Goal: Task Accomplishment & Management: Manage account settings

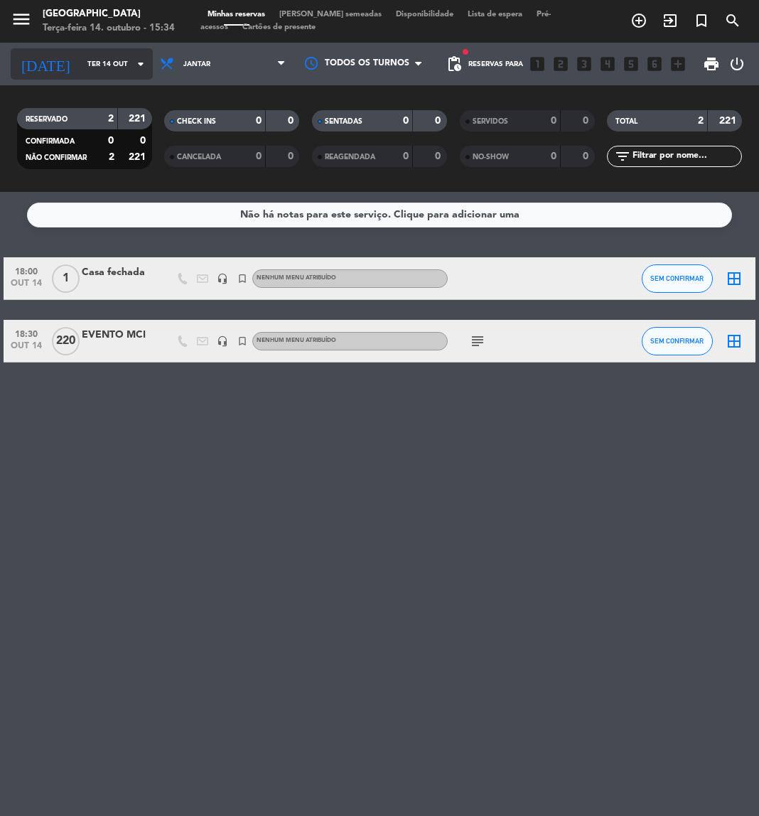
click at [96, 69] on input "Ter 14 out" at bounding box center [128, 64] width 96 height 22
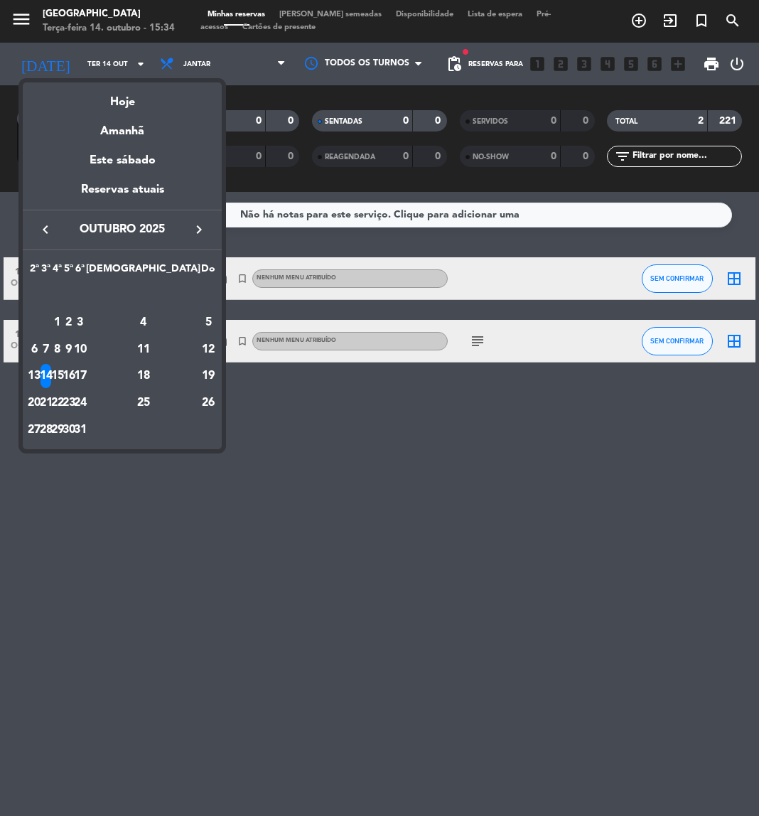
click at [202, 233] on icon "keyboard_arrow_right" at bounding box center [199, 229] width 17 height 17
click at [180, 375] on div "20" at bounding box center [143, 376] width 103 height 24
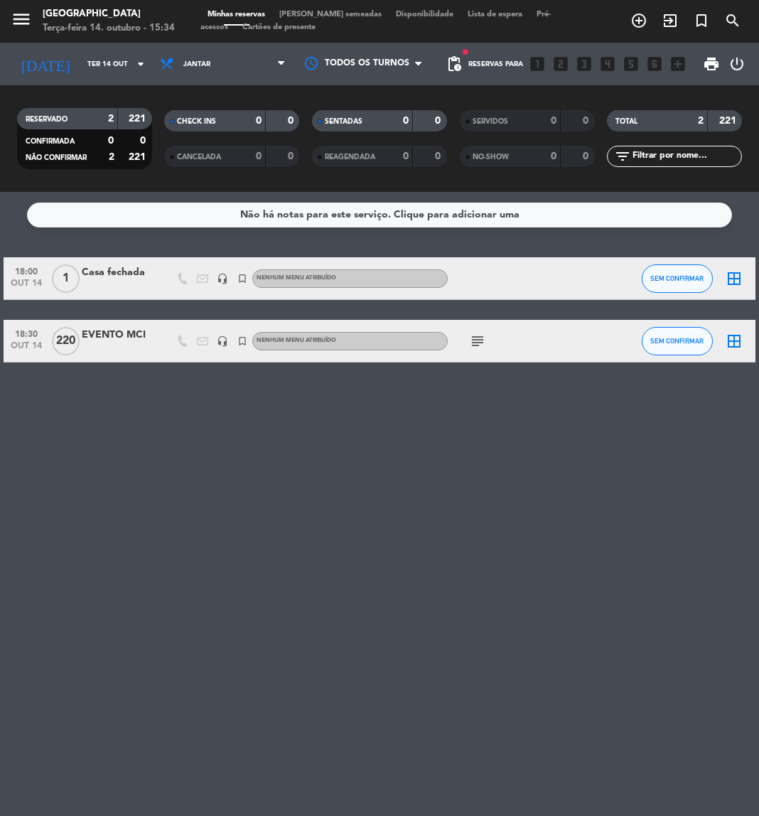
type input "[DATE]"
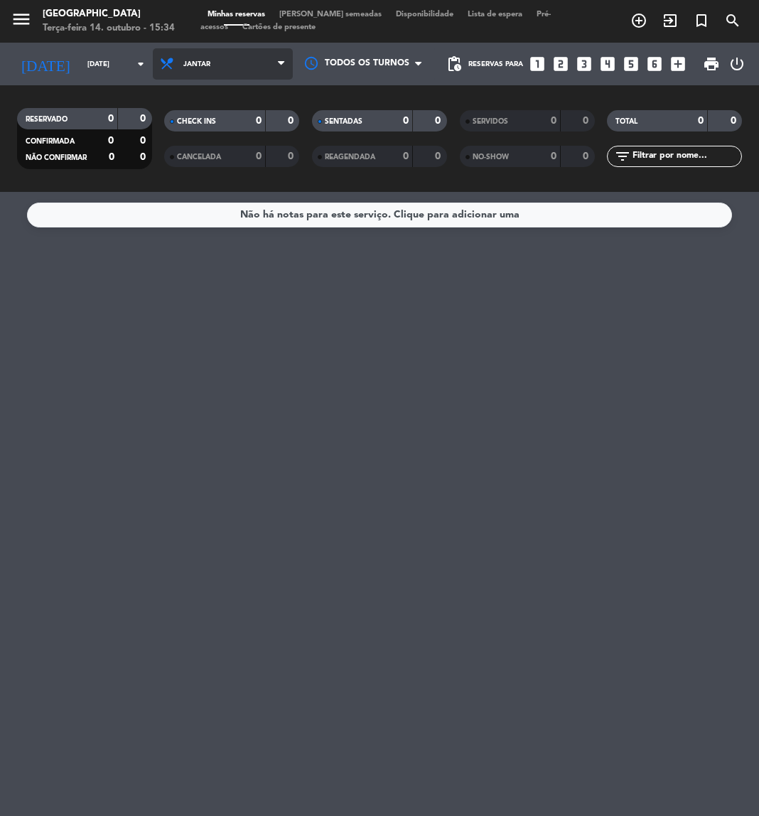
click at [270, 55] on span "Jantar" at bounding box center [223, 63] width 140 height 31
click at [240, 125] on div "menu [GEOGRAPHIC_DATA] Terça-feira 14. outubro - 15:34 Minhas reservas Mesas se…" at bounding box center [379, 96] width 759 height 192
click at [673, 154] on input "text" at bounding box center [686, 157] width 110 height 16
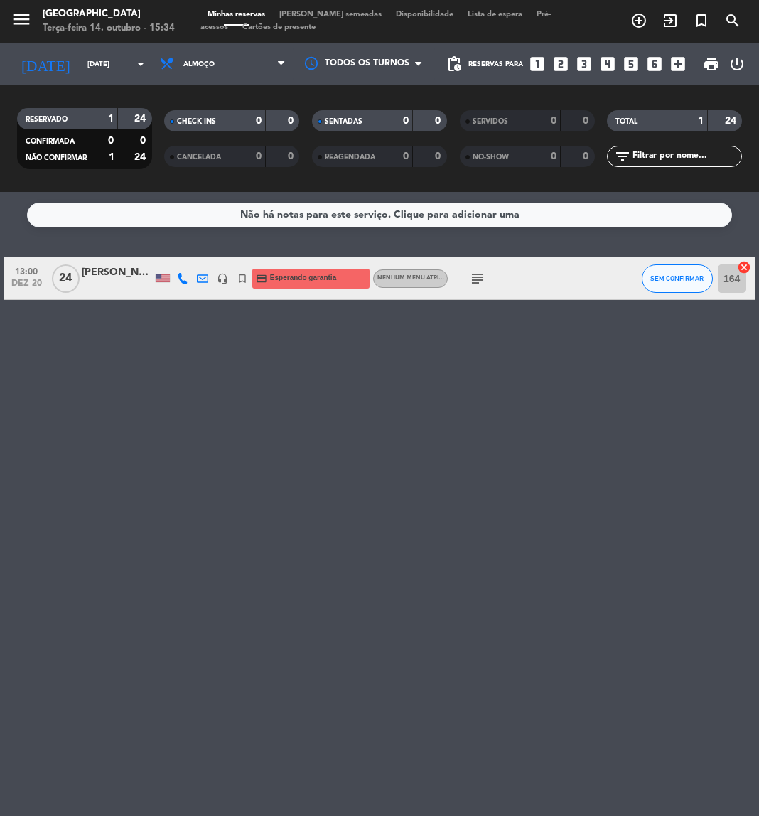
paste input "[PERSON_NAME]"
type input "[PERSON_NAME]"
click at [693, 31] on span "turned_in_not" at bounding box center [701, 21] width 31 height 24
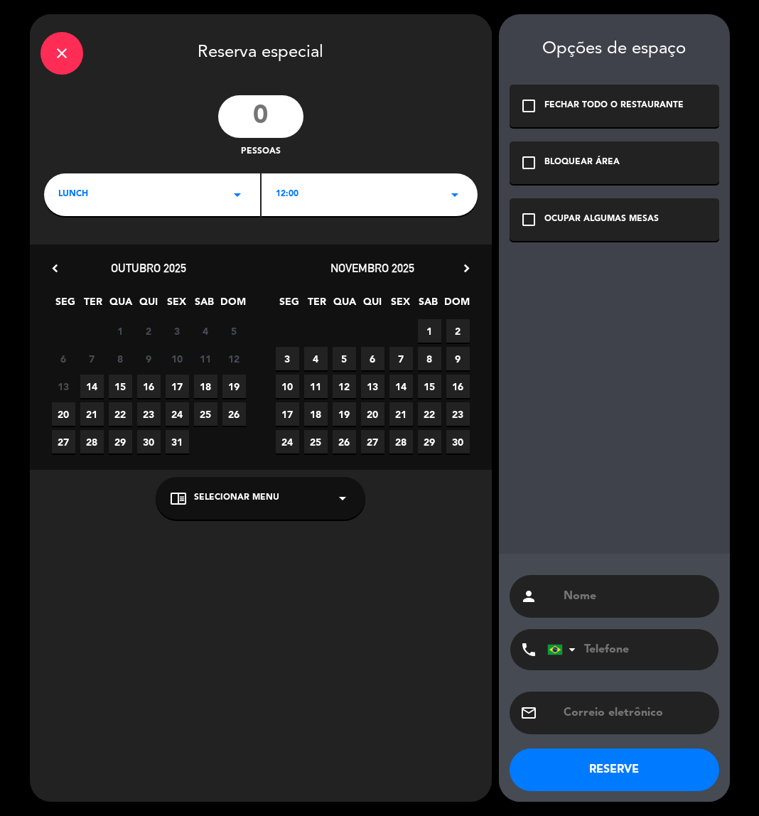
click at [270, 119] on input "number" at bounding box center [260, 116] width 85 height 43
type input "70"
click at [192, 184] on div "LUNCH arrow_drop_down" at bounding box center [152, 195] width 216 height 43
click at [66, 252] on div "Jantar" at bounding box center [152, 254] width 188 height 14
click at [339, 188] on div "18:00 arrow_drop_down" at bounding box center [370, 195] width 216 height 43
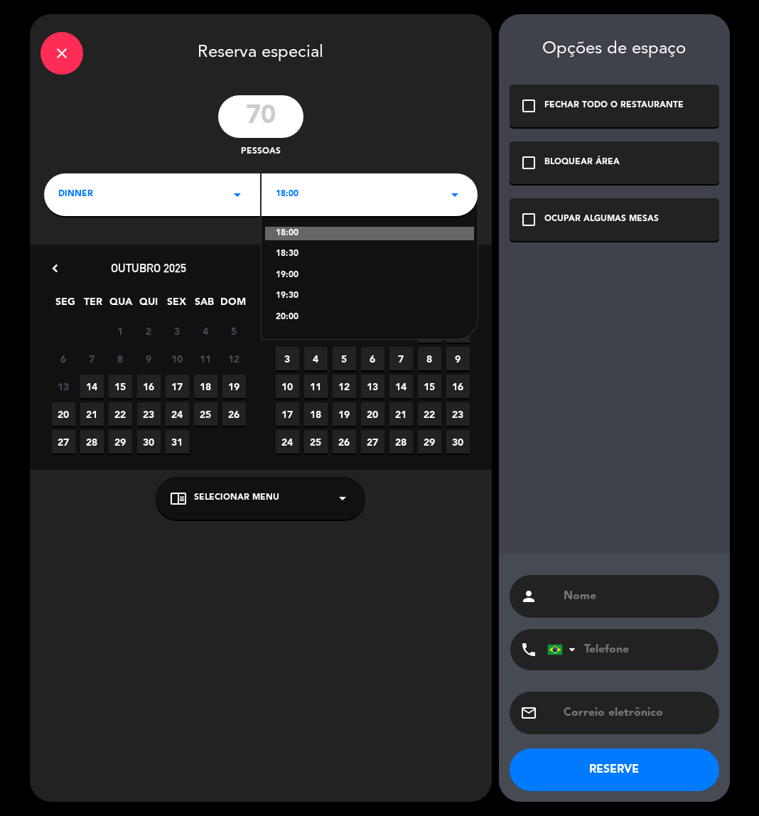
click at [294, 270] on div "19:00" at bounding box center [370, 276] width 188 height 14
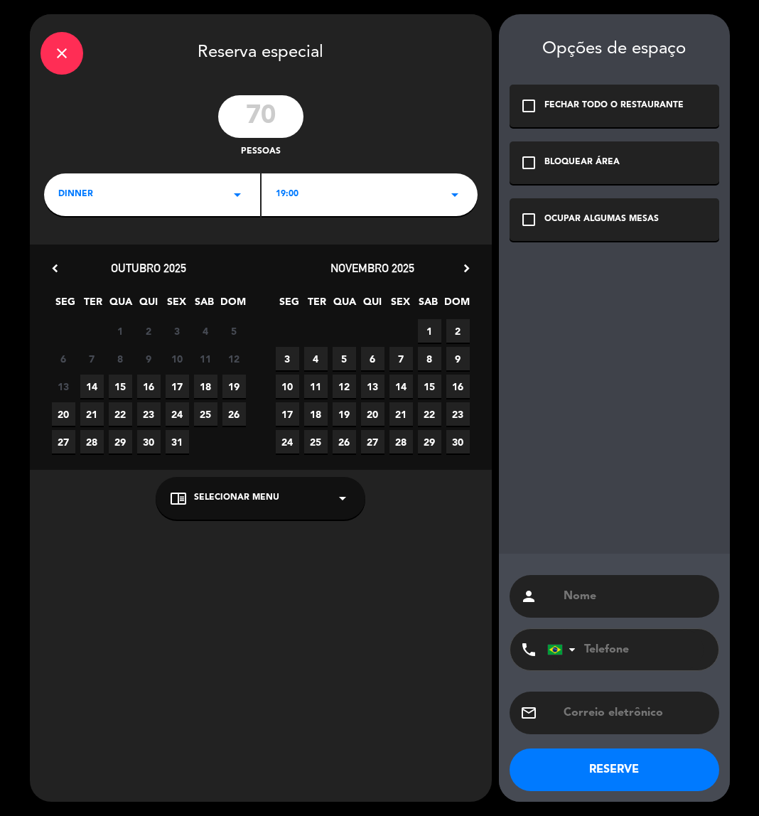
click at [179, 388] on span "17" at bounding box center [177, 386] width 23 height 23
click at [603, 592] on input "text" at bounding box center [636, 597] width 146 height 20
click at [663, 598] on input "EVENTO" at bounding box center [636, 597] width 146 height 20
paste input "SOC. [GEOGRAPHIC_DATA]. DERMATO"
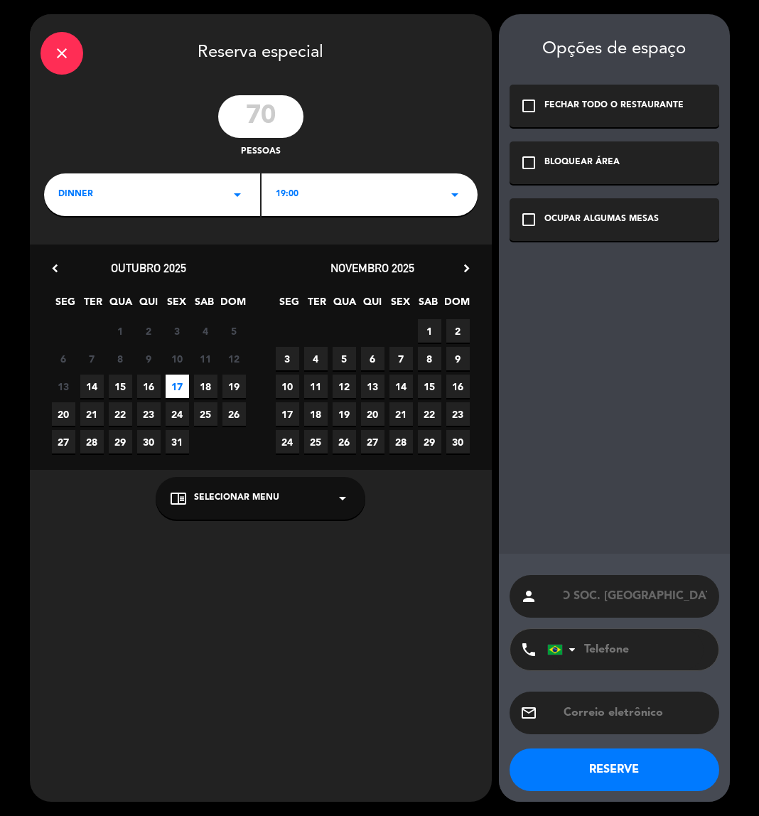
type input "EVENTO SOC. [GEOGRAPHIC_DATA]. DERMATO"
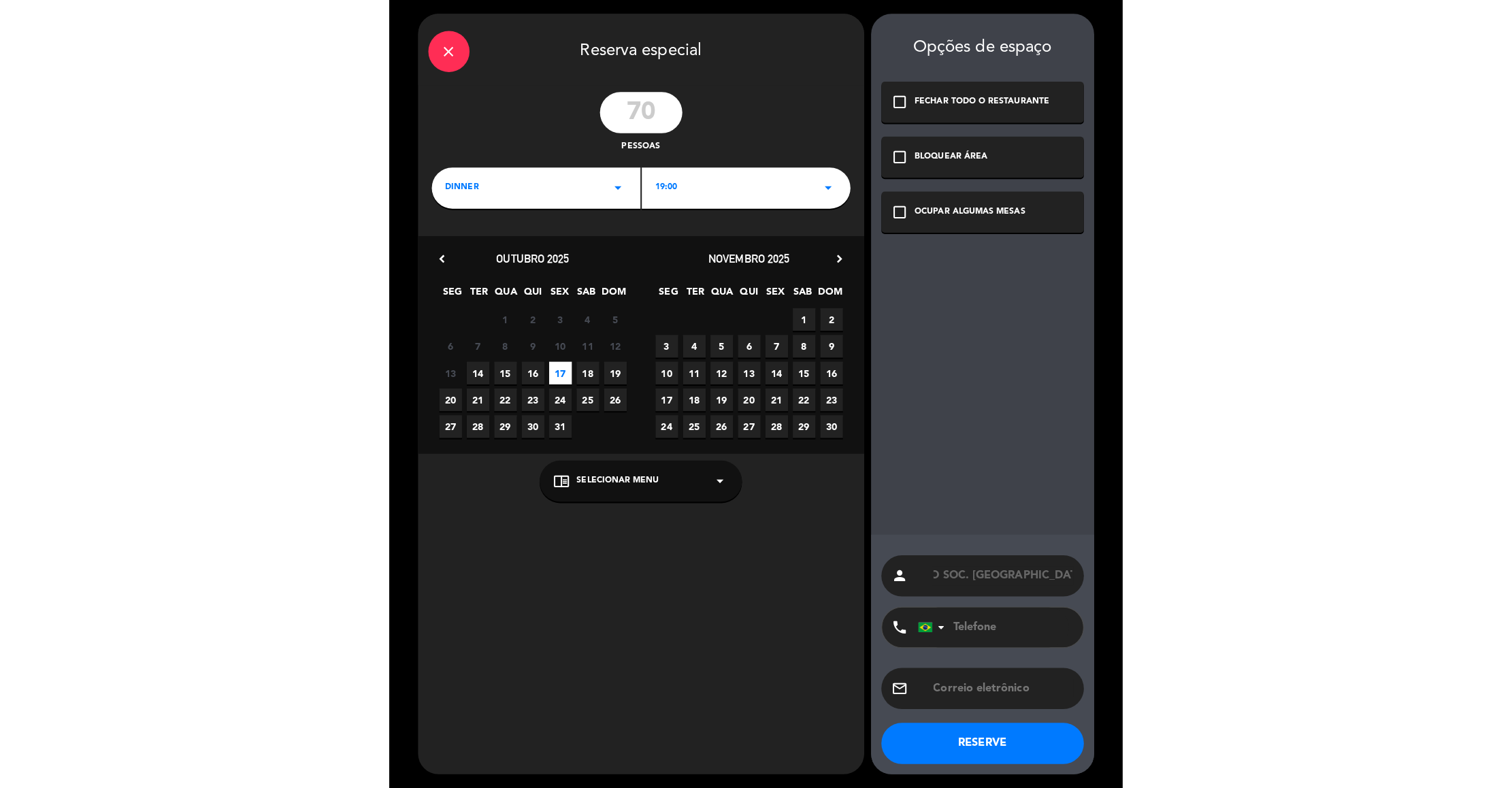
scroll to position [0, 0]
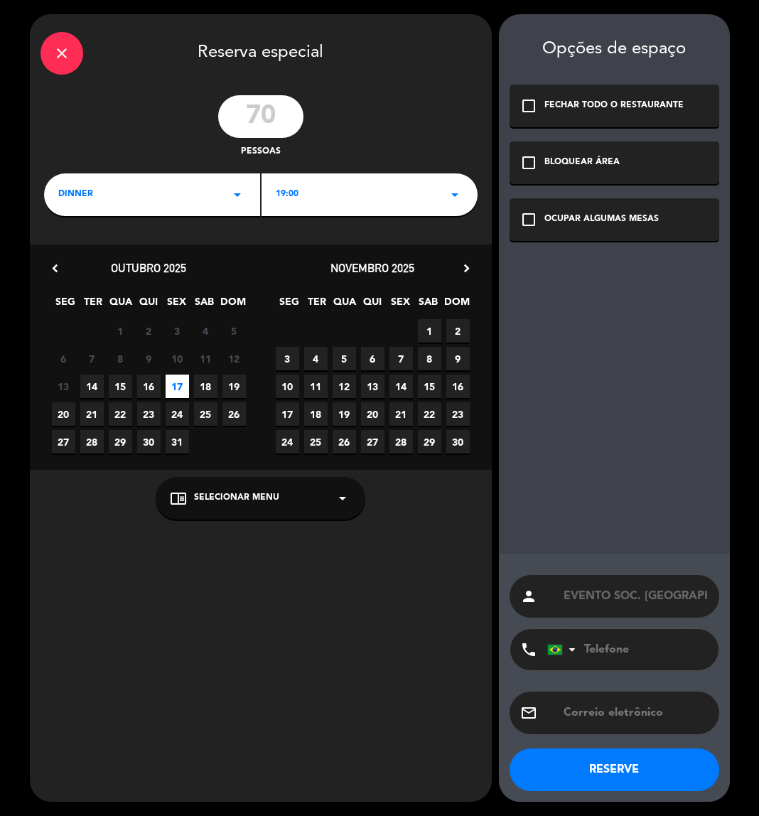
click at [525, 226] on icon "check_box_outline_blank" at bounding box center [529, 219] width 17 height 17
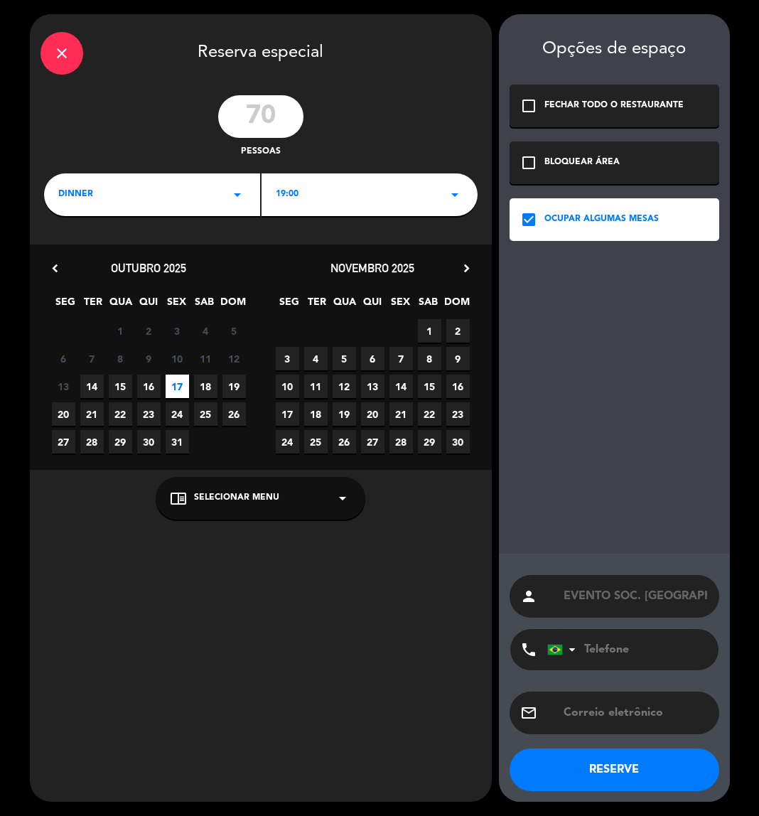
click at [528, 169] on icon "check_box_outline_blank" at bounding box center [529, 162] width 17 height 17
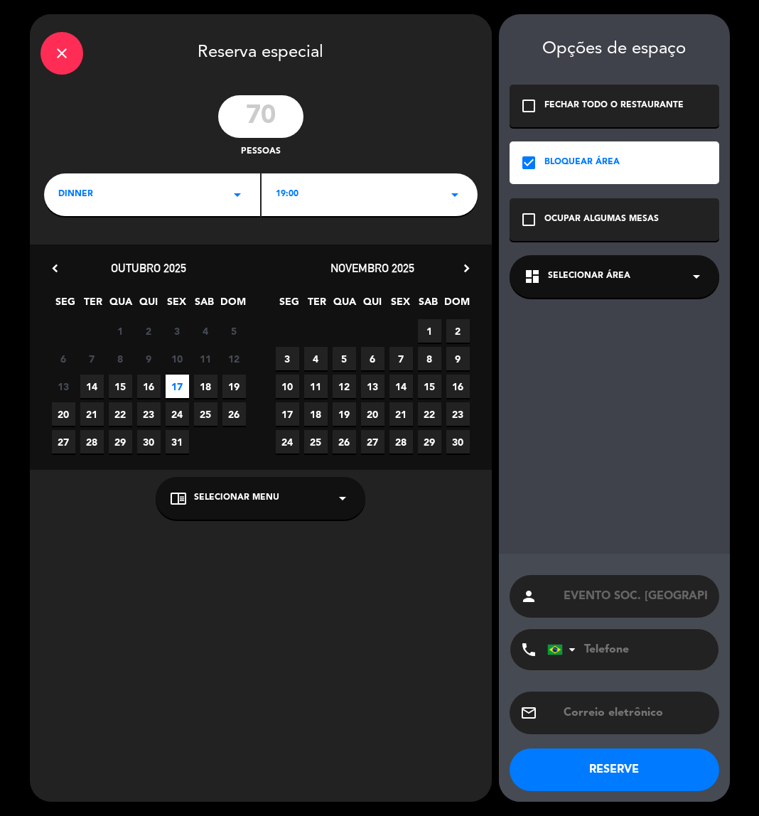
click at [576, 265] on div "dashboard Selecionar área arrow_drop_down" at bounding box center [615, 276] width 210 height 43
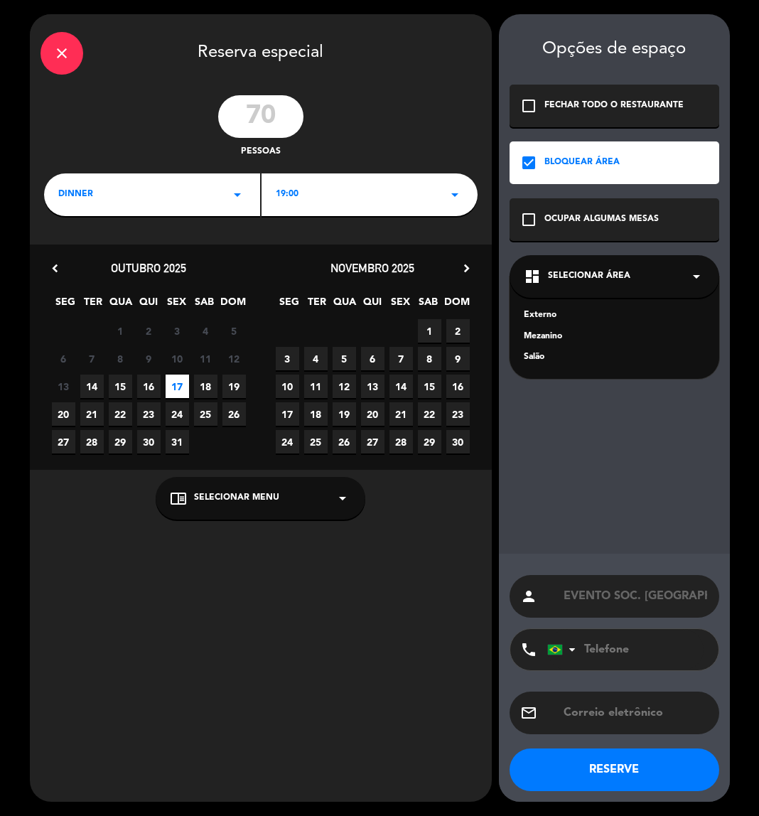
click at [538, 313] on div "Externo" at bounding box center [614, 316] width 181 height 14
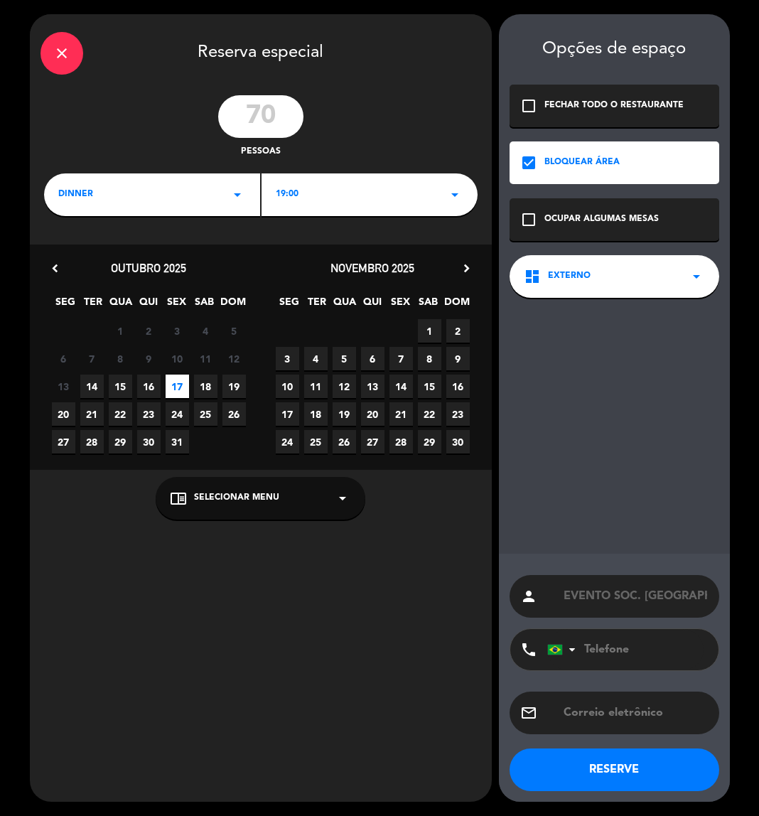
click at [654, 774] on button "RESERVE" at bounding box center [615, 770] width 210 height 43
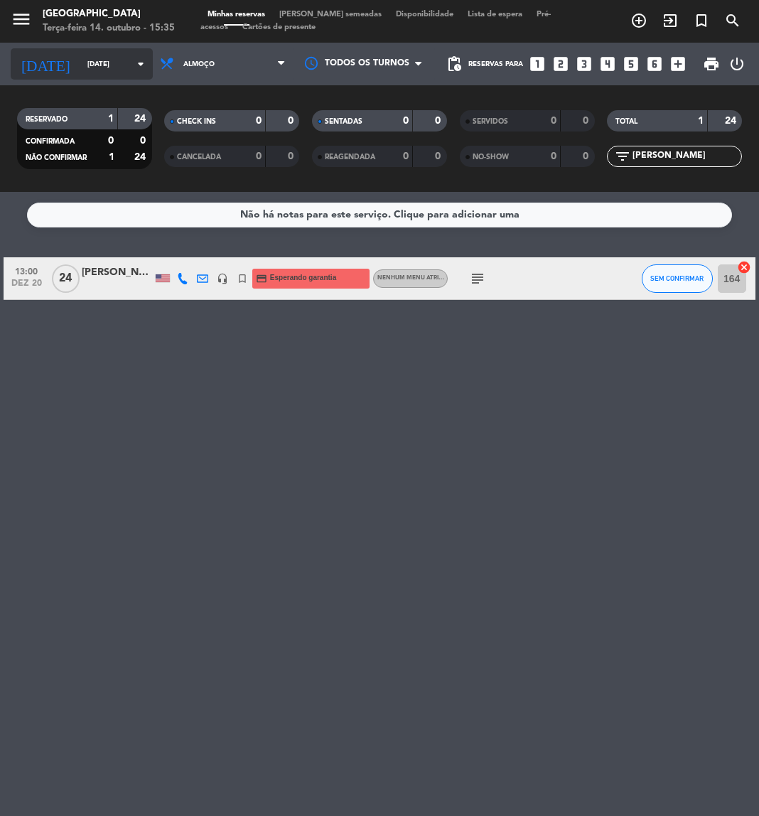
click at [92, 65] on input "[DATE]" at bounding box center [128, 64] width 96 height 22
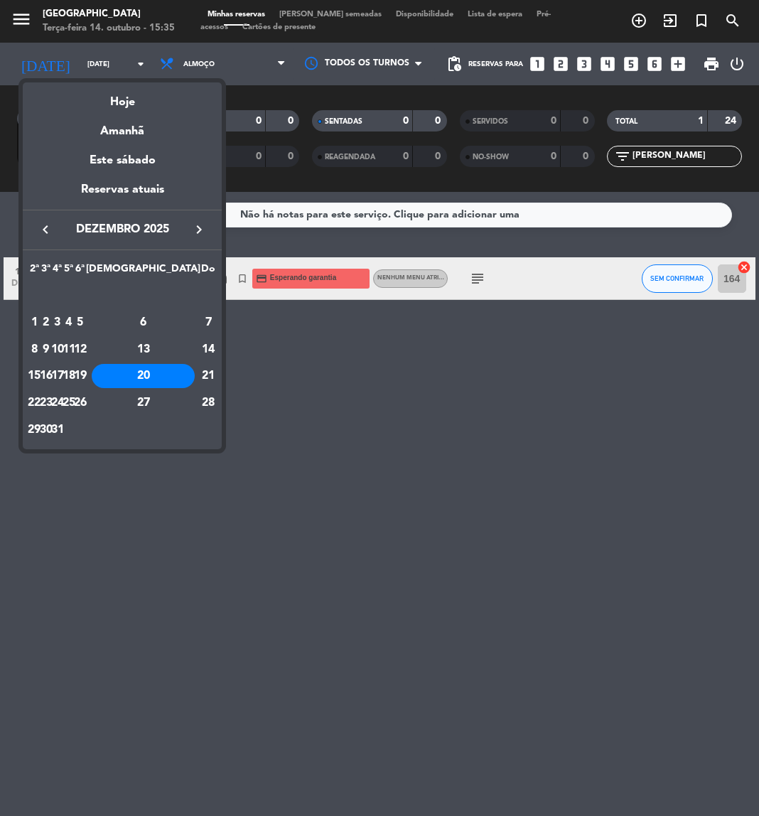
click at [48, 232] on icon "keyboard_arrow_left" at bounding box center [45, 229] width 17 height 17
click at [86, 373] on div "17" at bounding box center [80, 376] width 11 height 24
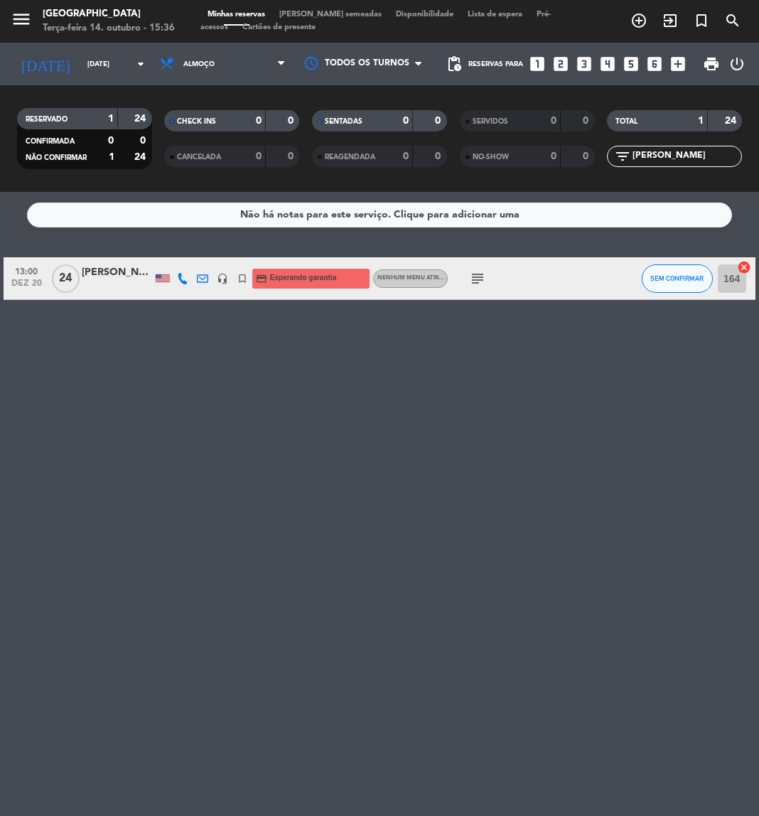
type input "Sex 17 out"
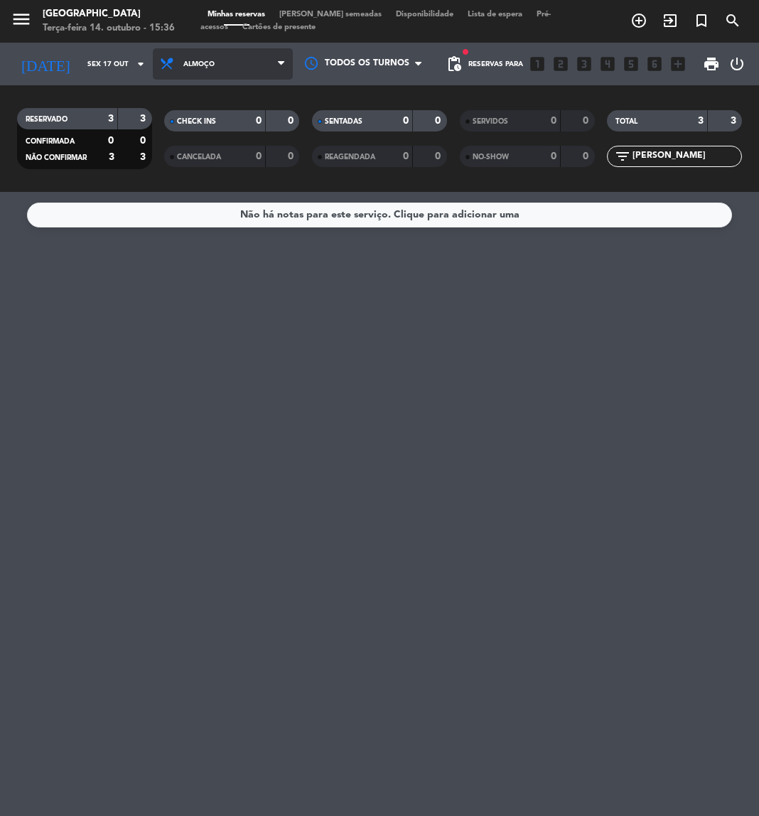
click at [236, 65] on span "Almoço" at bounding box center [223, 63] width 140 height 31
click at [214, 151] on div "menu [GEOGRAPHIC_DATA] Terça-feira 14. outubro - 15:36 Minhas reservas Mesas se…" at bounding box center [379, 96] width 759 height 192
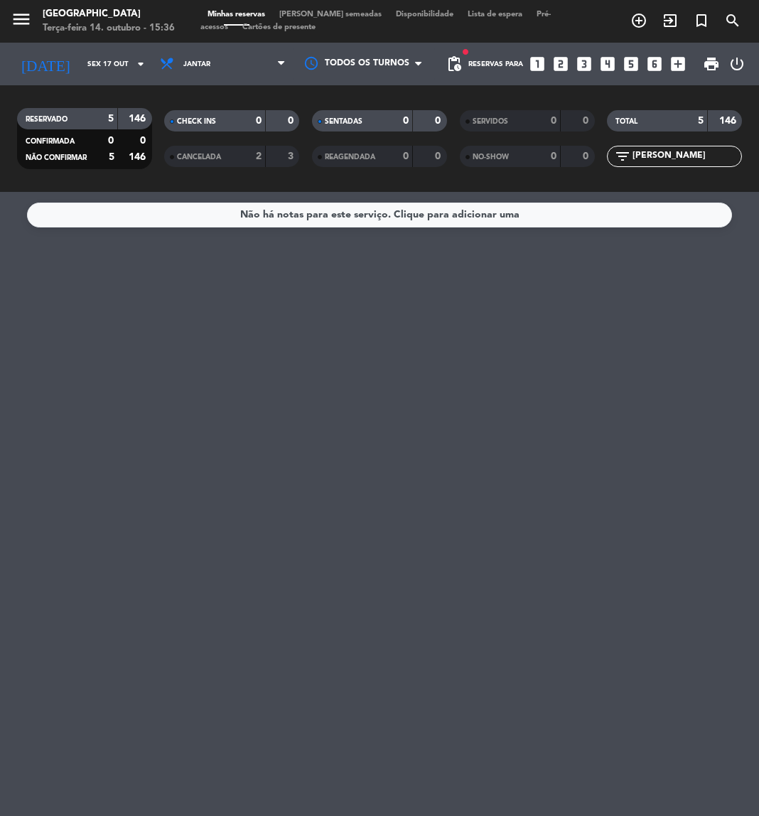
drag, startPoint x: 710, startPoint y: 158, endPoint x: 581, endPoint y: 156, distance: 128.7
click at [581, 156] on div "RESERVADO 5 146 CONFIRMADA 0 0 NÃO CONFIRMAR 5 146 CHECK INS 0 0 CANCELADA 2 3 …" at bounding box center [379, 139] width 759 height 78
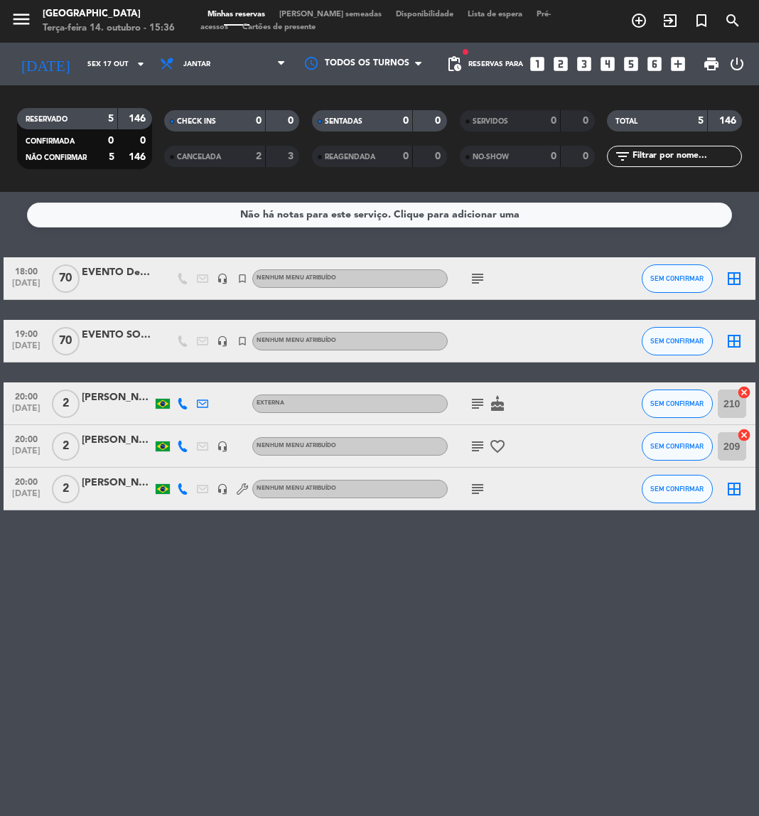
click at [477, 279] on icon "subject" at bounding box center [477, 278] width 17 height 17
click at [648, 275] on button "SEM CONFIRMAR" at bounding box center [677, 279] width 71 height 28
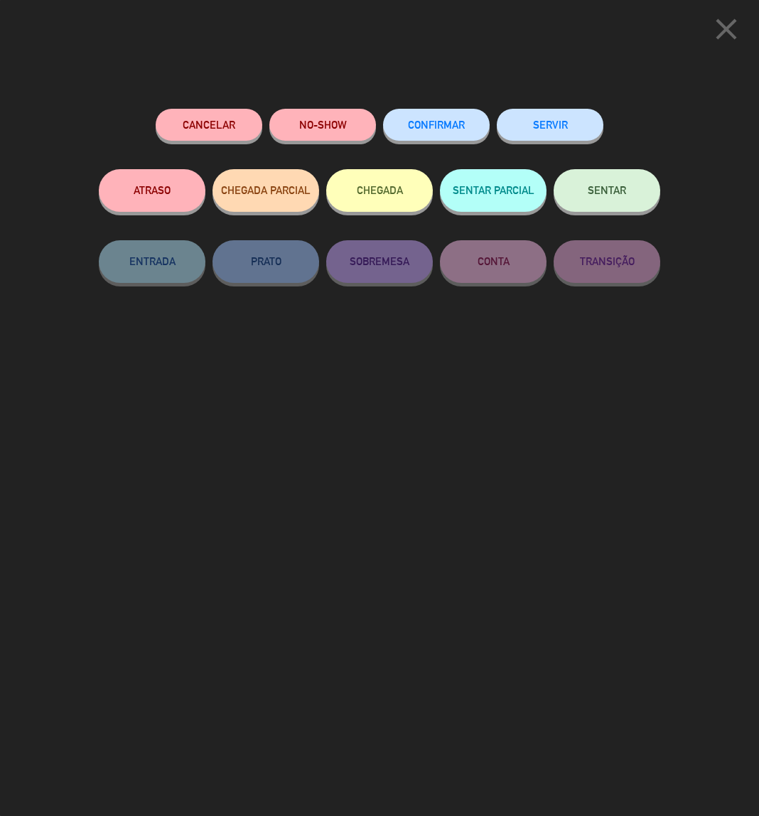
click at [245, 122] on button "Cancelar" at bounding box center [209, 125] width 107 height 32
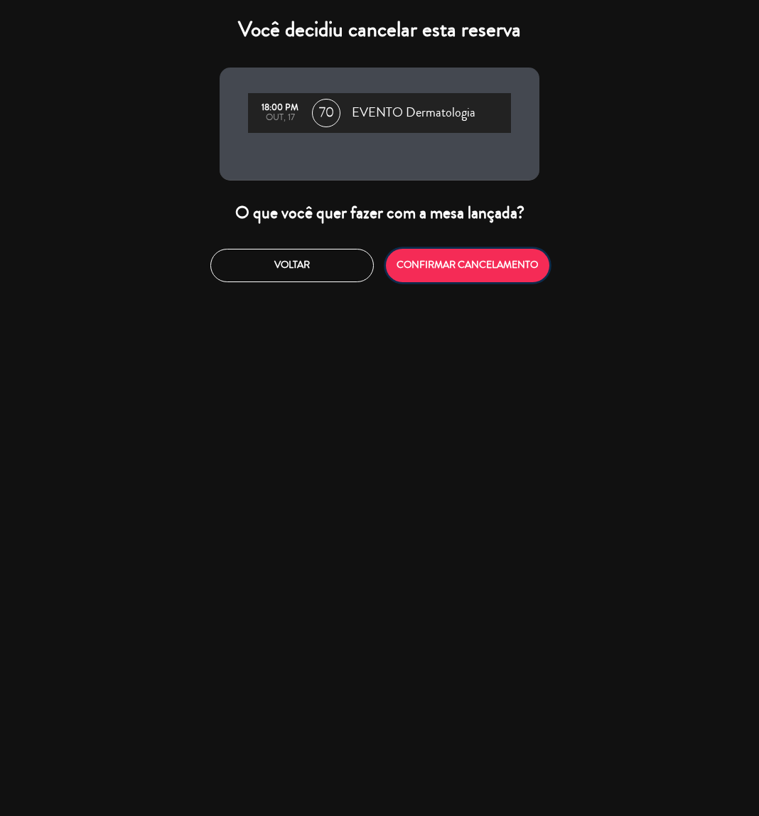
click at [461, 267] on button "CONFIRMAR CANCELAMENTO" at bounding box center [468, 265] width 164 height 33
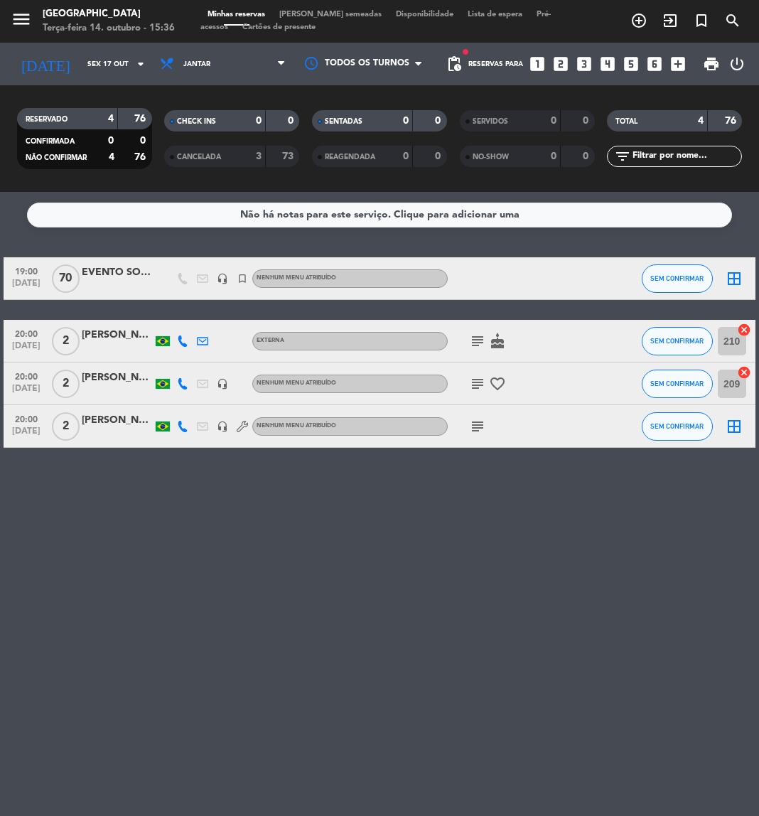
click at [120, 282] on div at bounding box center [117, 286] width 71 height 11
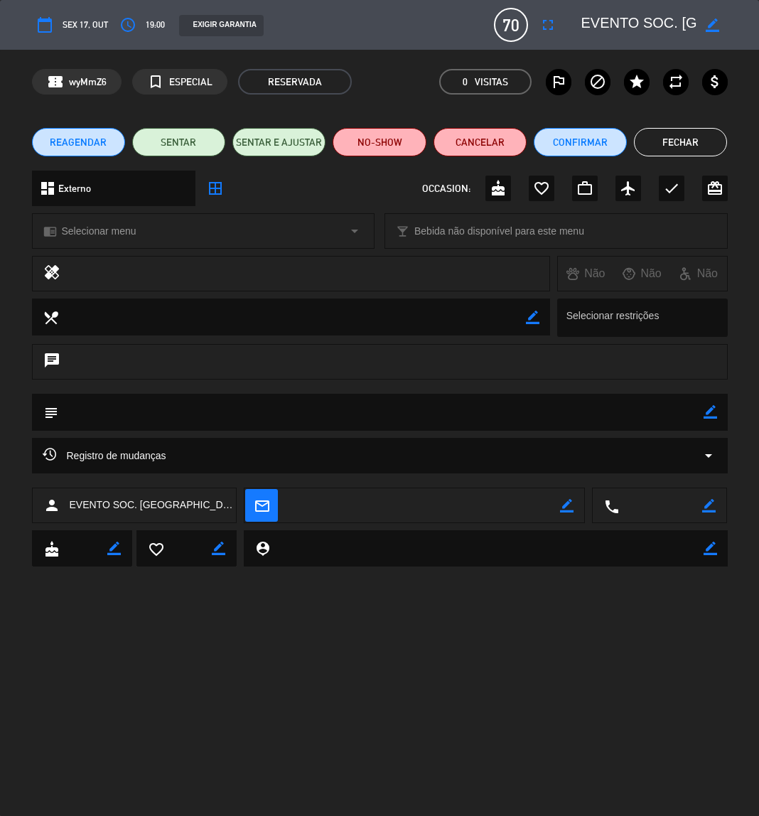
drag, startPoint x: 415, startPoint y: 405, endPoint x: 393, endPoint y: 413, distance: 24.3
click at [393, 413] on textarea at bounding box center [381, 412] width 646 height 36
click at [713, 411] on icon "border_color" at bounding box center [711, 412] width 14 height 14
click at [674, 413] on textarea at bounding box center [381, 412] width 646 height 36
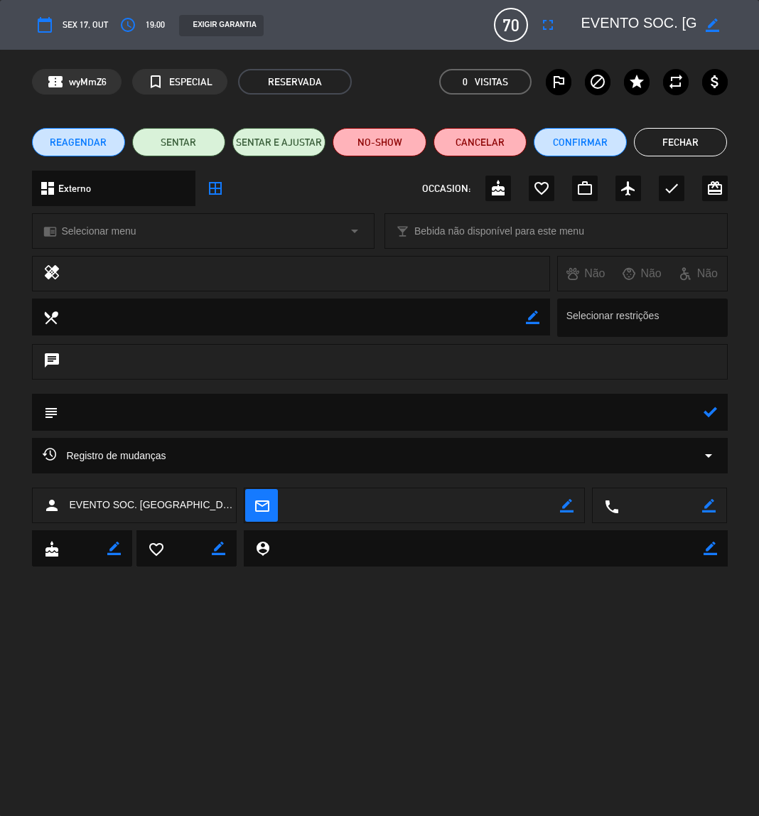
paste textarea "Montagem: Mesas com 6 pessoas – 2 bistros"
click at [706, 407] on icon at bounding box center [711, 412] width 14 height 14
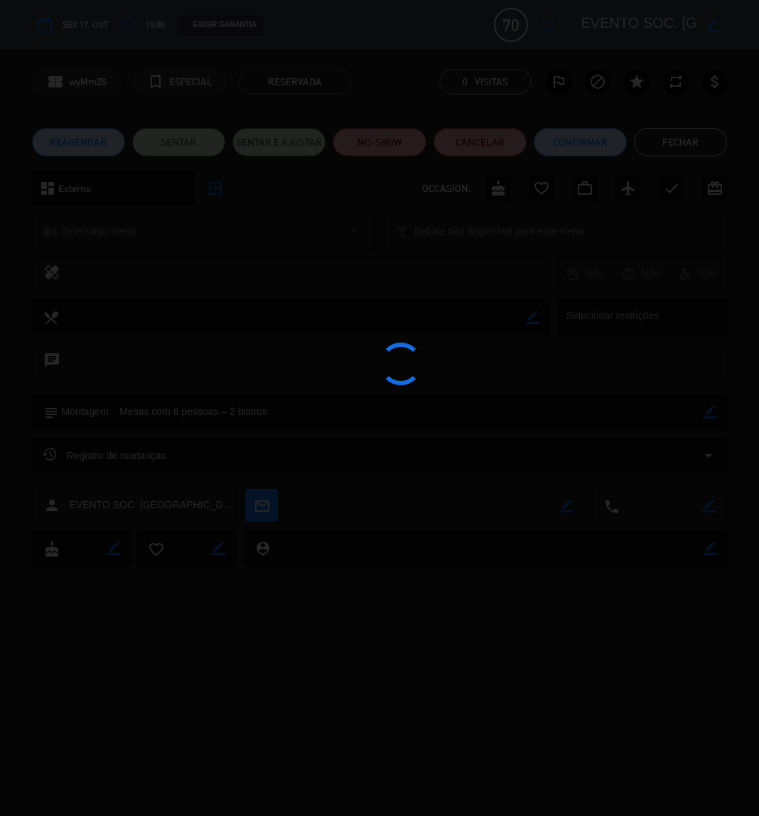
type textarea "Montagem: Mesas com 6 pessoas – 2 bistros"
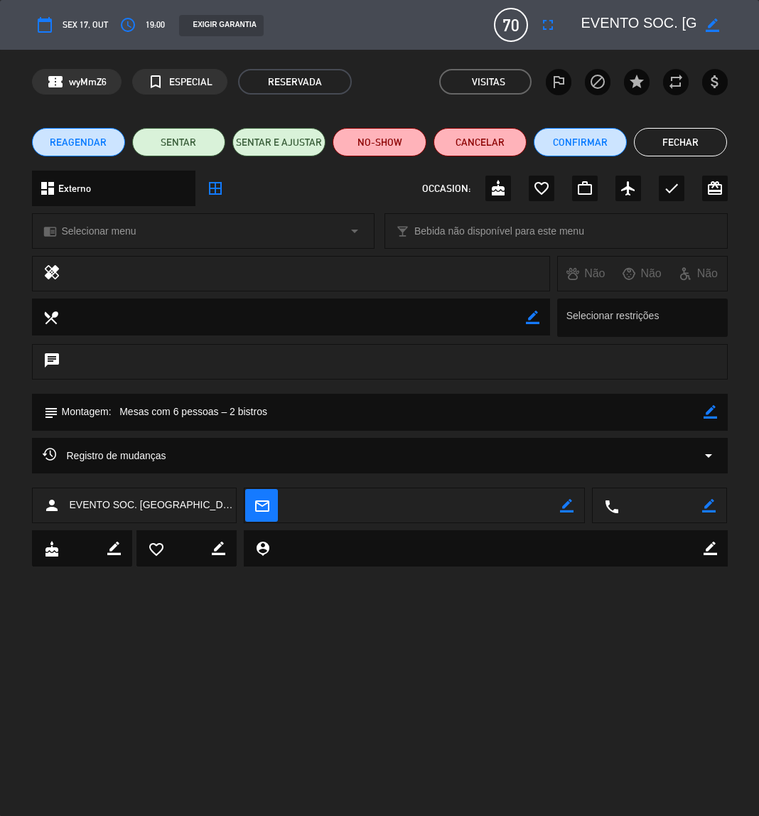
click at [669, 141] on button "Fechar" at bounding box center [680, 142] width 93 height 28
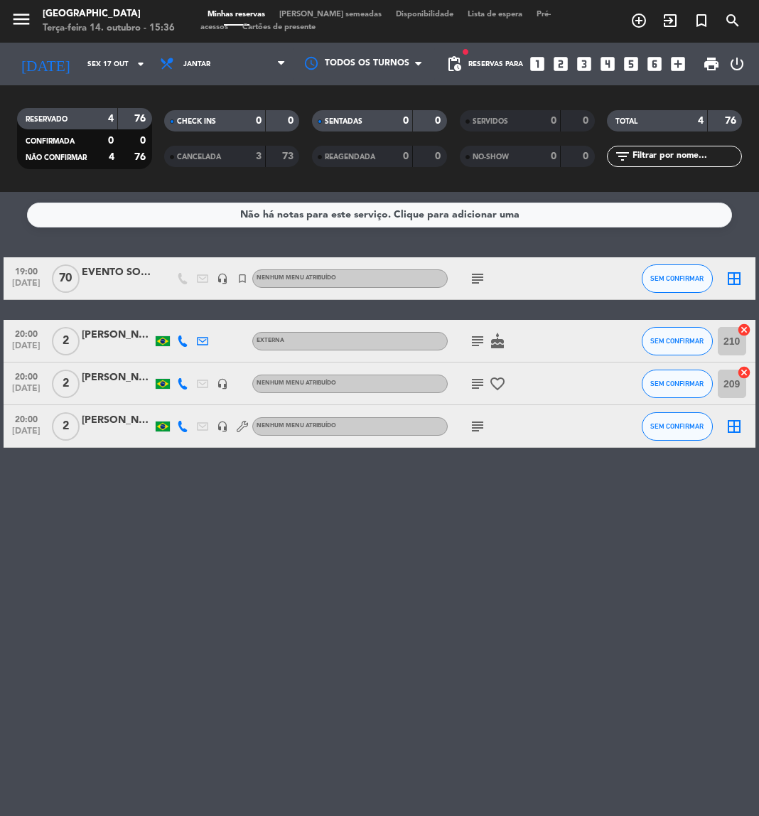
click at [481, 279] on icon "subject" at bounding box center [477, 278] width 17 height 17
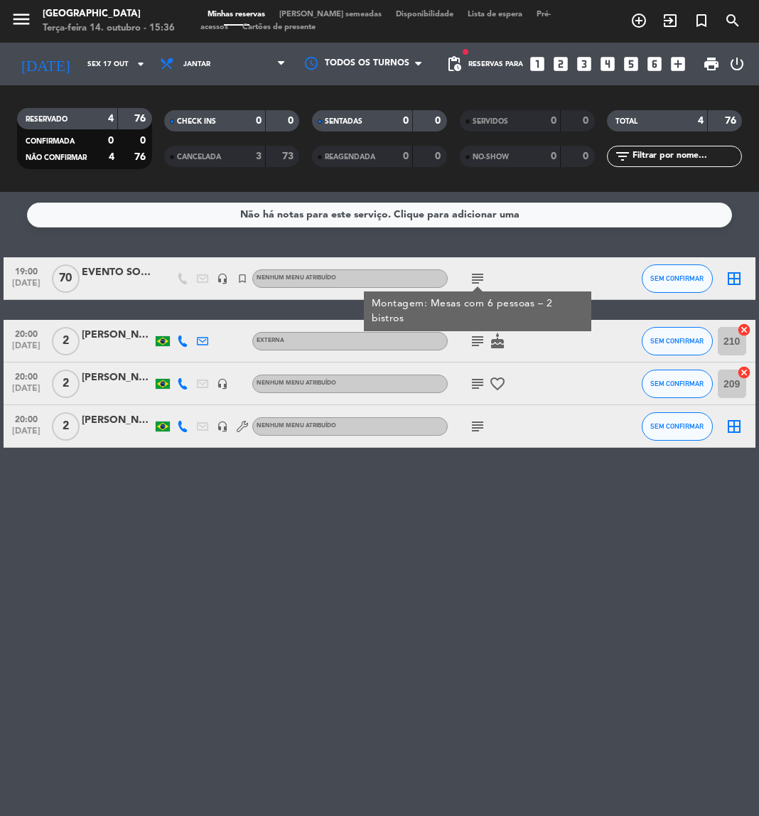
click at [119, 271] on div "EVENTO SOC. [GEOGRAPHIC_DATA]. DERMATO" at bounding box center [117, 273] width 71 height 16
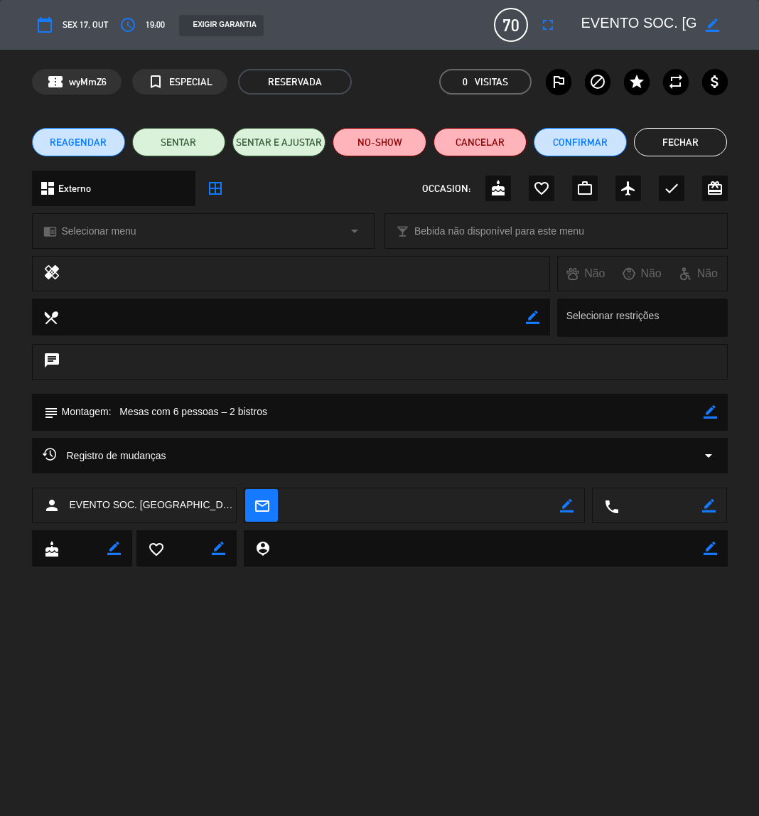
click at [708, 412] on icon "border_color" at bounding box center [711, 412] width 14 height 14
click at [655, 417] on textarea at bounding box center [381, 412] width 646 height 36
type textarea "EVENTO CAPIVARA / Montagem: Mesas com 6 pessoas – 2 bistros"
click at [710, 415] on icon at bounding box center [711, 412] width 14 height 14
click at [682, 147] on button "Fechar" at bounding box center [680, 142] width 93 height 28
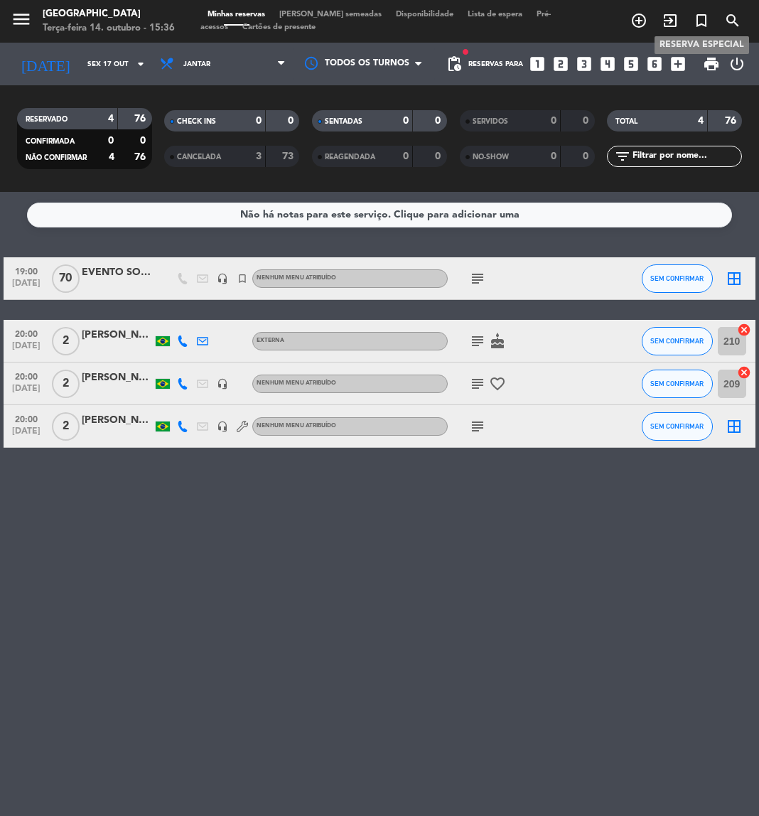
click at [701, 21] on icon "turned_in_not" at bounding box center [701, 20] width 17 height 17
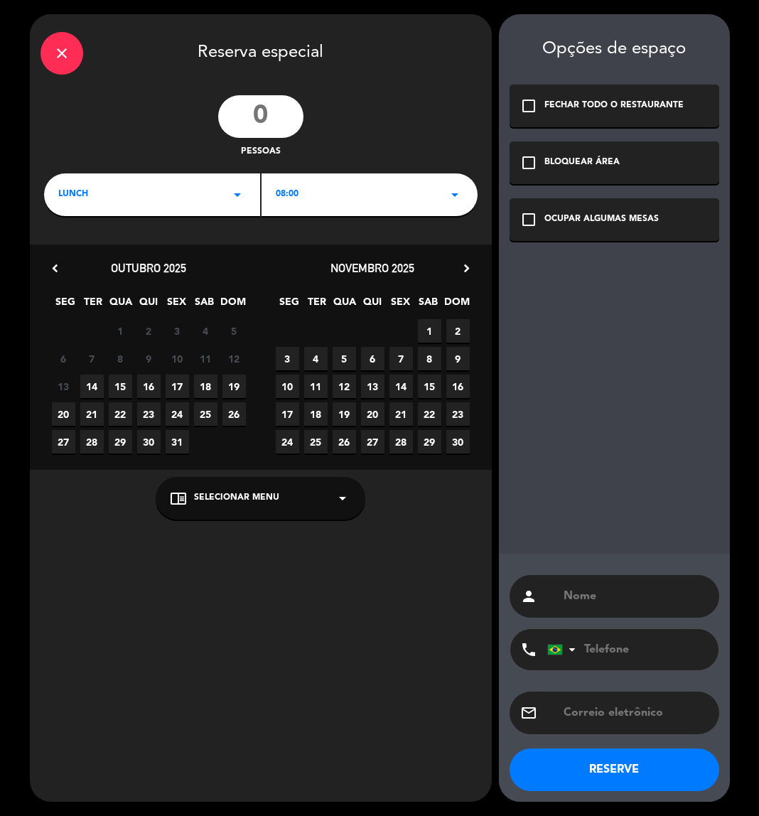
click at [264, 117] on input "number" at bounding box center [260, 116] width 85 height 43
type input "50"
click at [184, 174] on div "LUNCH arrow_drop_down" at bounding box center [152, 195] width 216 height 43
click at [144, 388] on span "16" at bounding box center [148, 386] width 23 height 23
click at [592, 599] on input "text" at bounding box center [636, 597] width 146 height 20
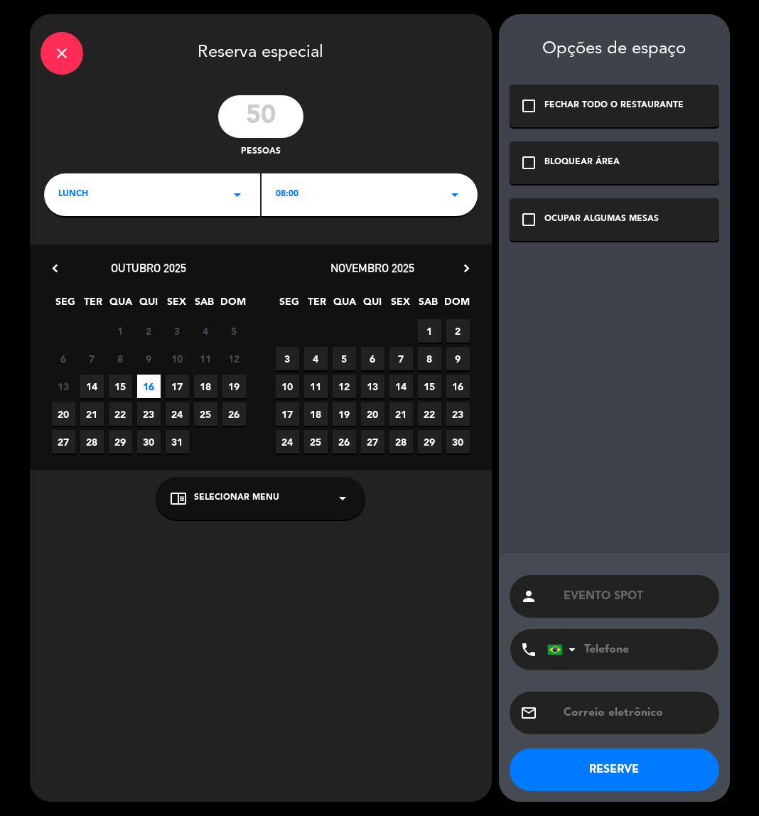
type input "EVENTO SPOT"
click at [531, 223] on icon "check_box_outline_blank" at bounding box center [529, 219] width 17 height 17
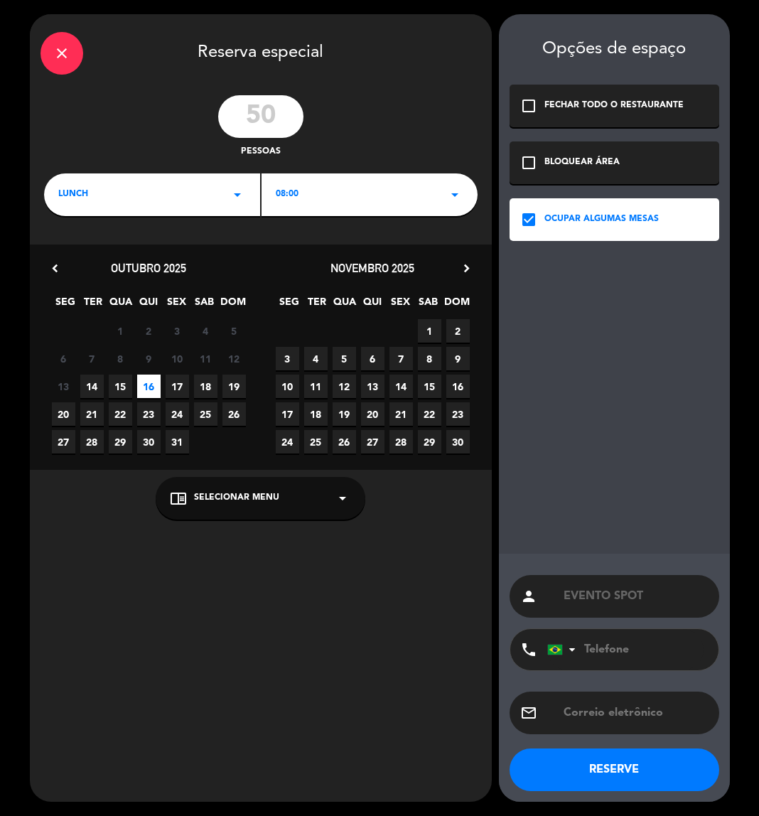
click at [526, 175] on div "check_box_outline_blank BLOQUEAR ÁREA" at bounding box center [615, 163] width 210 height 43
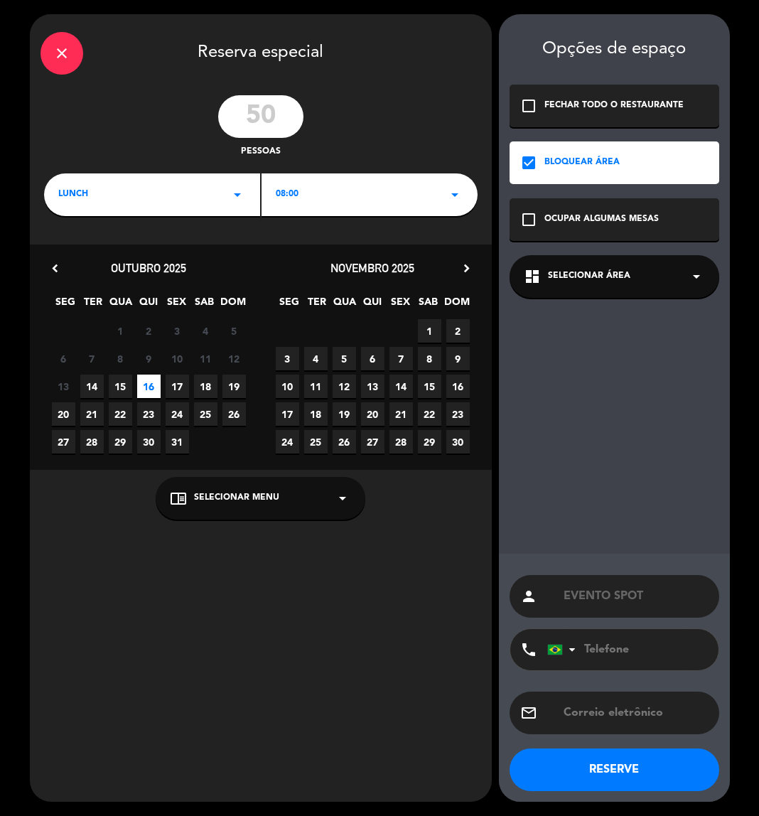
click at [617, 275] on span "Selecionar área" at bounding box center [589, 277] width 82 height 14
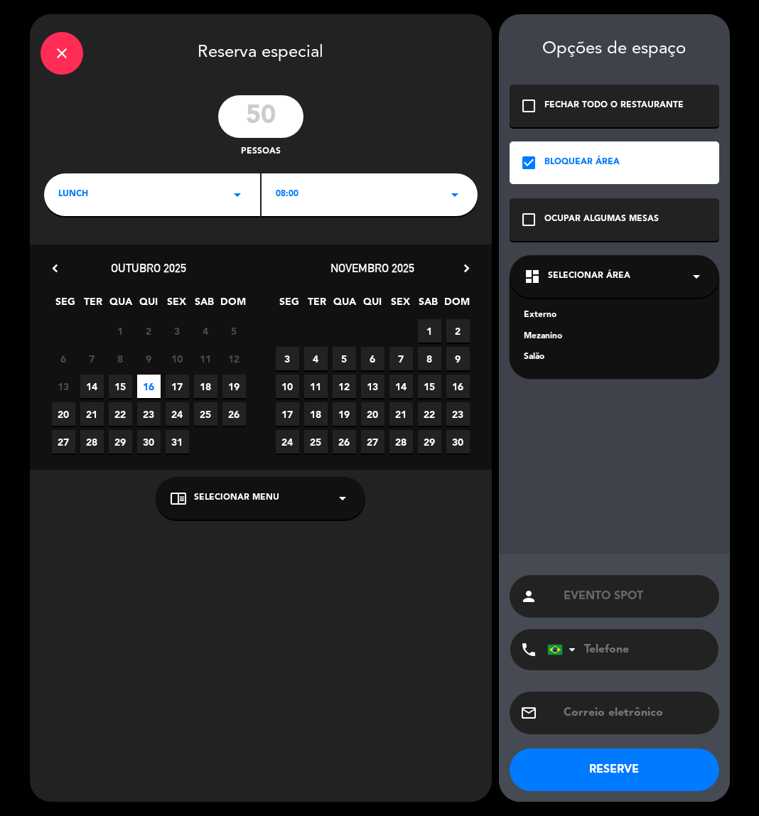
click at [563, 336] on div "Mezanino" at bounding box center [614, 337] width 181 height 14
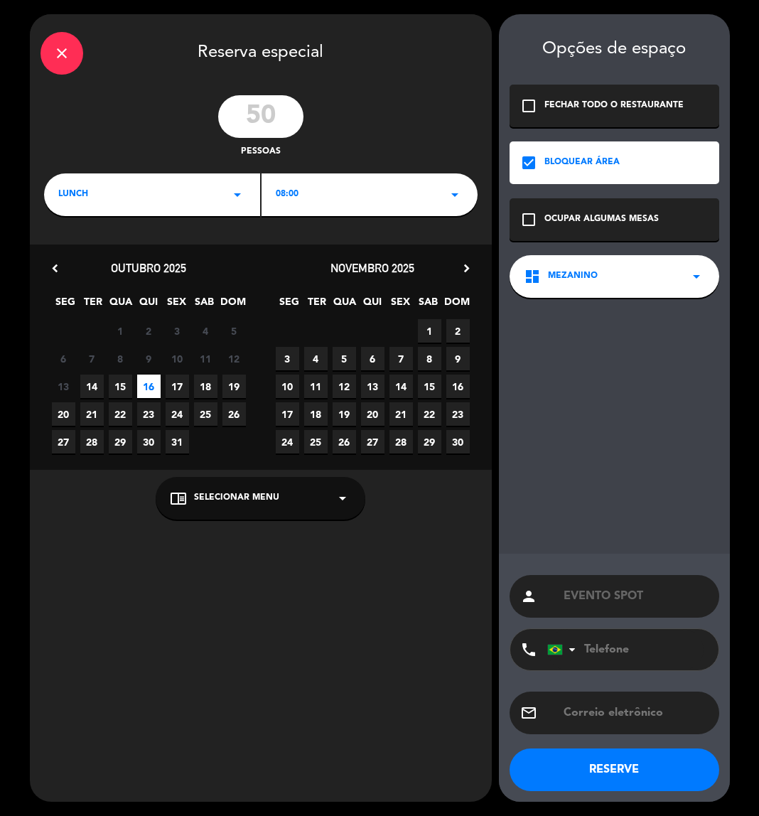
click at [659, 773] on button "RESERVE" at bounding box center [615, 770] width 210 height 43
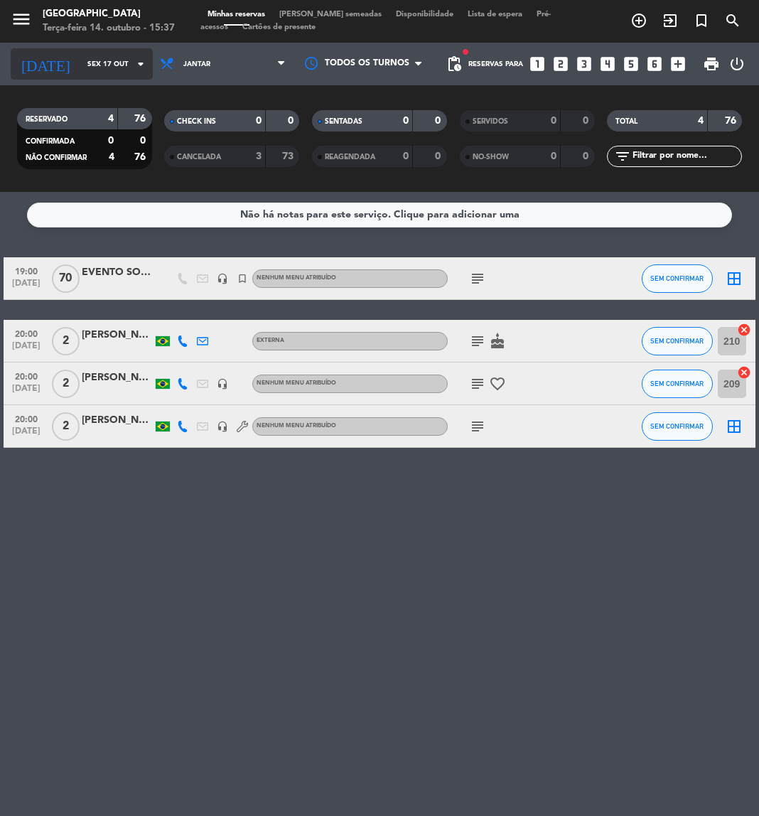
click at [100, 68] on input "Sex 17 out" at bounding box center [128, 64] width 96 height 22
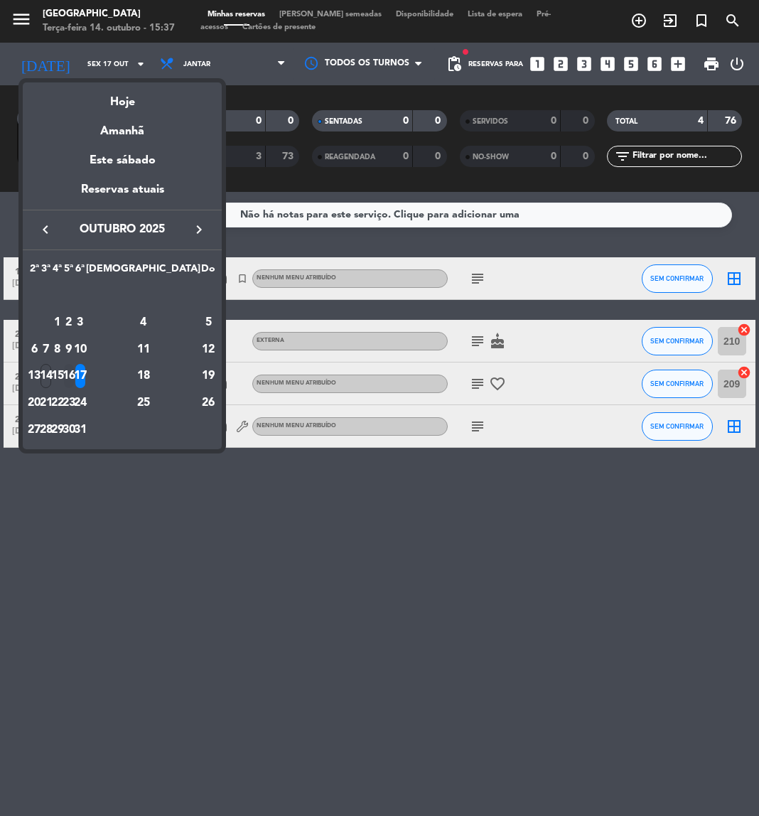
click at [75, 380] on div "16" at bounding box center [69, 376] width 11 height 24
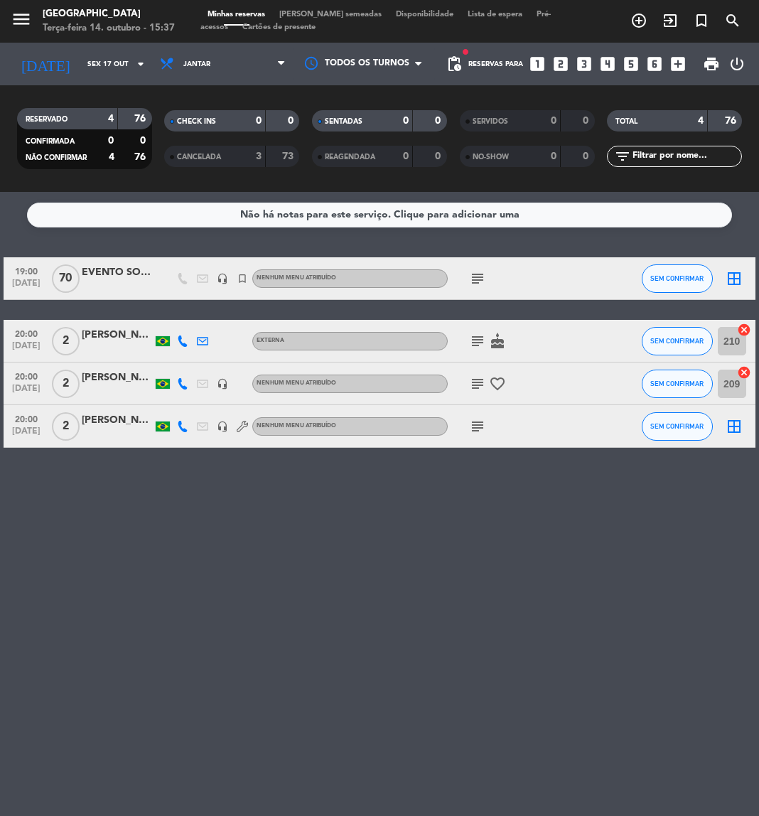
type input "Qui 16 out"
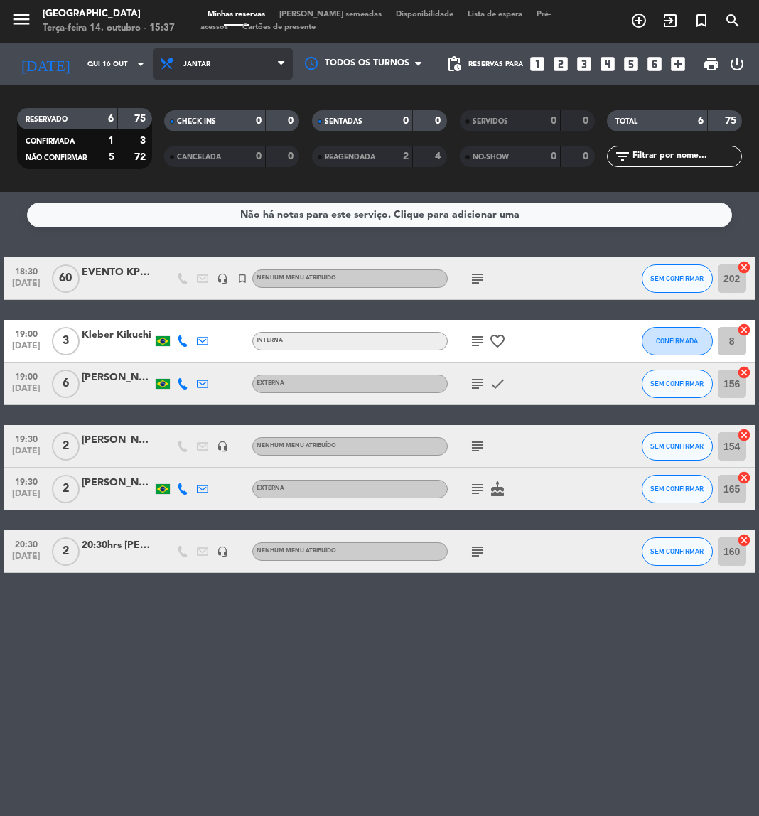
click at [235, 61] on span "Jantar" at bounding box center [223, 63] width 140 height 31
click at [210, 128] on div "menu [GEOGRAPHIC_DATA] Terça-feira 14. outubro - 15:37 Minhas reservas Mesas se…" at bounding box center [379, 96] width 759 height 192
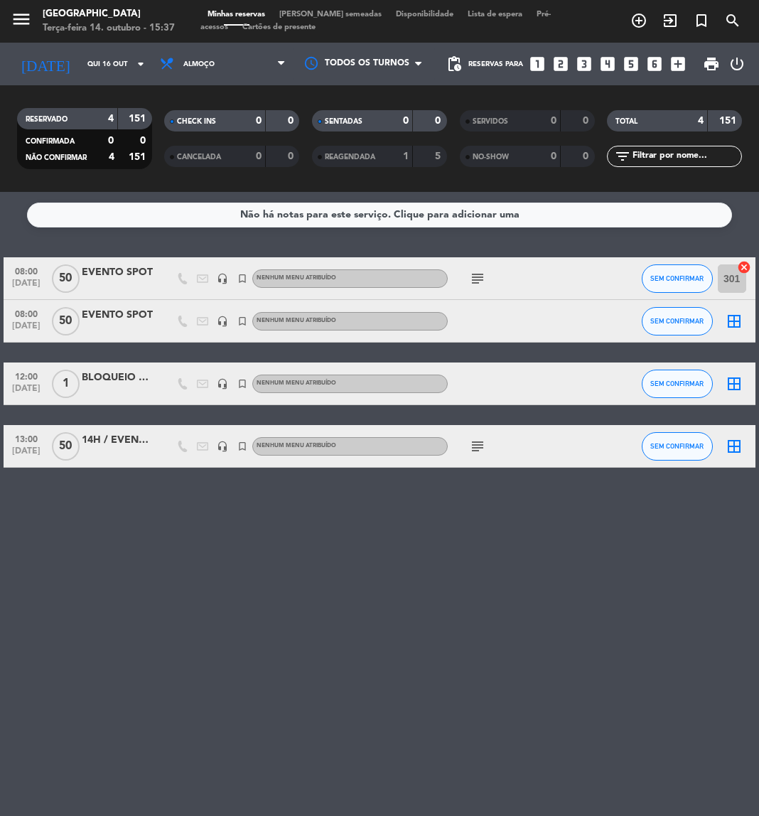
click at [479, 279] on icon "subject" at bounding box center [477, 278] width 17 height 17
click at [126, 319] on div "EVENTO SPOT" at bounding box center [117, 315] width 71 height 16
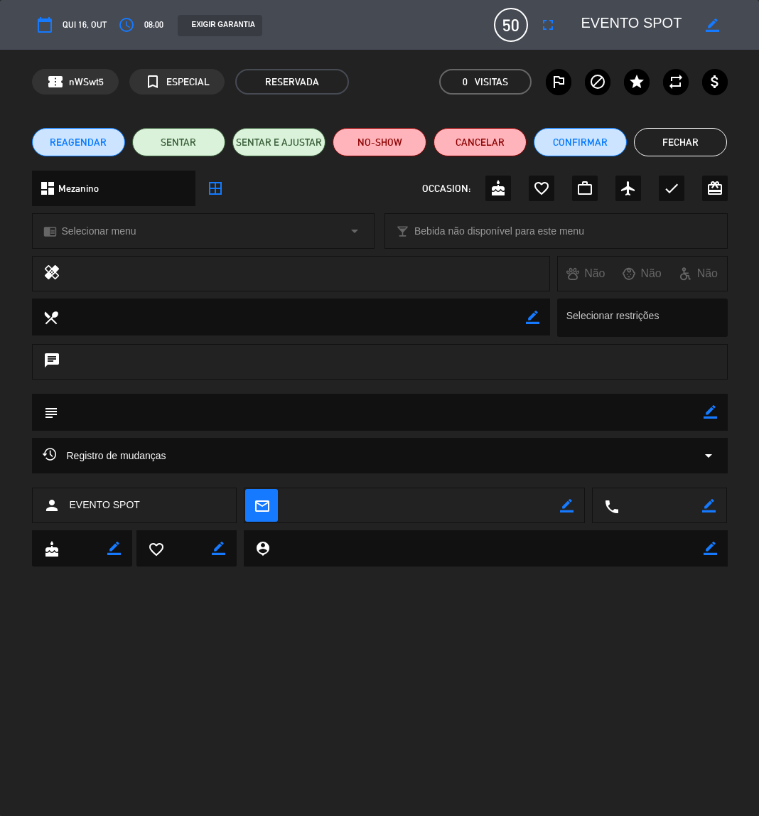
click at [713, 414] on icon "border_color" at bounding box center [711, 412] width 14 height 14
click at [641, 409] on textarea at bounding box center [381, 412] width 646 height 36
click at [337, 399] on textarea at bounding box center [381, 412] width 646 height 36
paste textarea "Montagem: Auditório na sala de eventos – Canto das Águas mesas com 8 almoço e c…"
click at [708, 415] on icon at bounding box center [711, 412] width 14 height 14
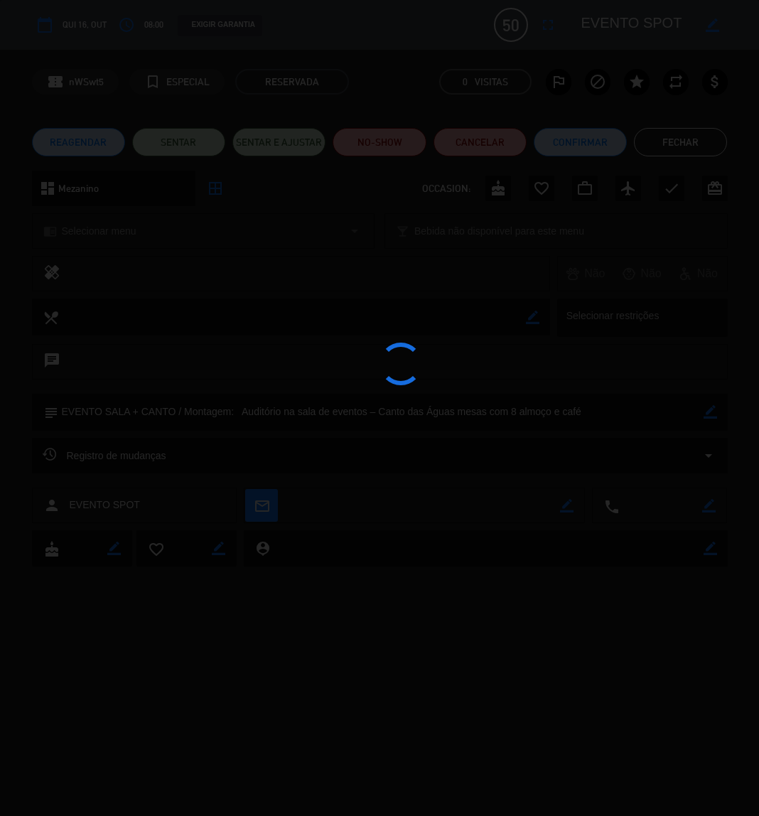
type textarea "EVENTO SALA + CANTO / Montagem: Auditório na sala de eventos – Canto das Águas …"
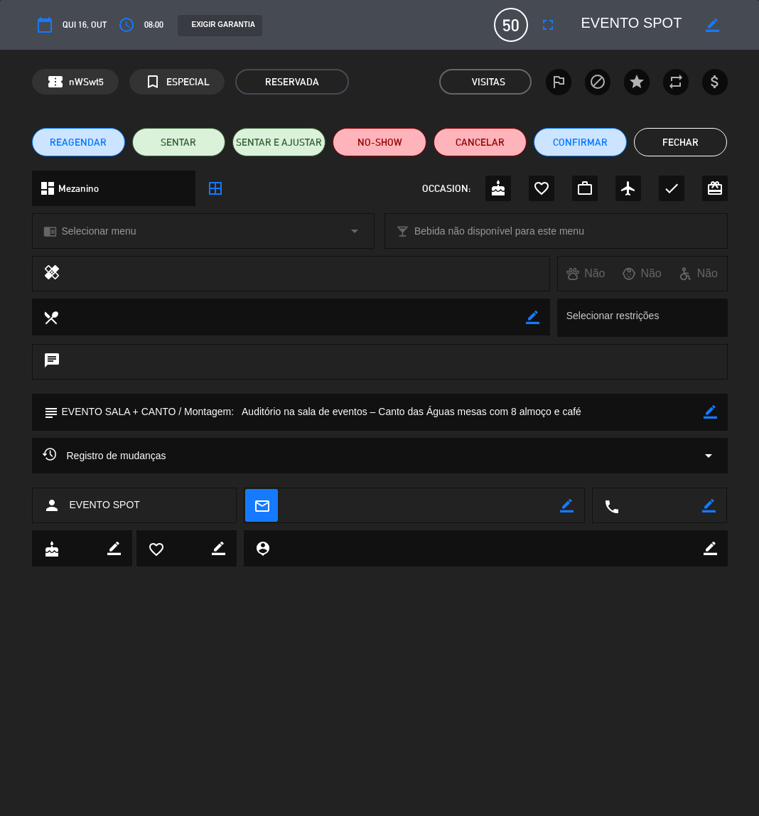
click at [684, 138] on button "Fechar" at bounding box center [680, 142] width 93 height 28
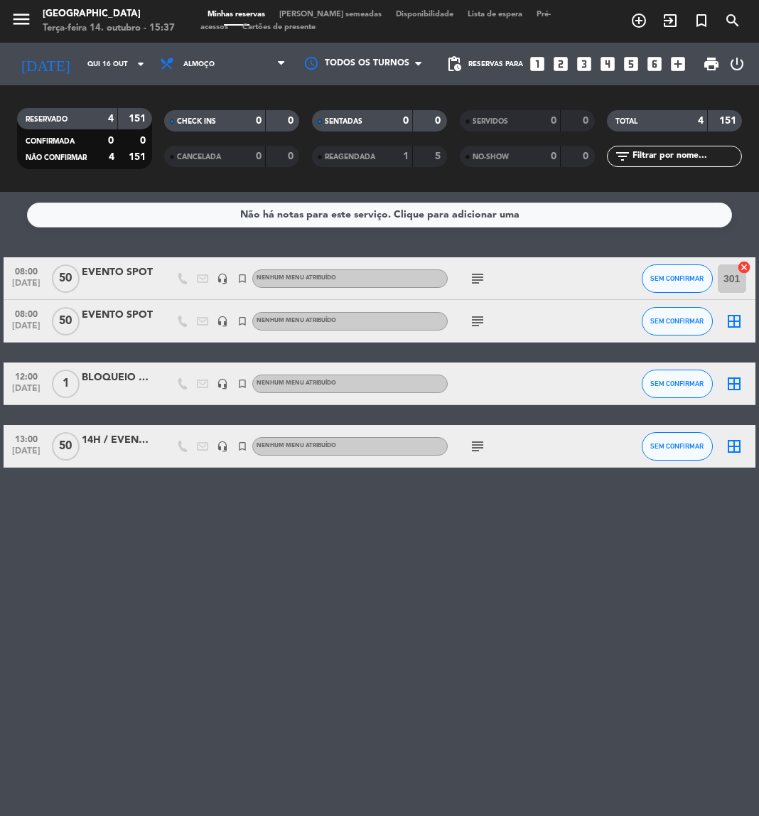
click at [474, 271] on icon "subject" at bounding box center [477, 278] width 17 height 17
click at [475, 321] on icon "subject" at bounding box center [477, 321] width 17 height 17
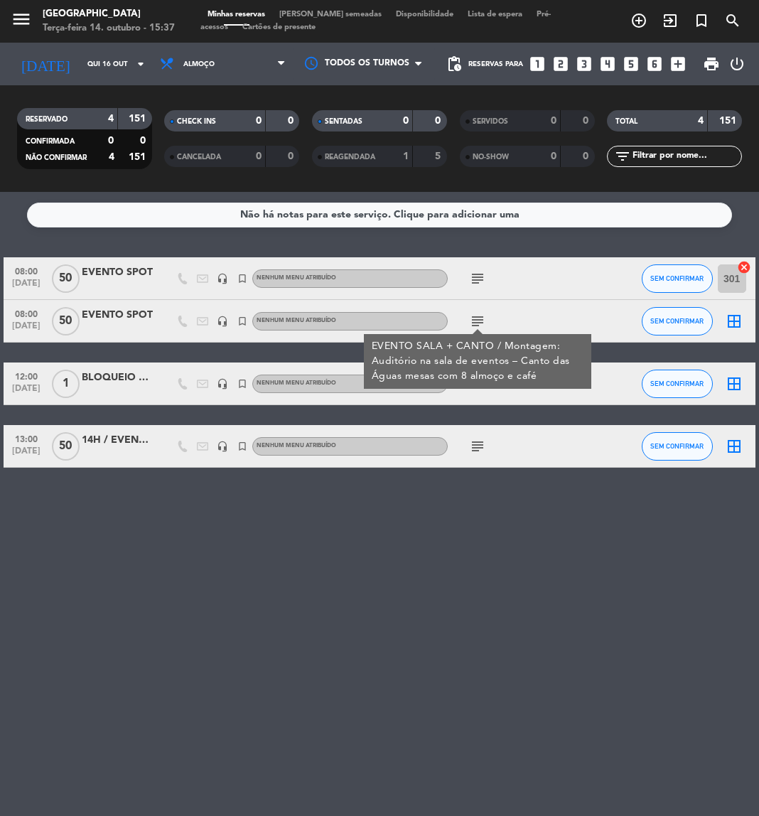
click at [477, 279] on icon "subject" at bounding box center [477, 278] width 17 height 17
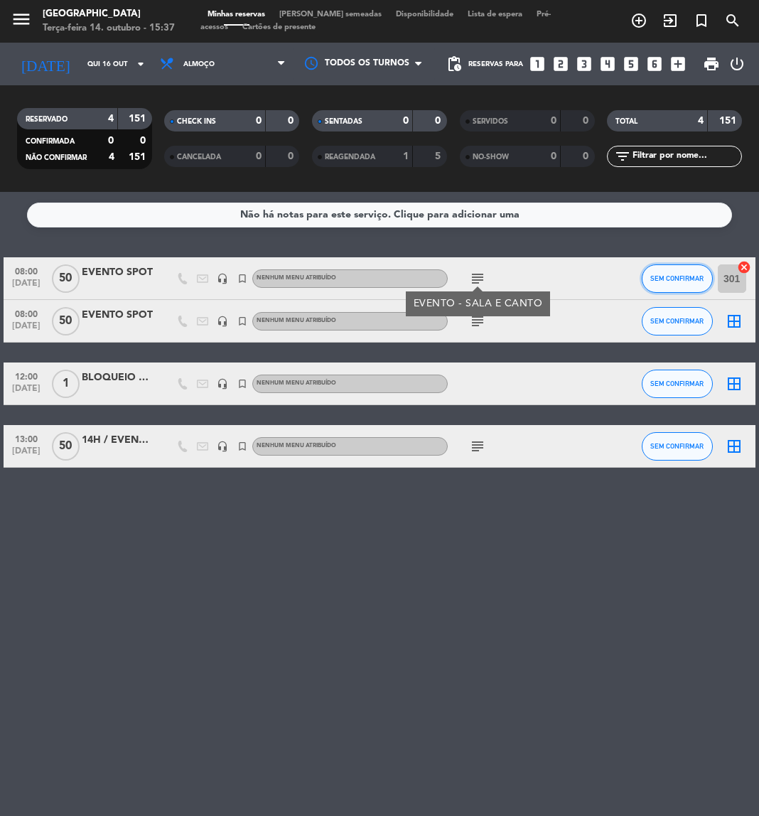
click at [697, 284] on button "SEM CONFIRMAR" at bounding box center [677, 279] width 71 height 28
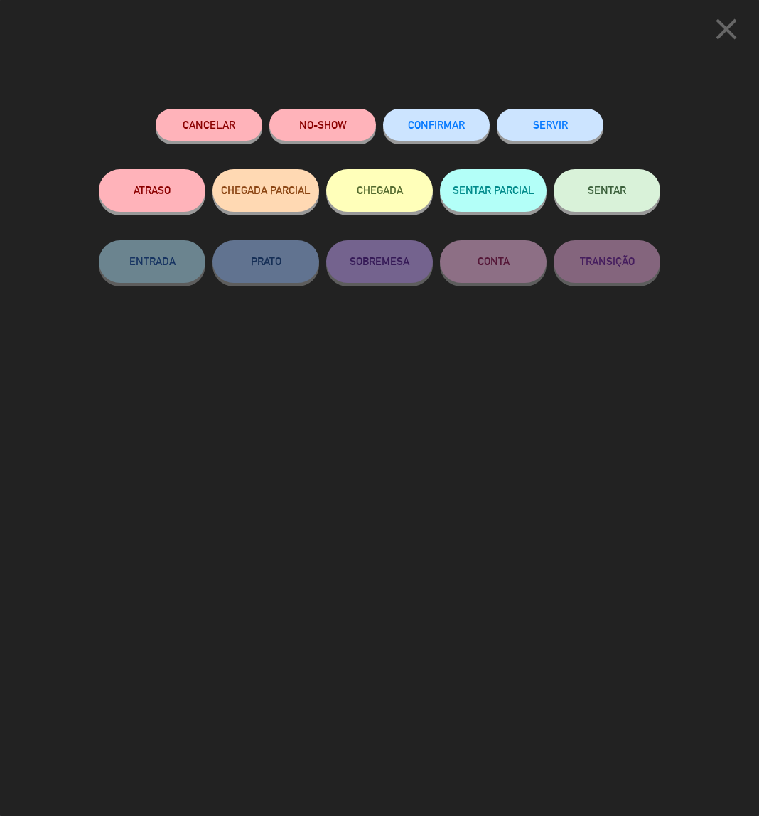
click at [205, 112] on button "Cancelar" at bounding box center [209, 125] width 107 height 32
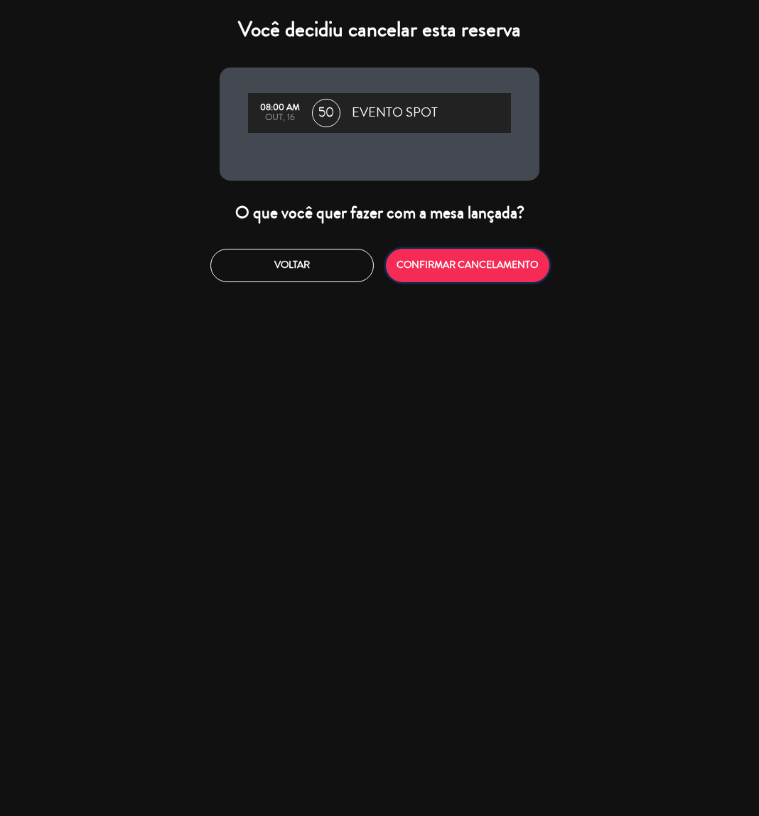
click at [430, 264] on button "CONFIRMAR CANCELAMENTO" at bounding box center [468, 265] width 164 height 33
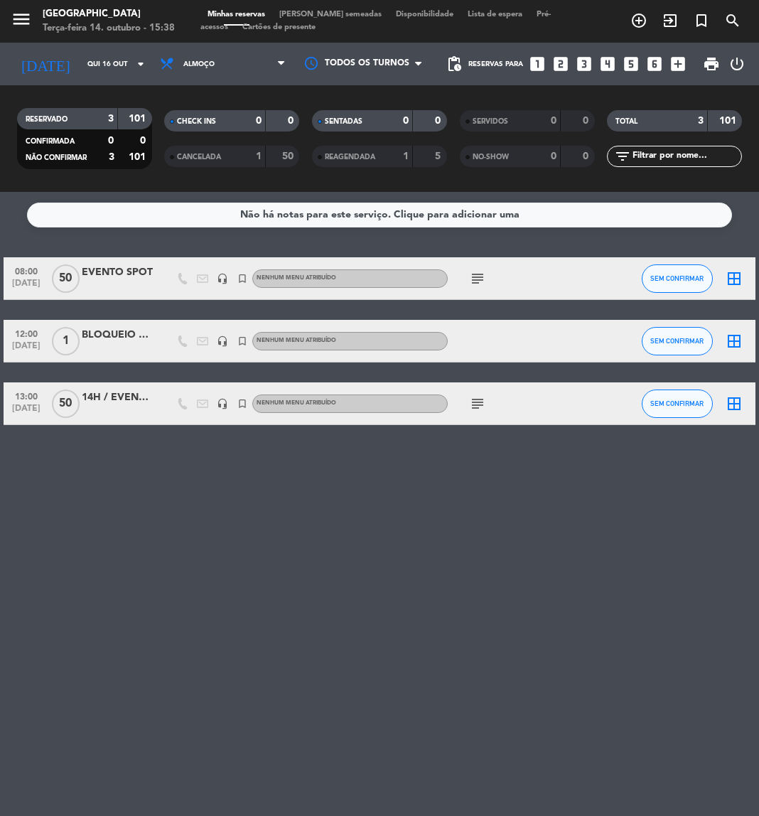
click at [471, 401] on icon "subject" at bounding box center [477, 403] width 17 height 17
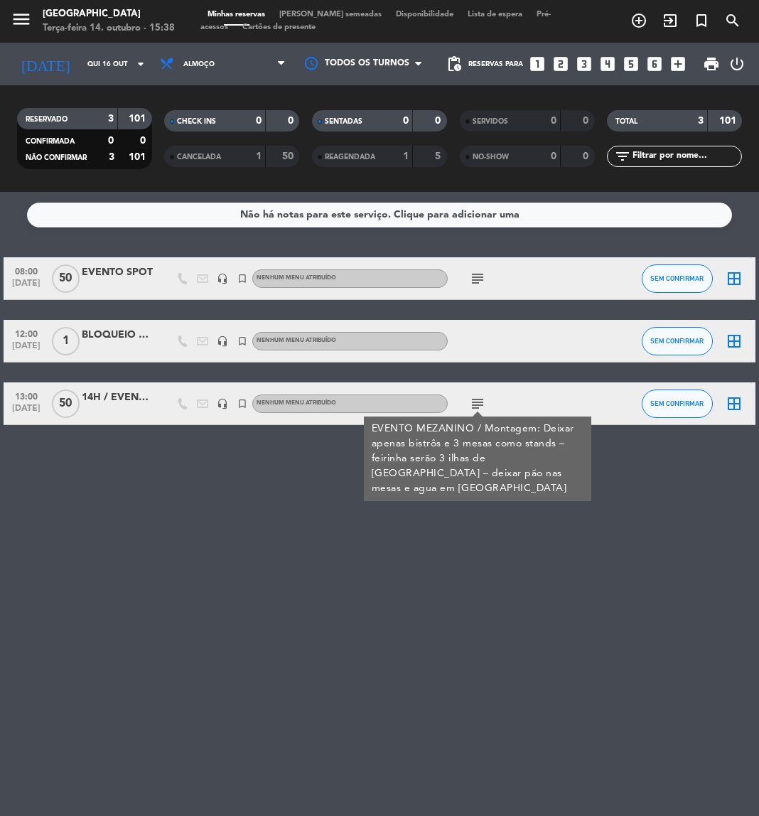
click at [437, 611] on div "Não há notas para este serviço. Clique para adicionar uma 08:00 [DATE] EVENTO S…" at bounding box center [379, 504] width 759 height 624
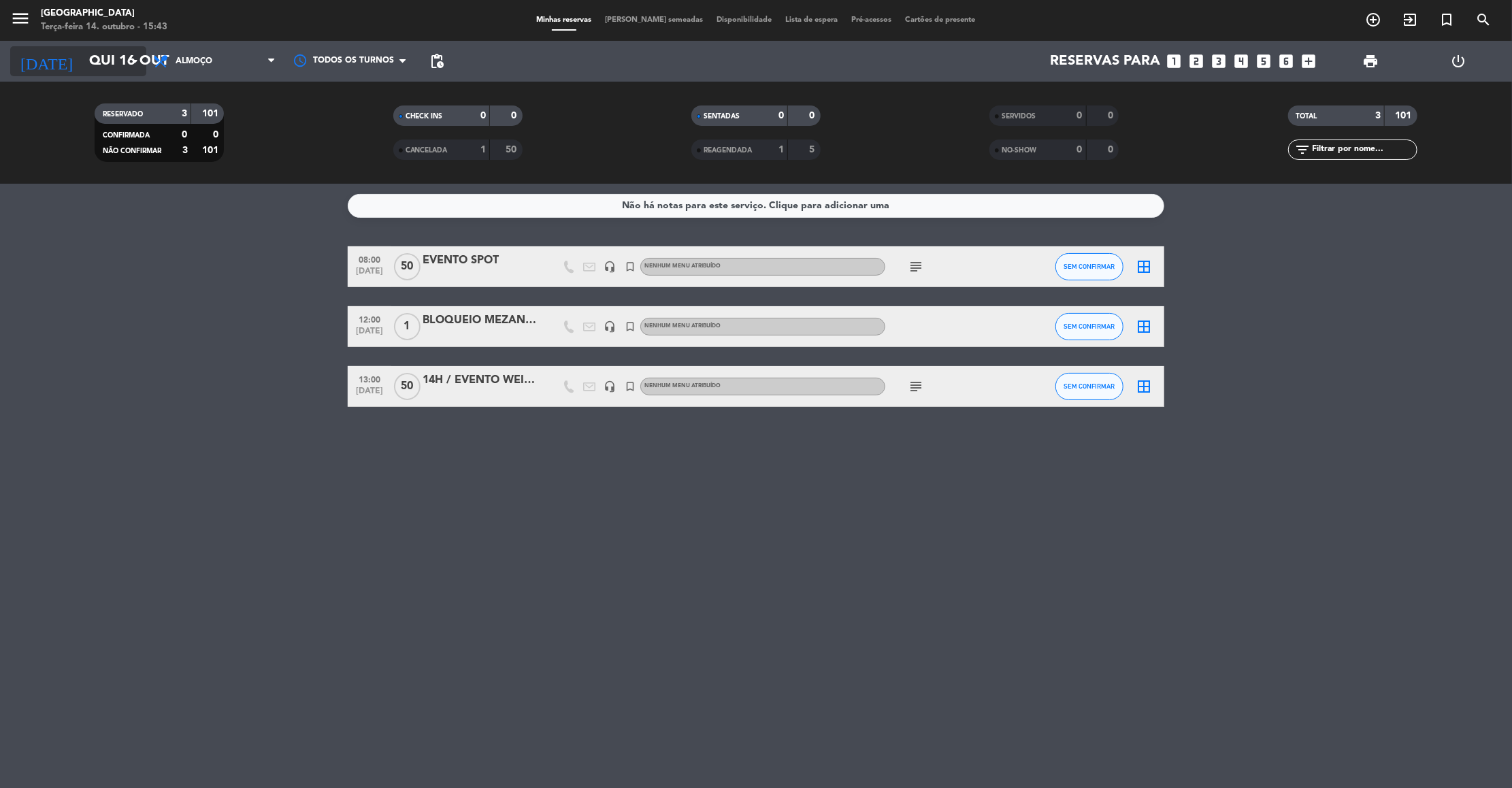
click at [90, 59] on input "Qui 16 out" at bounding box center [170, 60] width 177 height 30
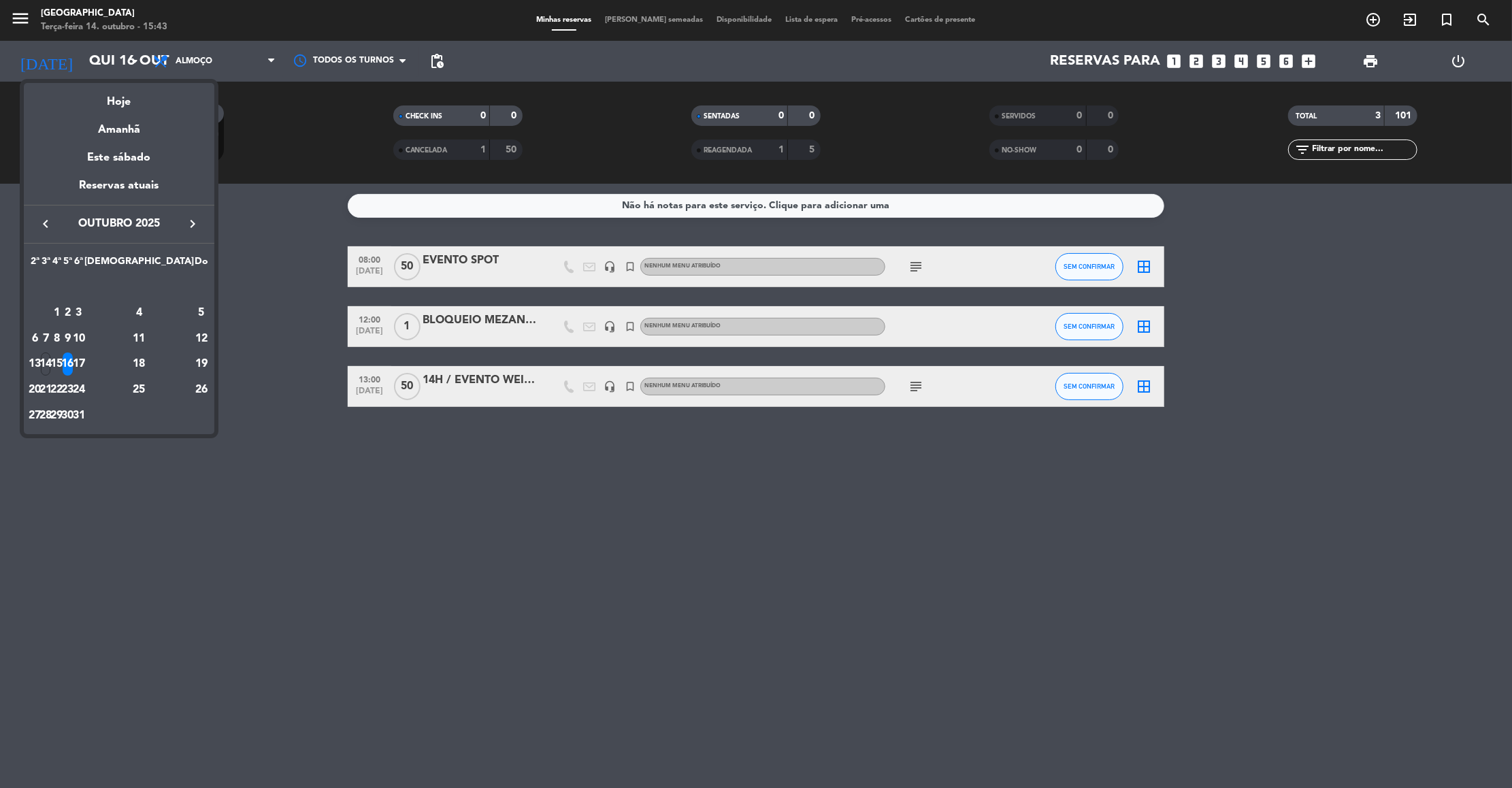
click at [183, 223] on button "keyboard_arrow_right" at bounding box center [192, 224] width 25 height 17
click at [164, 309] on div "6" at bounding box center [139, 313] width 99 height 23
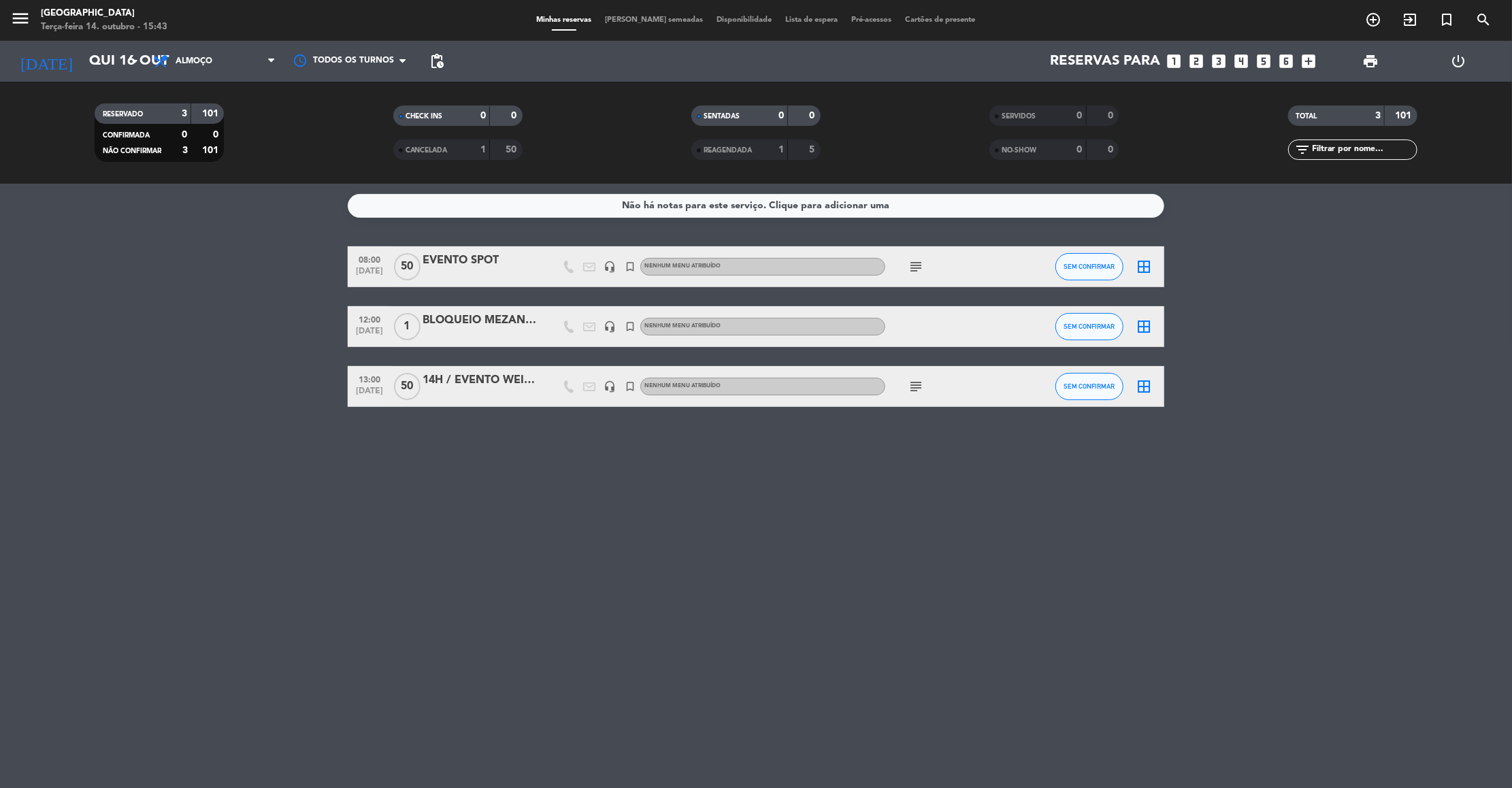
type input "[DATE]"
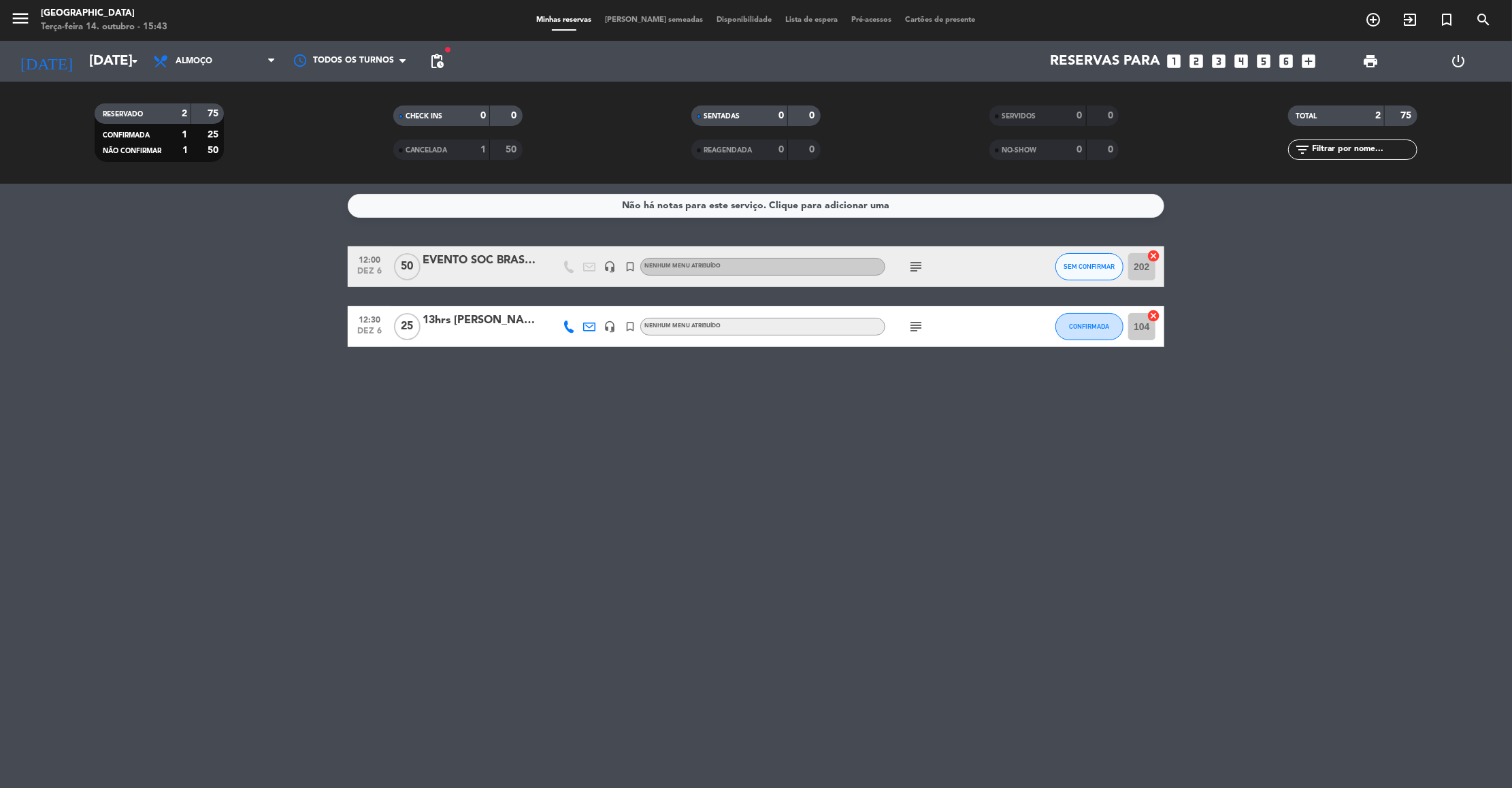
click at [726, 141] on div "filter_list" at bounding box center [1352, 149] width 129 height 20
click at [726, 152] on input "text" at bounding box center [1364, 150] width 105 height 15
paste input "[PERSON_NAME] - creator"
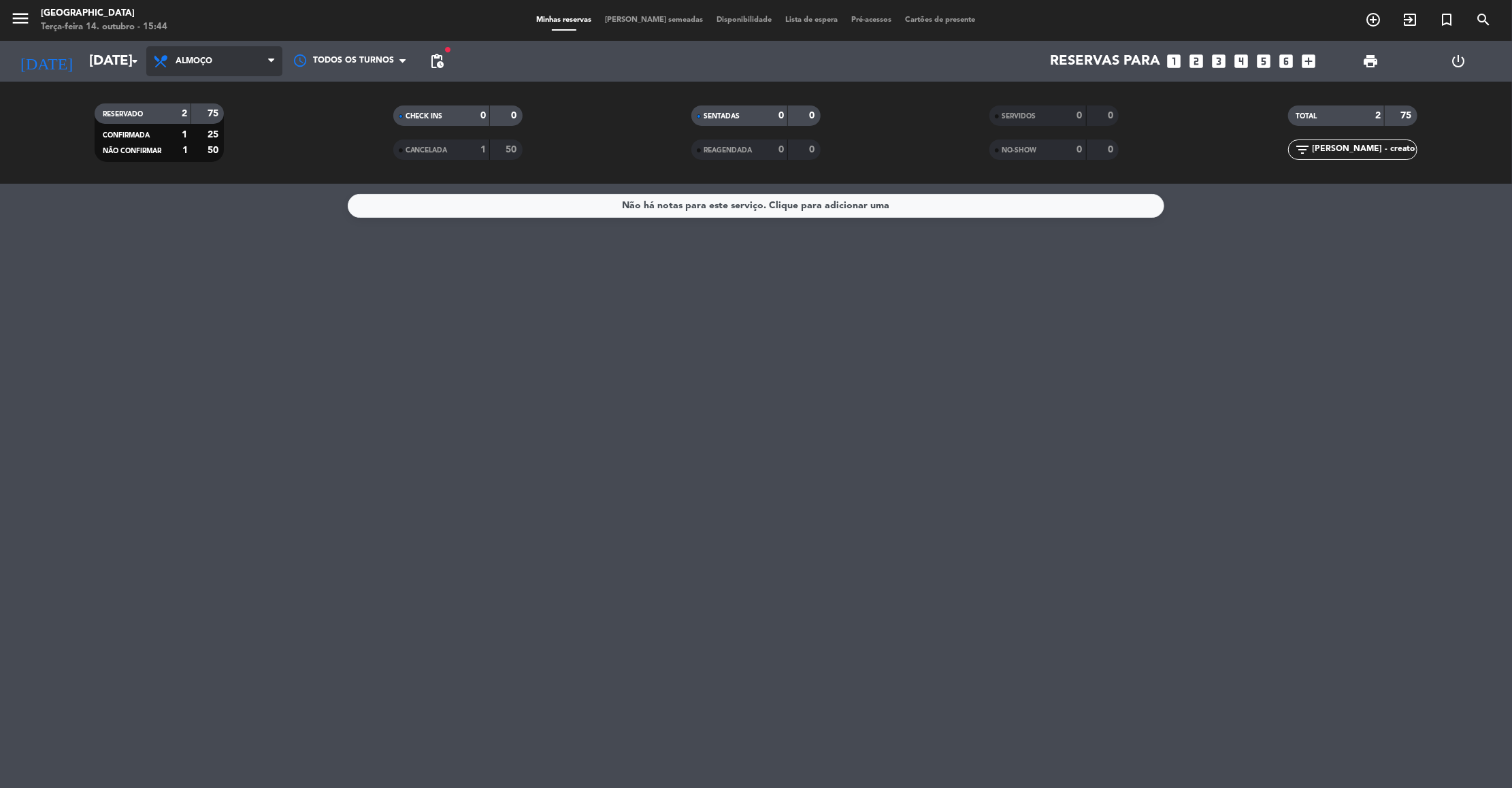
type input "[PERSON_NAME] - creator"
click at [216, 60] on span "Almoço" at bounding box center [214, 60] width 136 height 30
click at [206, 142] on div "menu [GEOGRAPHIC_DATA] Terça-feira 14. outubro - 15:44 Minhas reservas Mesas se…" at bounding box center [756, 92] width 1512 height 184
drag, startPoint x: 1404, startPoint y: 146, endPoint x: 1286, endPoint y: 147, distance: 118.0
click at [726, 147] on div "filter_list [PERSON_NAME] - creator" at bounding box center [1352, 149] width 298 height 20
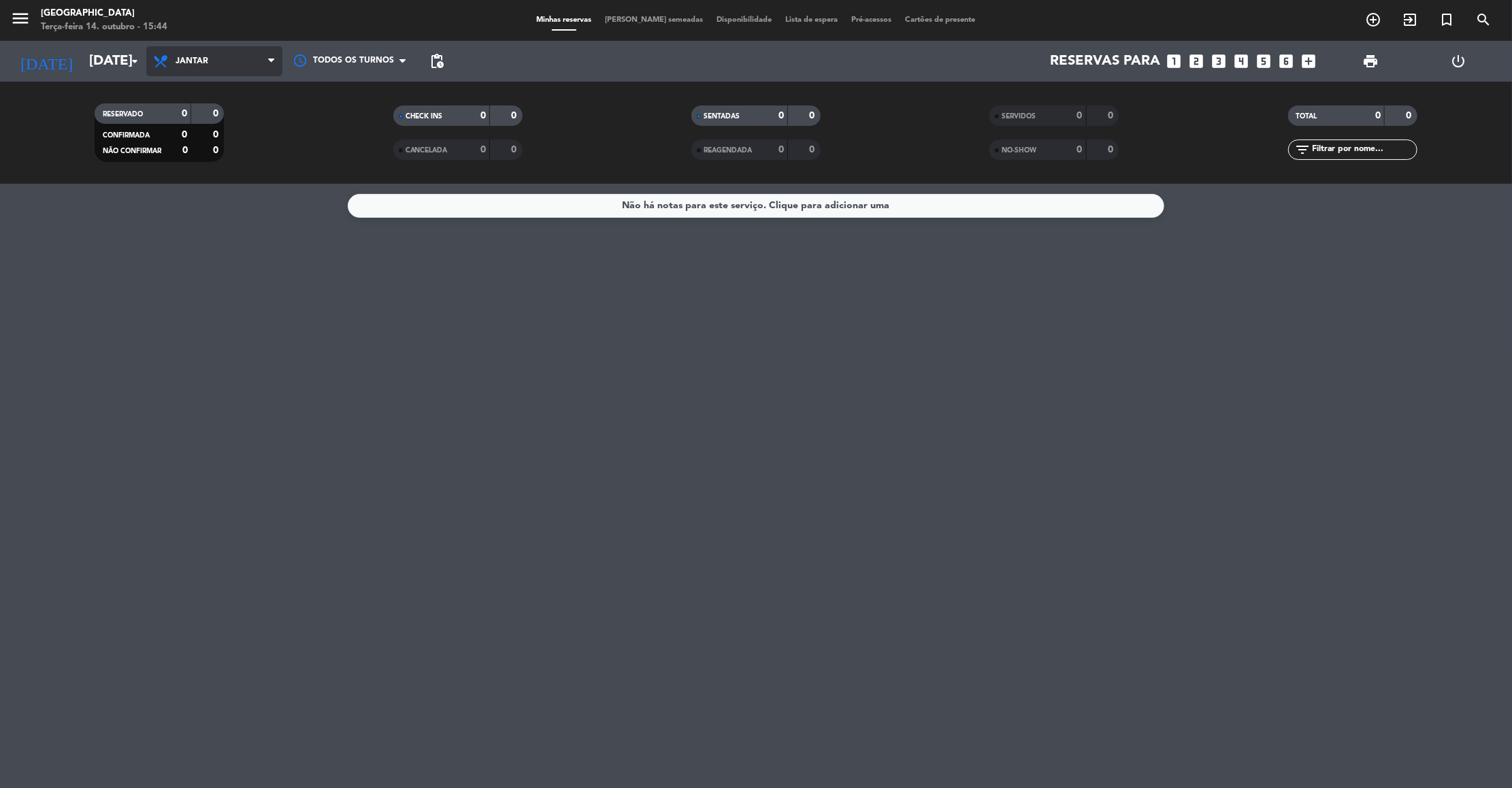
click at [206, 63] on span "Jantar" at bounding box center [191, 61] width 33 height 10
click at [194, 120] on div "menu [GEOGRAPHIC_DATA] Terça-feira 14. outubro - 15:44 Minhas reservas Mesas se…" at bounding box center [756, 92] width 1512 height 184
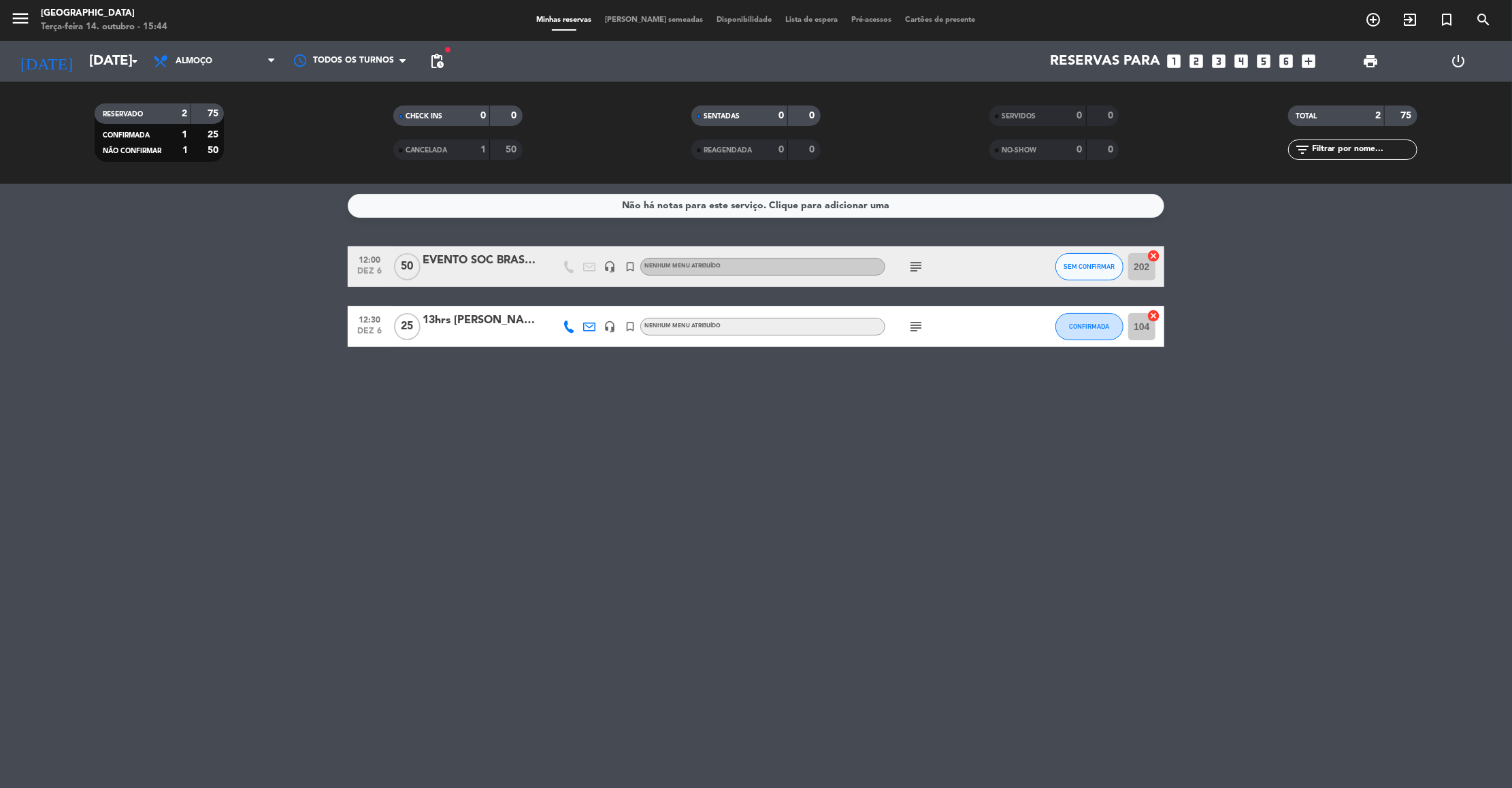
click at [726, 325] on icon "subject" at bounding box center [916, 326] width 16 height 16
click at [726, 264] on icon "subject" at bounding box center [916, 266] width 16 height 16
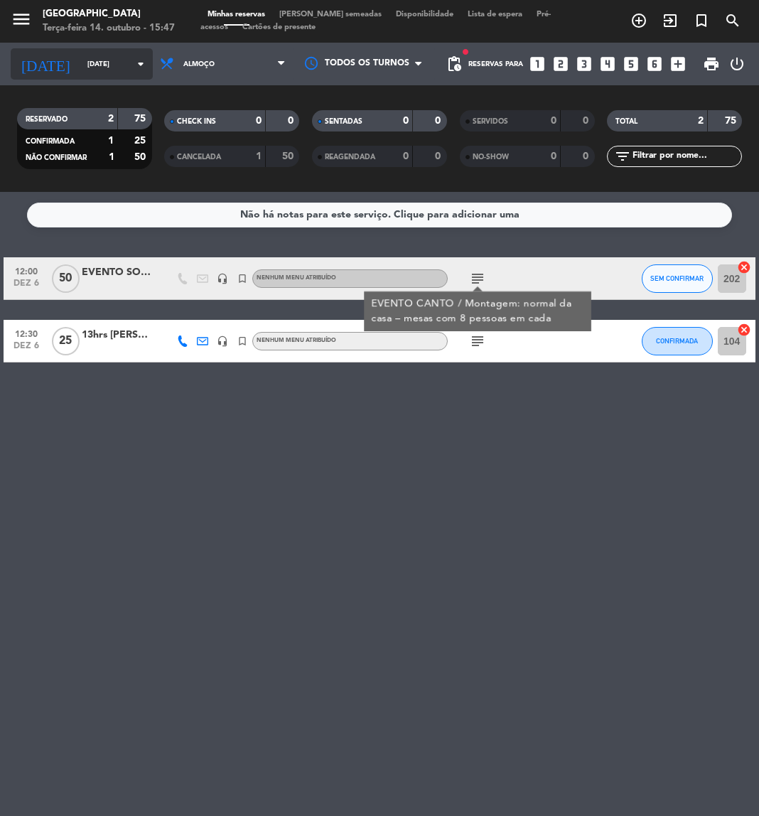
click at [117, 53] on input "[DATE]" at bounding box center [128, 64] width 96 height 22
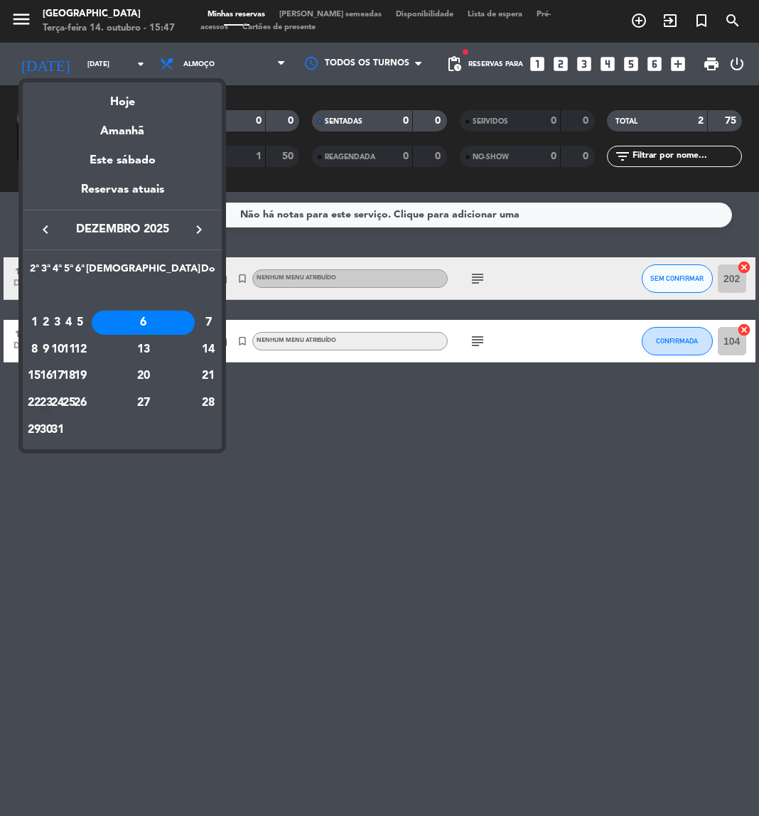
click at [51, 396] on div "23" at bounding box center [46, 403] width 11 height 24
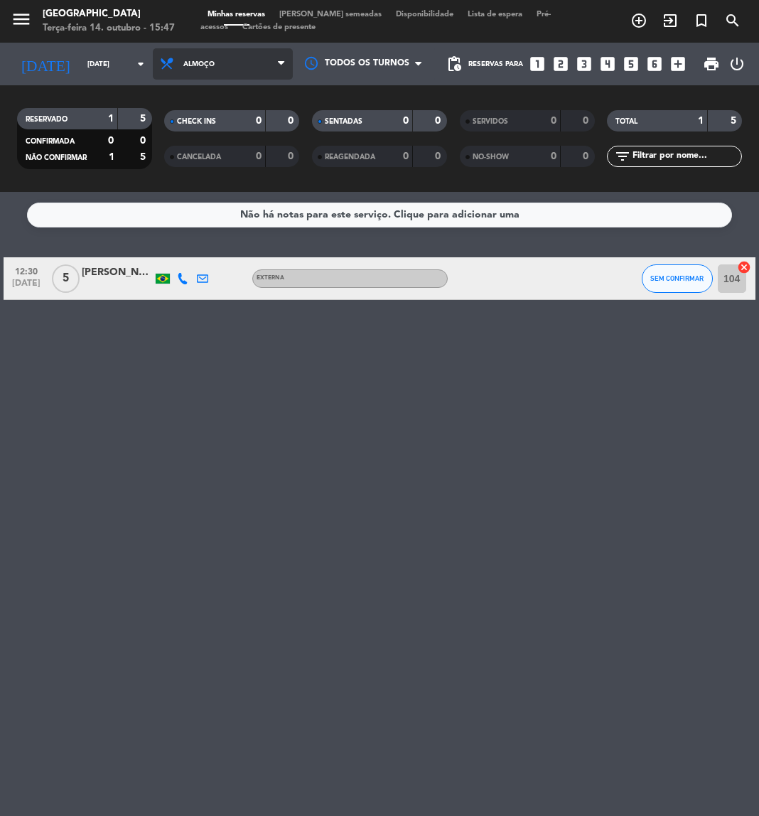
click at [240, 68] on span "Almoço" at bounding box center [223, 63] width 140 height 31
click at [210, 155] on div "menu [GEOGRAPHIC_DATA] Terça-feira 14. outubro - 15:47 Minhas reservas Mesas se…" at bounding box center [379, 96] width 759 height 192
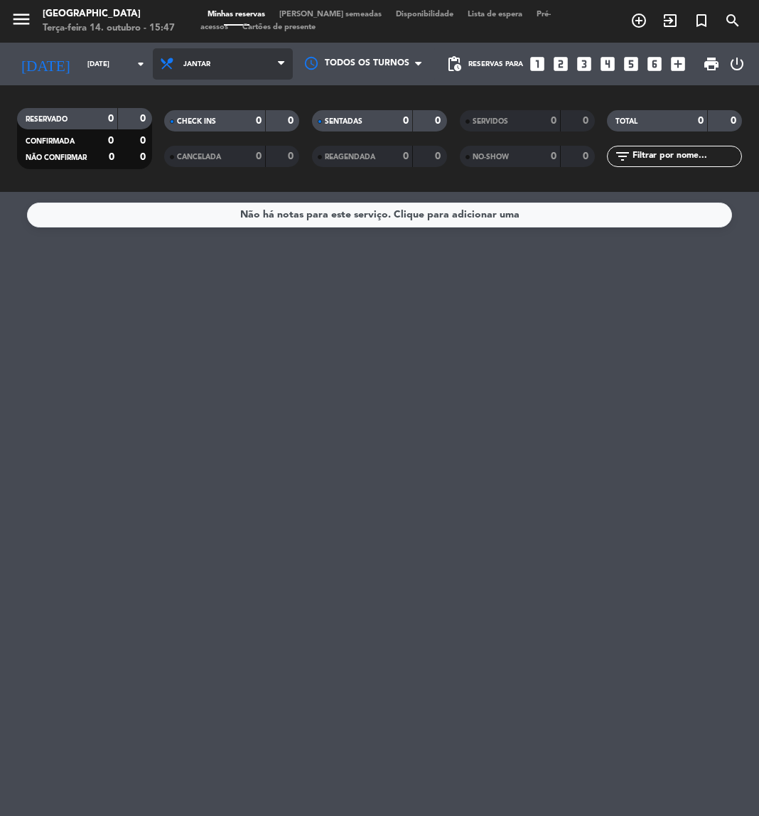
click at [230, 68] on span "Jantar" at bounding box center [223, 63] width 140 height 31
click at [208, 123] on div "menu [GEOGRAPHIC_DATA] Terça-feira 14. outubro - 15:47 Minhas reservas Mesas se…" at bounding box center [379, 96] width 759 height 192
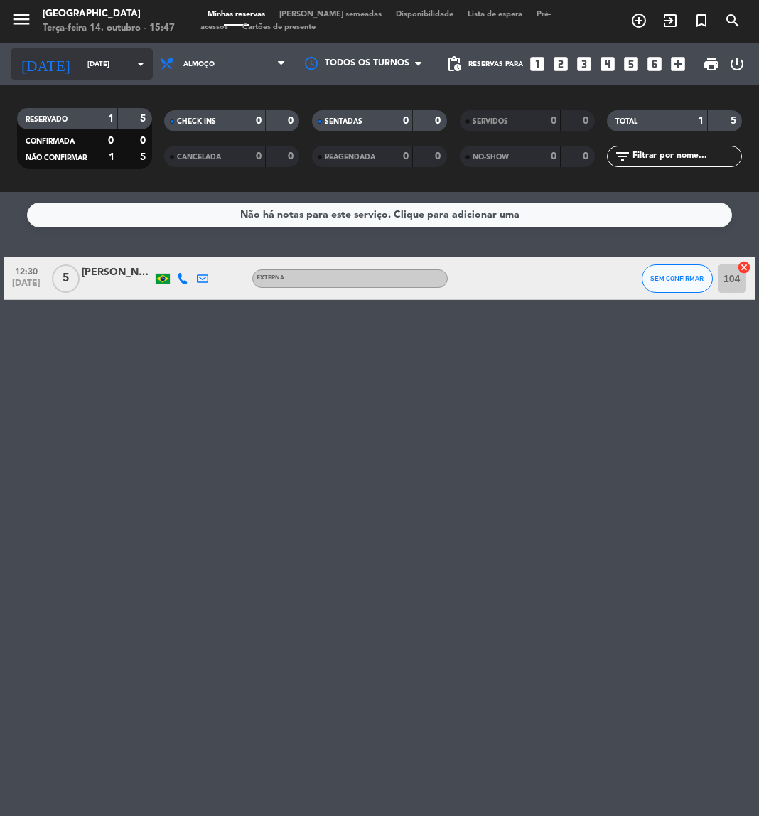
click at [97, 64] on input "[DATE]" at bounding box center [128, 64] width 96 height 22
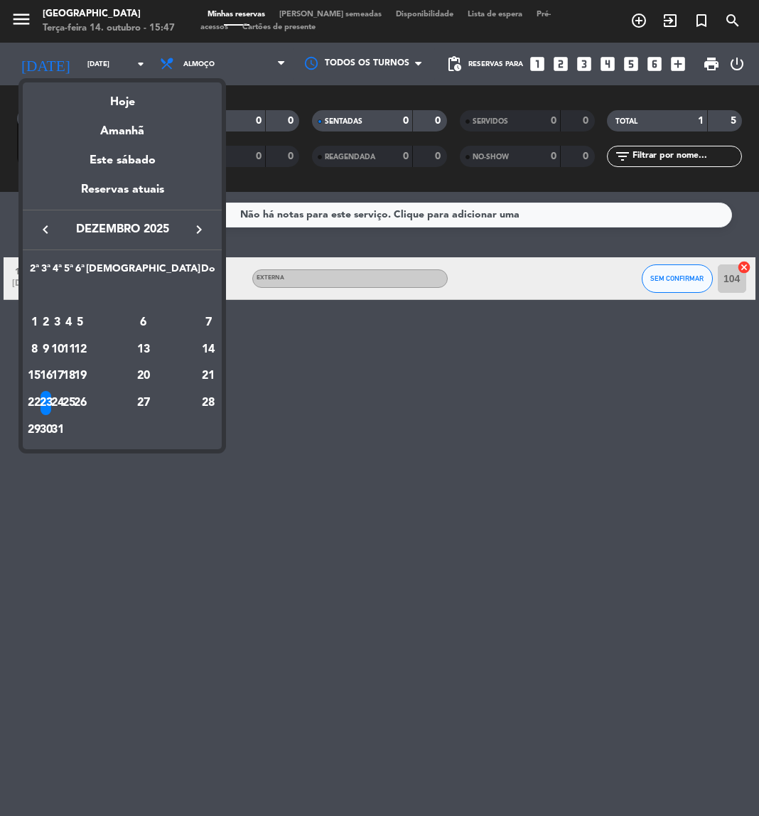
click at [48, 215] on div "keyboard_arrow_left [DATE] keyboard_arrow_right" at bounding box center [122, 230] width 199 height 40
click at [48, 223] on icon "keyboard_arrow_left" at bounding box center [45, 229] width 17 height 17
click at [75, 405] on div "23" at bounding box center [69, 403] width 11 height 24
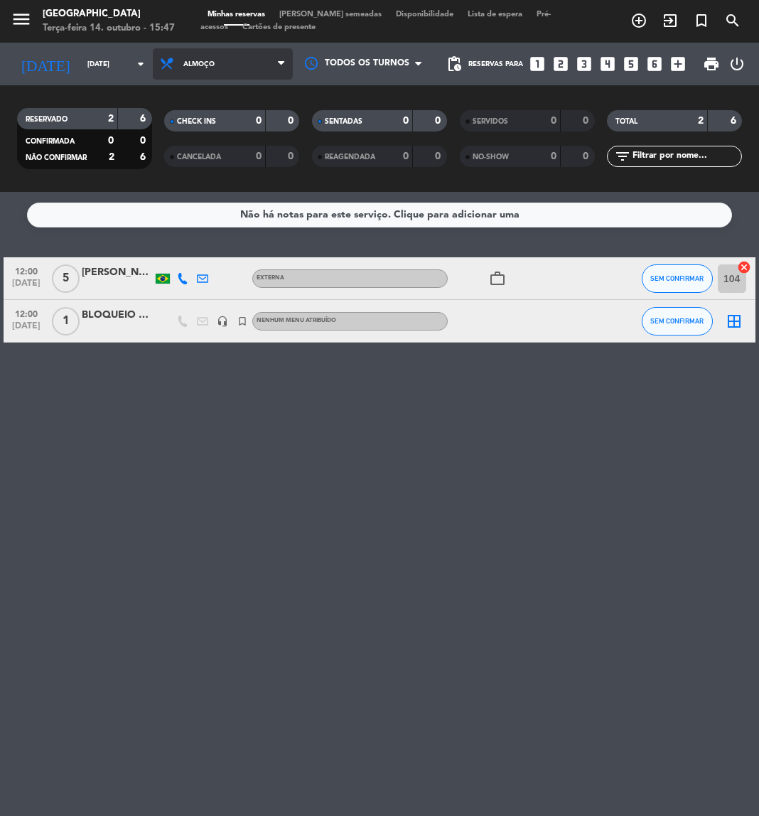
click at [205, 63] on span "Almoço" at bounding box center [198, 64] width 31 height 8
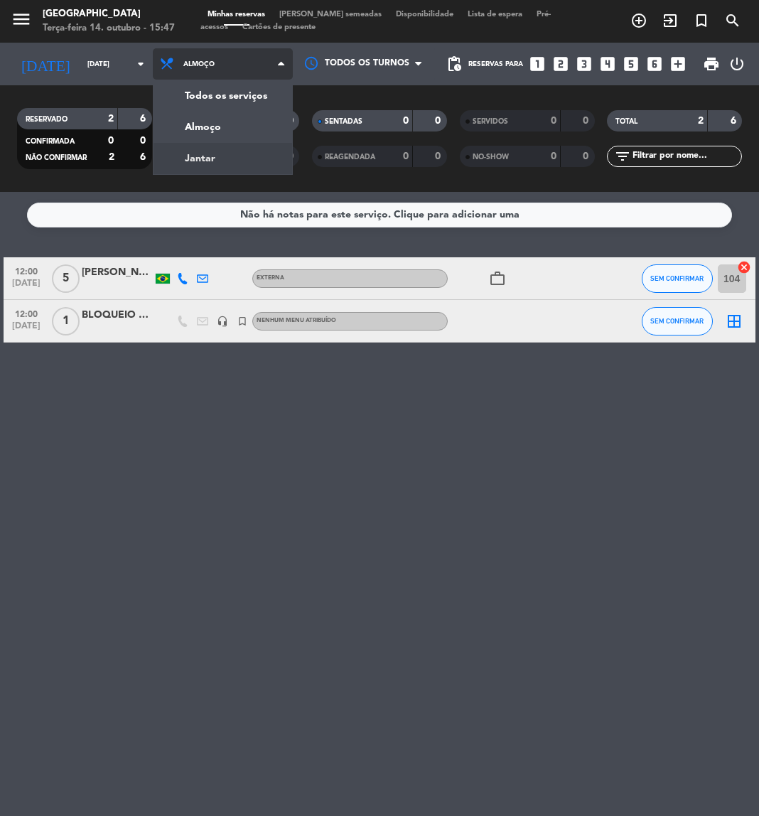
click at [210, 147] on div "menu [GEOGRAPHIC_DATA] Terça-feira 14. outubro - 15:47 Minhas reservas Mesas se…" at bounding box center [379, 96] width 759 height 192
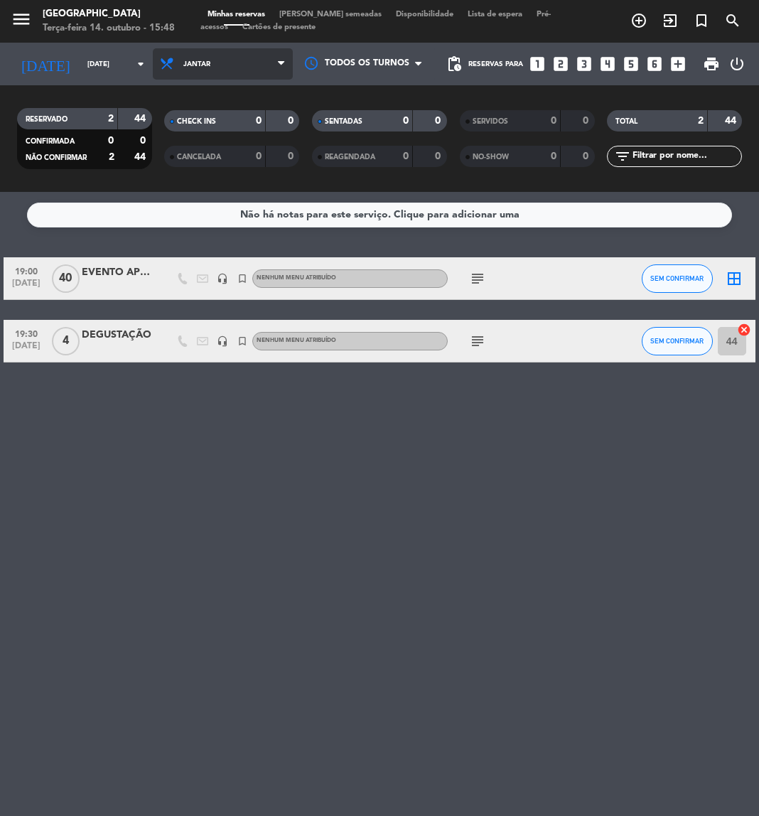
click at [215, 55] on span "Jantar" at bounding box center [223, 63] width 140 height 31
click at [210, 117] on div "menu [GEOGRAPHIC_DATA] Terça-feira 14. outubro - 15:48 Minhas reservas Mesas se…" at bounding box center [379, 96] width 759 height 192
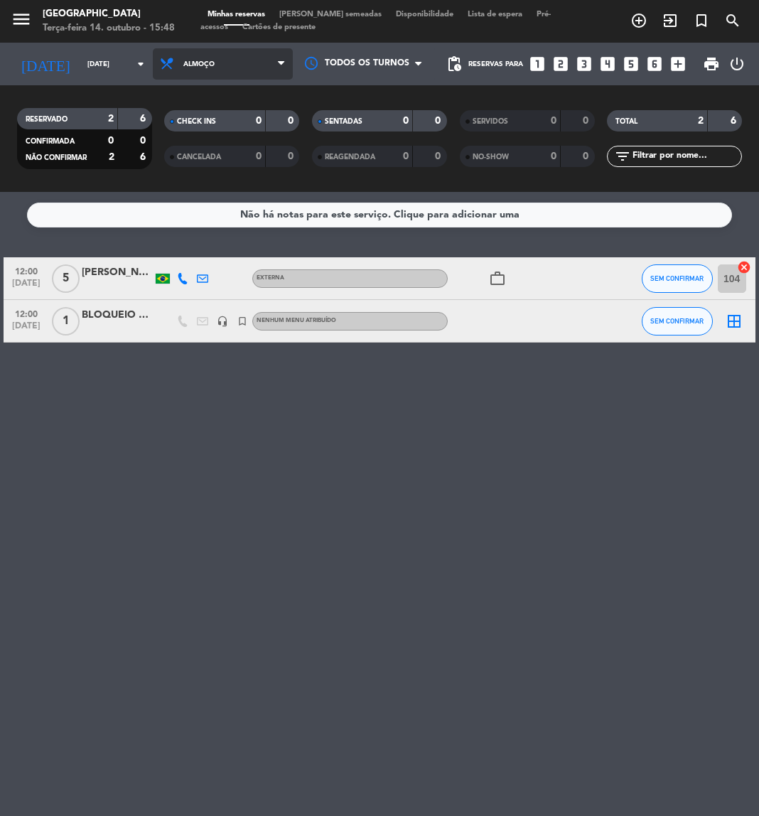
click at [224, 70] on span "Almoço" at bounding box center [223, 63] width 140 height 31
click at [228, 161] on div "menu [GEOGRAPHIC_DATA] Terça-feira 14. outubro - 15:48 Minhas reservas Mesas se…" at bounding box center [379, 96] width 759 height 192
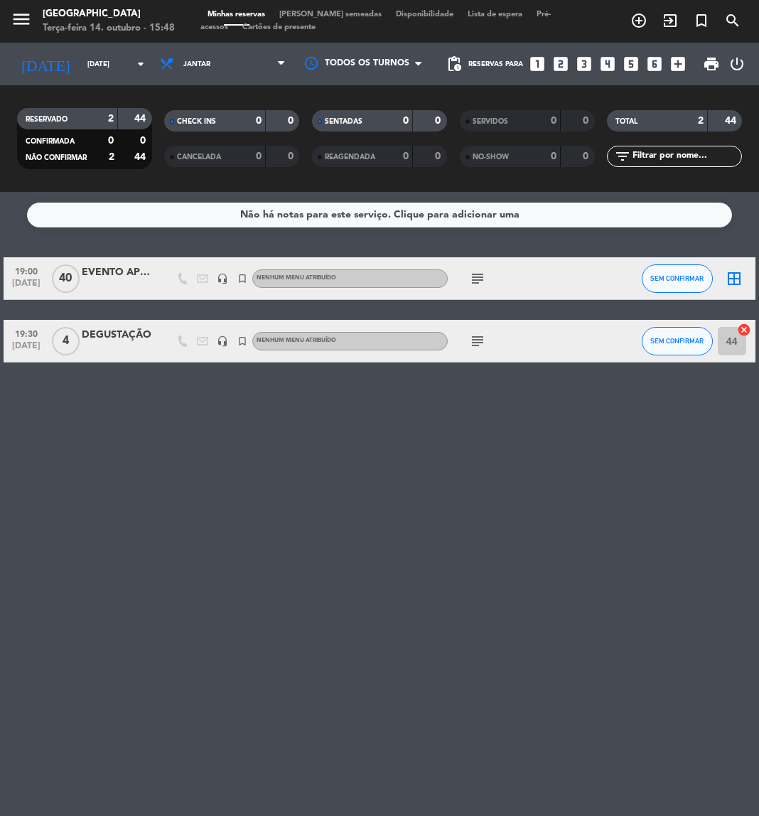
click at [482, 277] on icon "subject" at bounding box center [477, 278] width 17 height 17
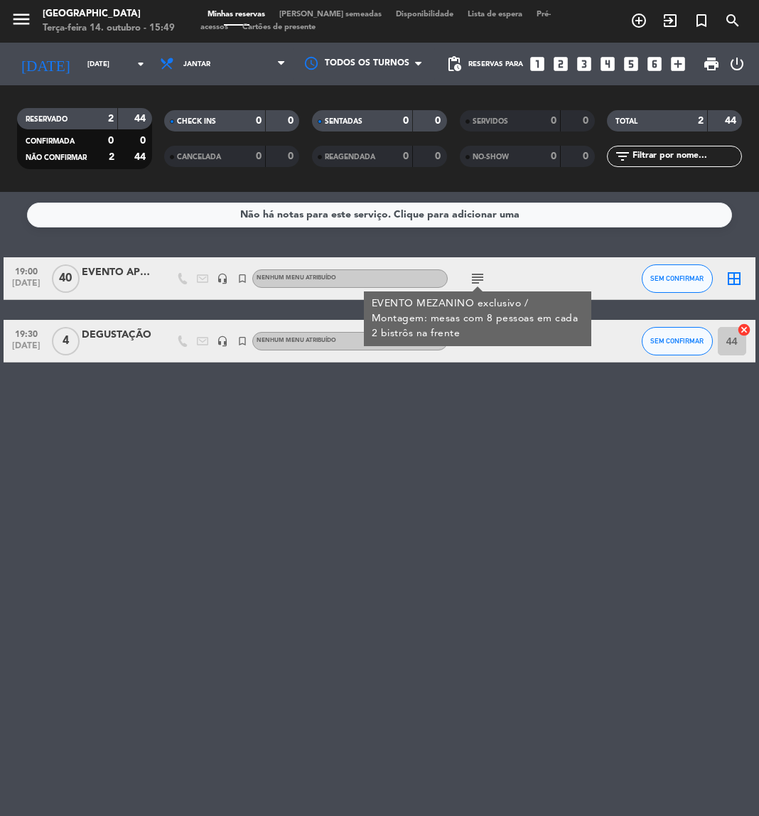
click at [106, 282] on div at bounding box center [117, 286] width 71 height 11
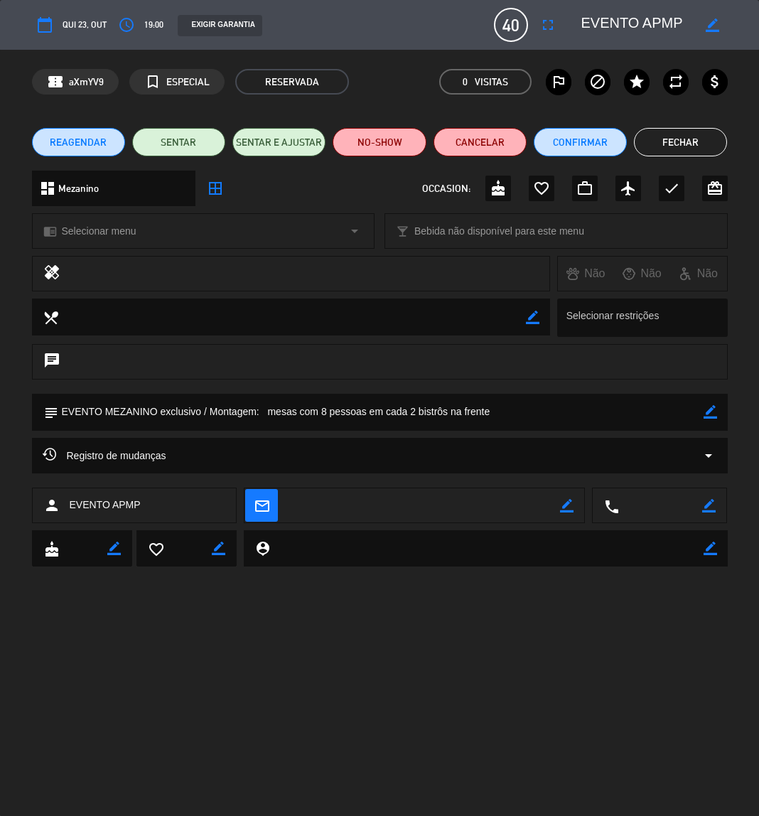
drag, startPoint x: 636, startPoint y: 11, endPoint x: 669, endPoint y: 18, distance: 33.5
click at [669, 18] on textarea at bounding box center [640, 25] width 117 height 26
click at [688, 136] on button "Fechar" at bounding box center [680, 142] width 93 height 28
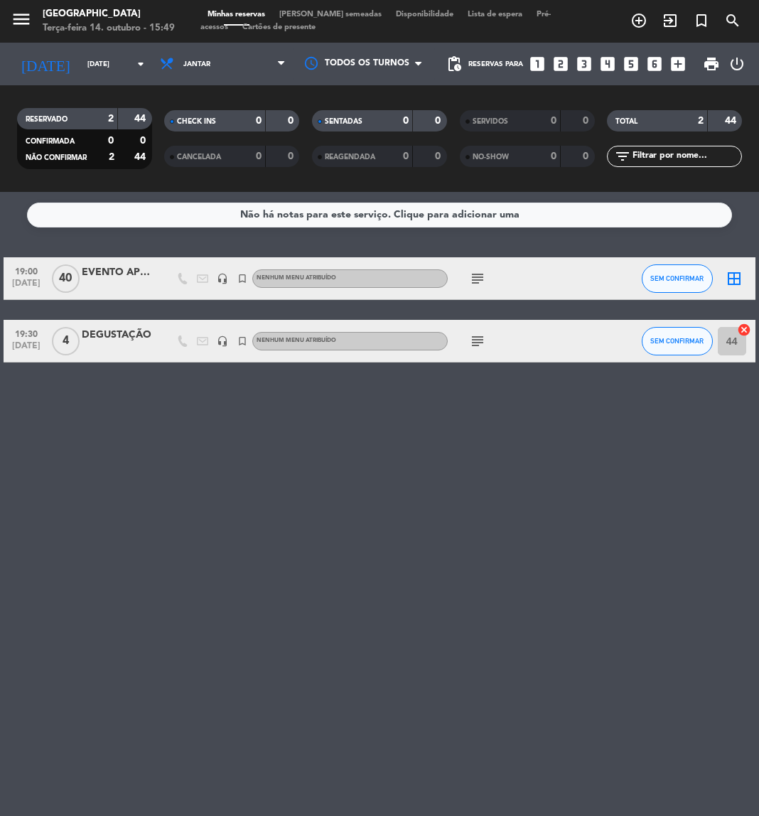
click at [479, 279] on icon "subject" at bounding box center [477, 278] width 17 height 17
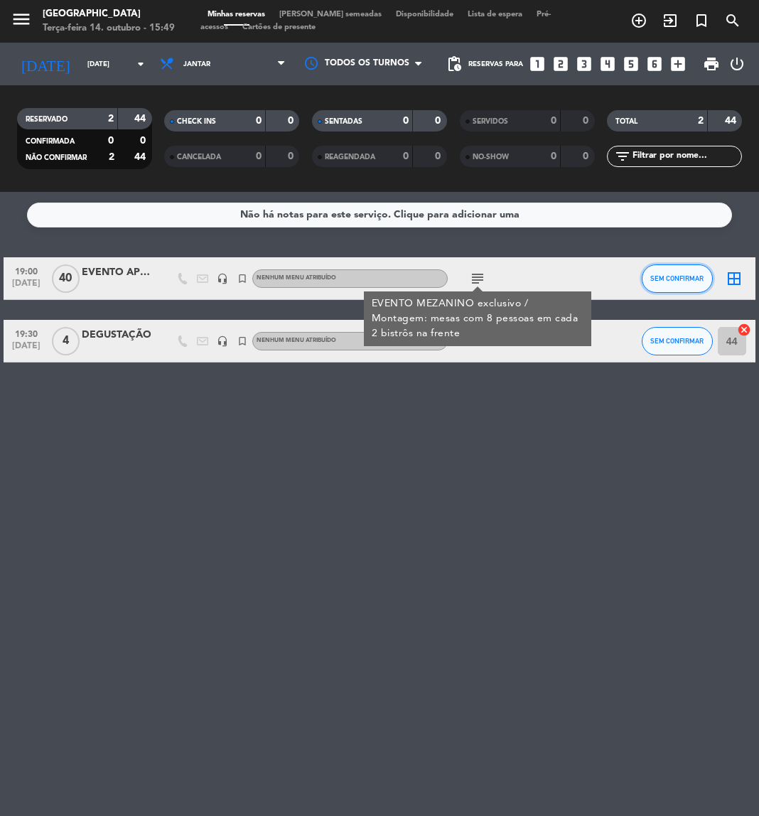
click at [688, 282] on span "SEM CONFIRMAR" at bounding box center [677, 278] width 53 height 8
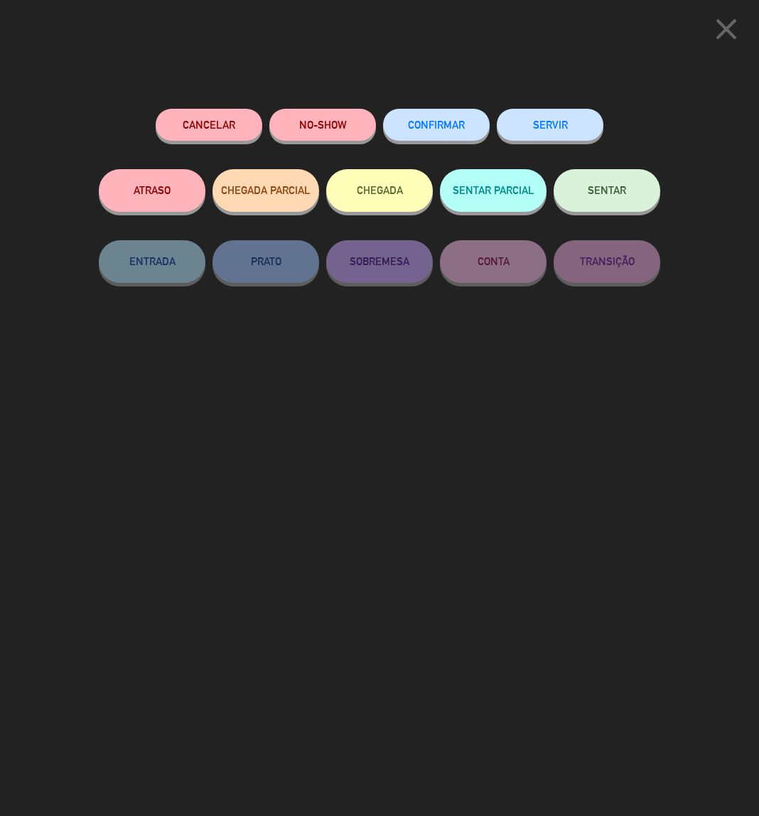
click at [234, 112] on button "Cancelar" at bounding box center [209, 125] width 107 height 32
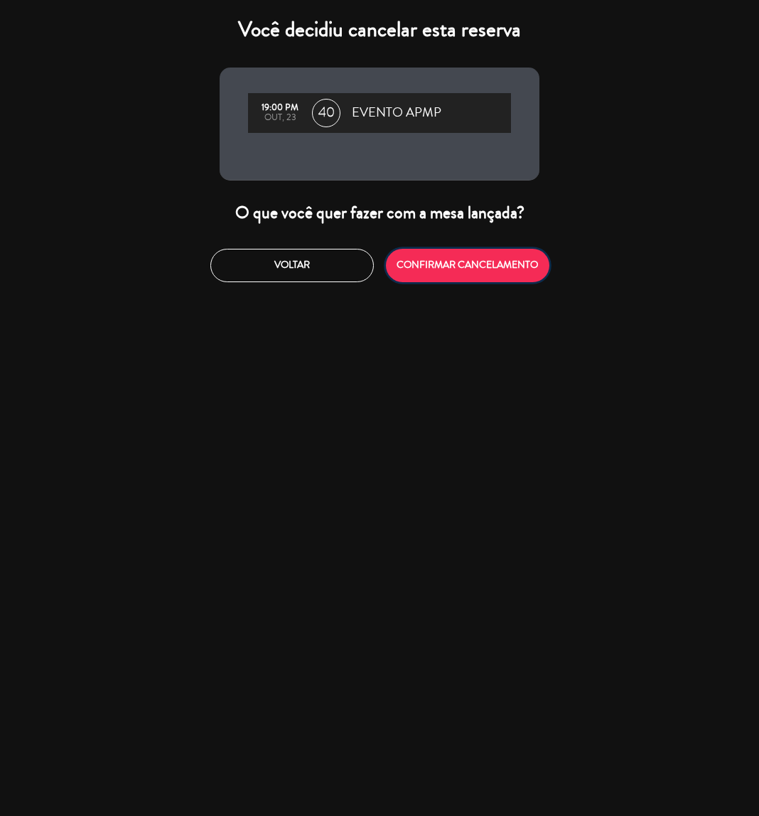
click at [456, 250] on button "CONFIRMAR CANCELAMENTO" at bounding box center [468, 265] width 164 height 33
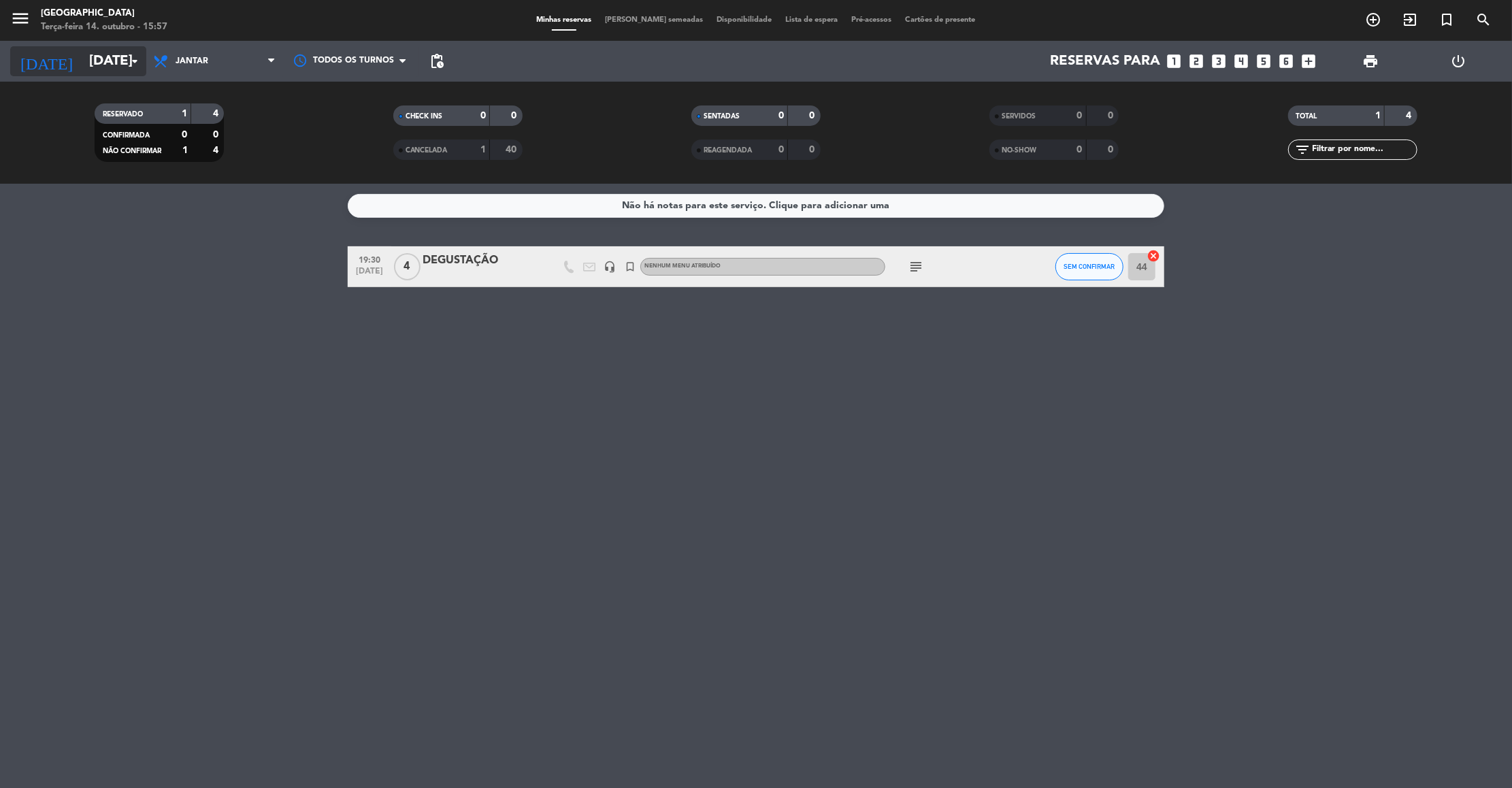
click at [95, 62] on input "[DATE]" at bounding box center [170, 60] width 177 height 30
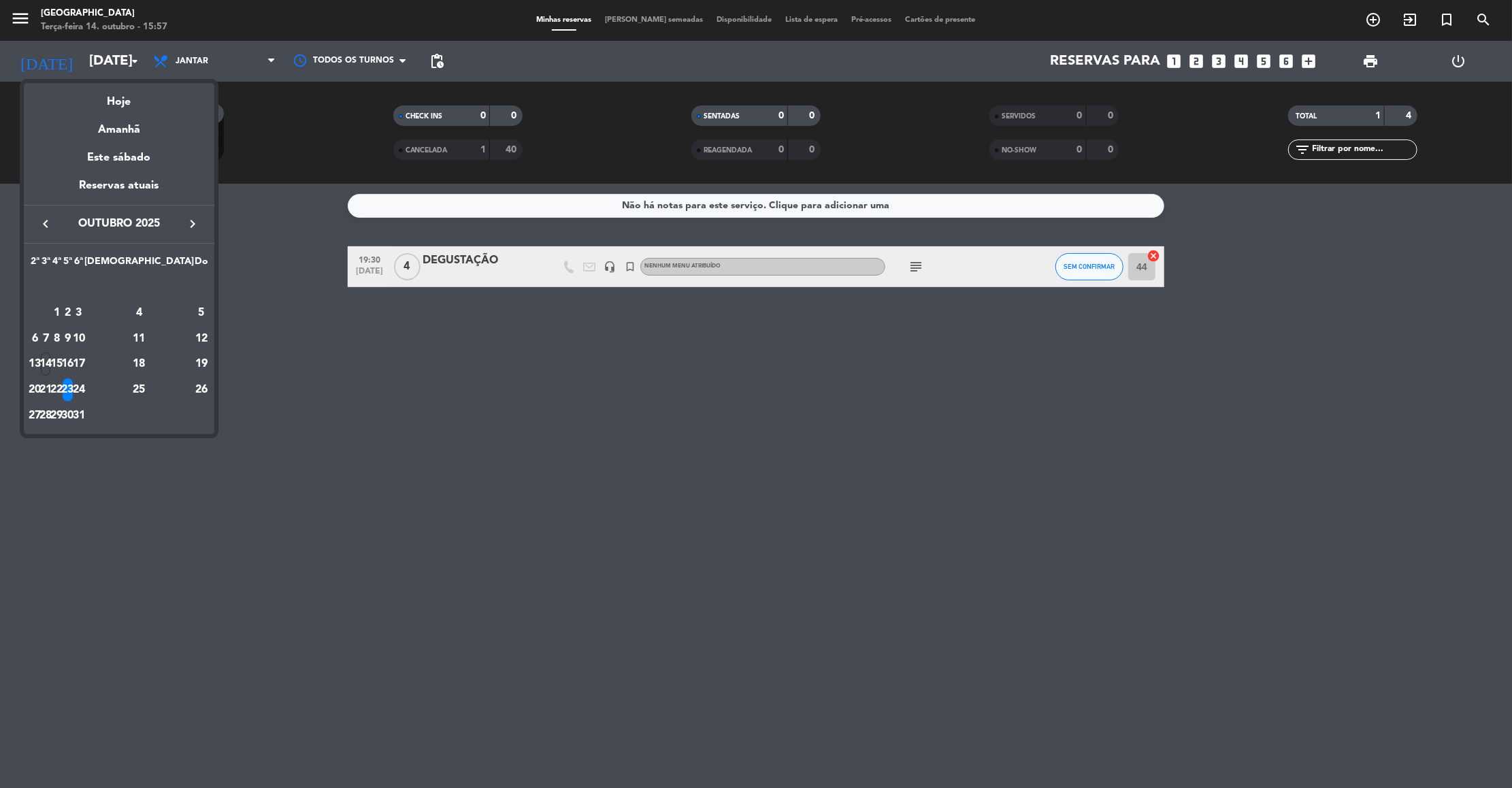
click at [189, 228] on icon "keyboard_arrow_right" at bounding box center [192, 223] width 16 height 16
click at [73, 333] on div "13" at bounding box center [67, 339] width 11 height 23
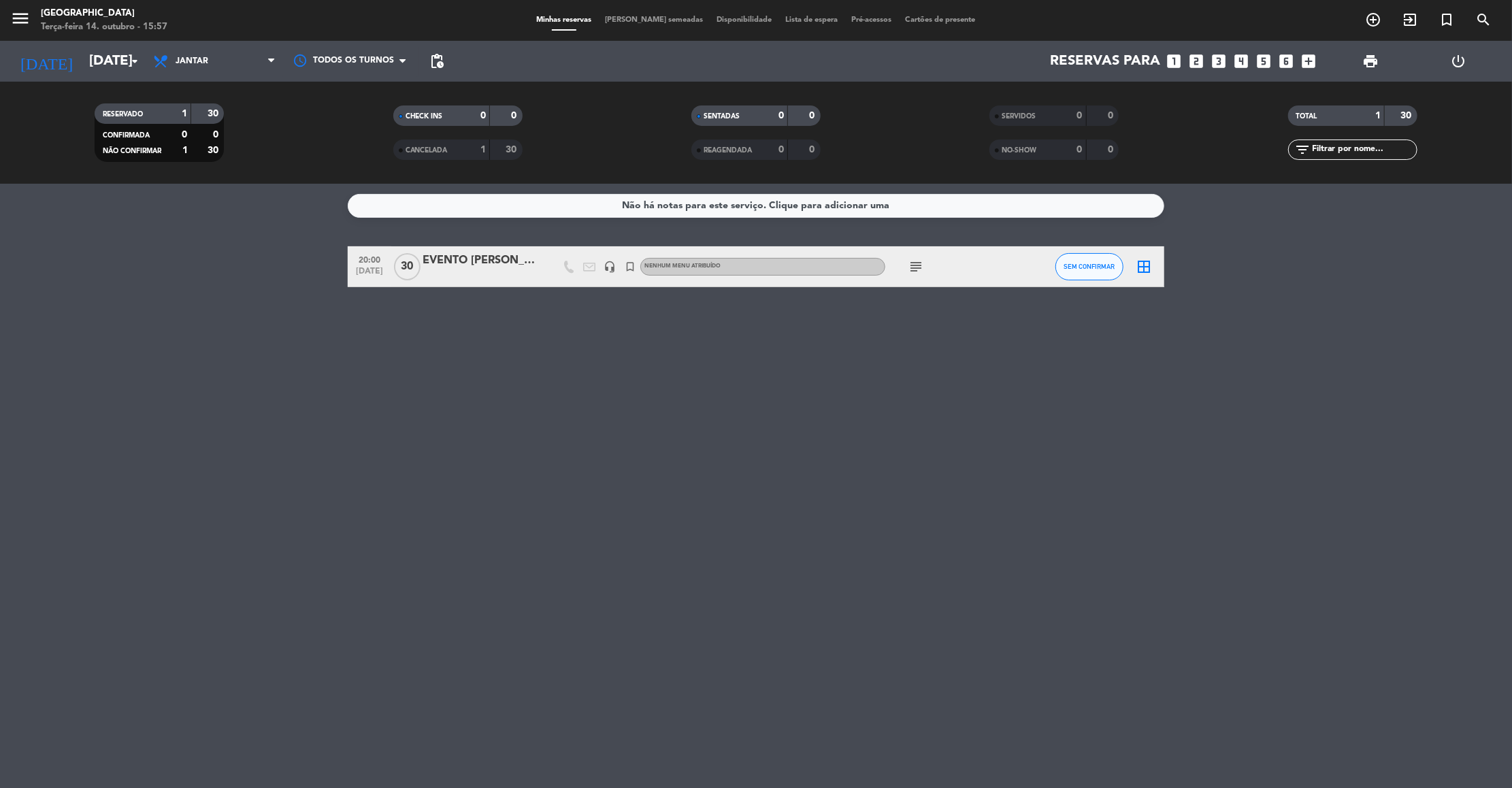
click at [726, 267] on icon "subject" at bounding box center [916, 266] width 16 height 16
click at [91, 67] on input "[DATE]" at bounding box center [170, 60] width 177 height 30
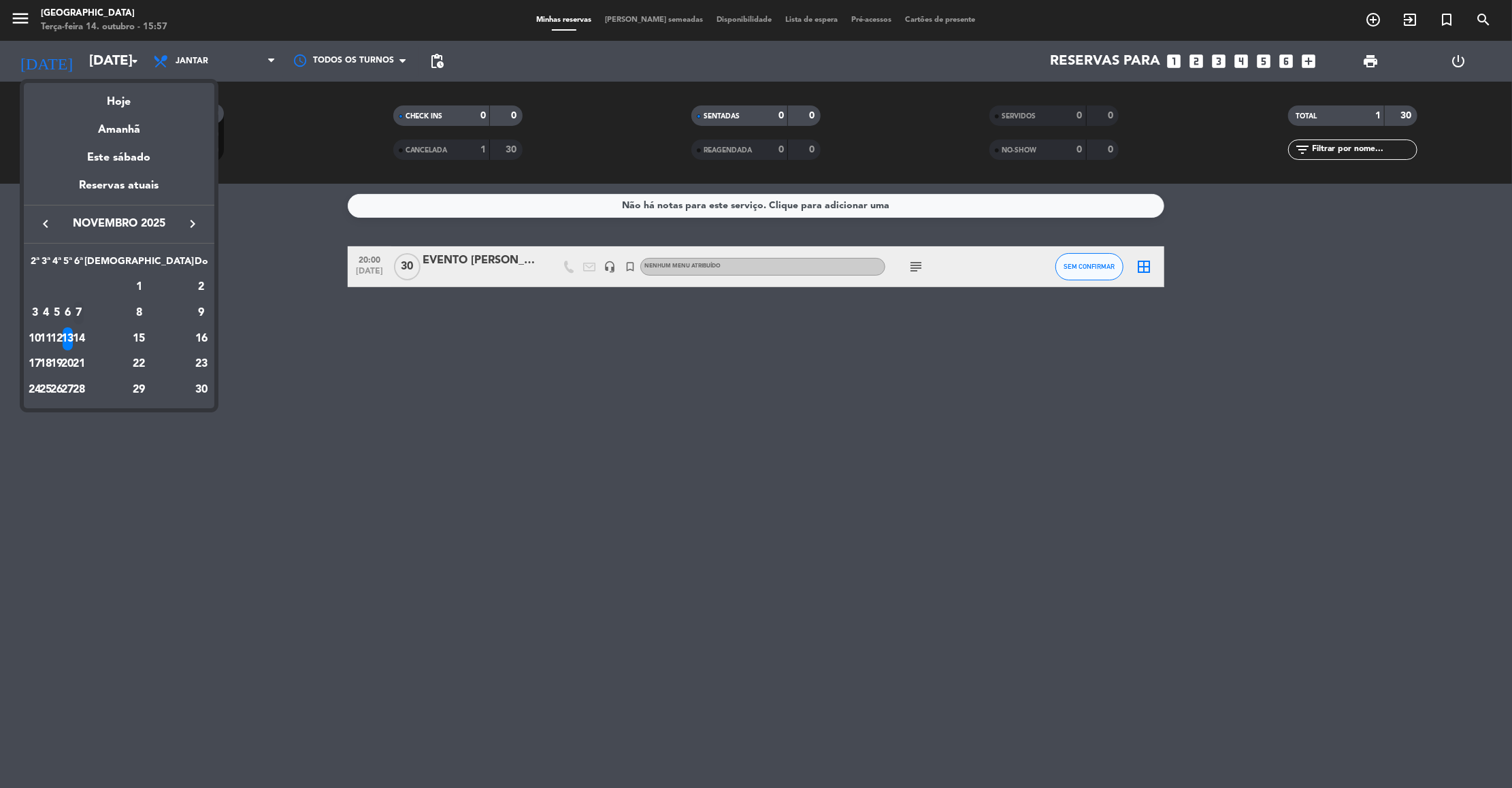
click at [83, 315] on div "7" at bounding box center [78, 313] width 11 height 23
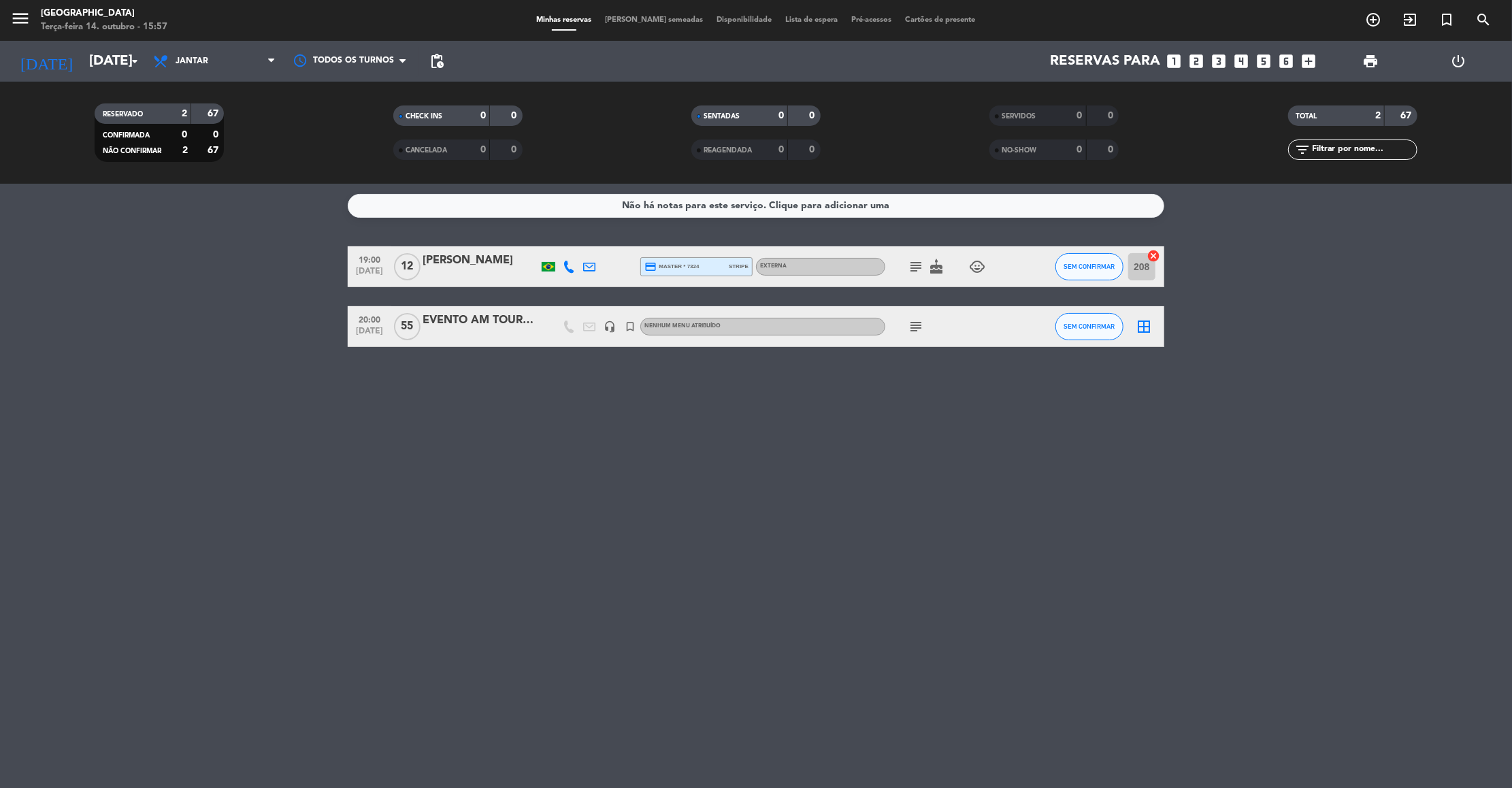
click at [726, 328] on icon "subject" at bounding box center [916, 326] width 16 height 16
click at [91, 54] on input "[DATE]" at bounding box center [170, 60] width 177 height 30
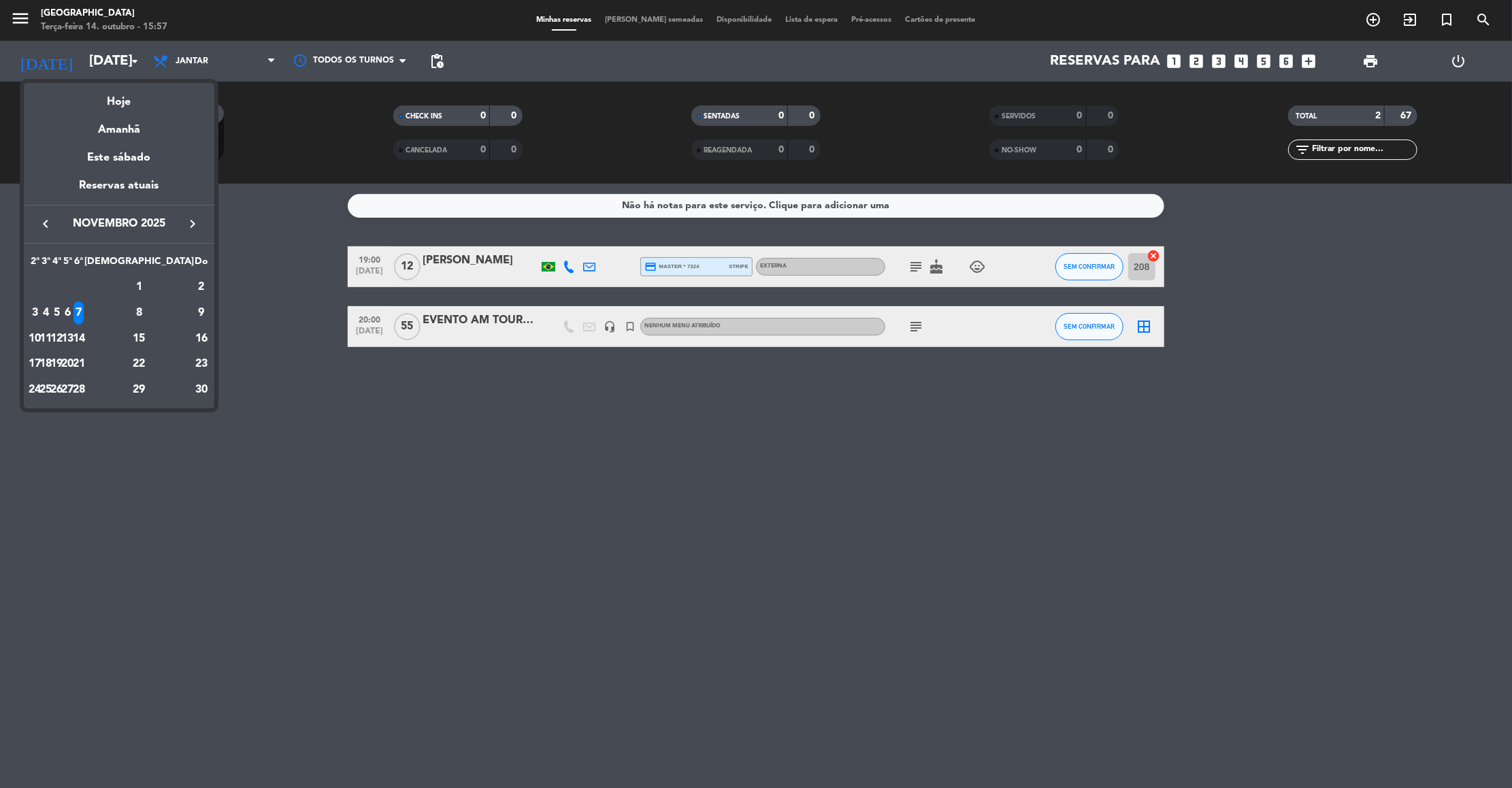
click at [46, 228] on icon "keyboard_arrow_left" at bounding box center [45, 223] width 16 height 16
click at [83, 367] on div "17" at bounding box center [78, 364] width 11 height 23
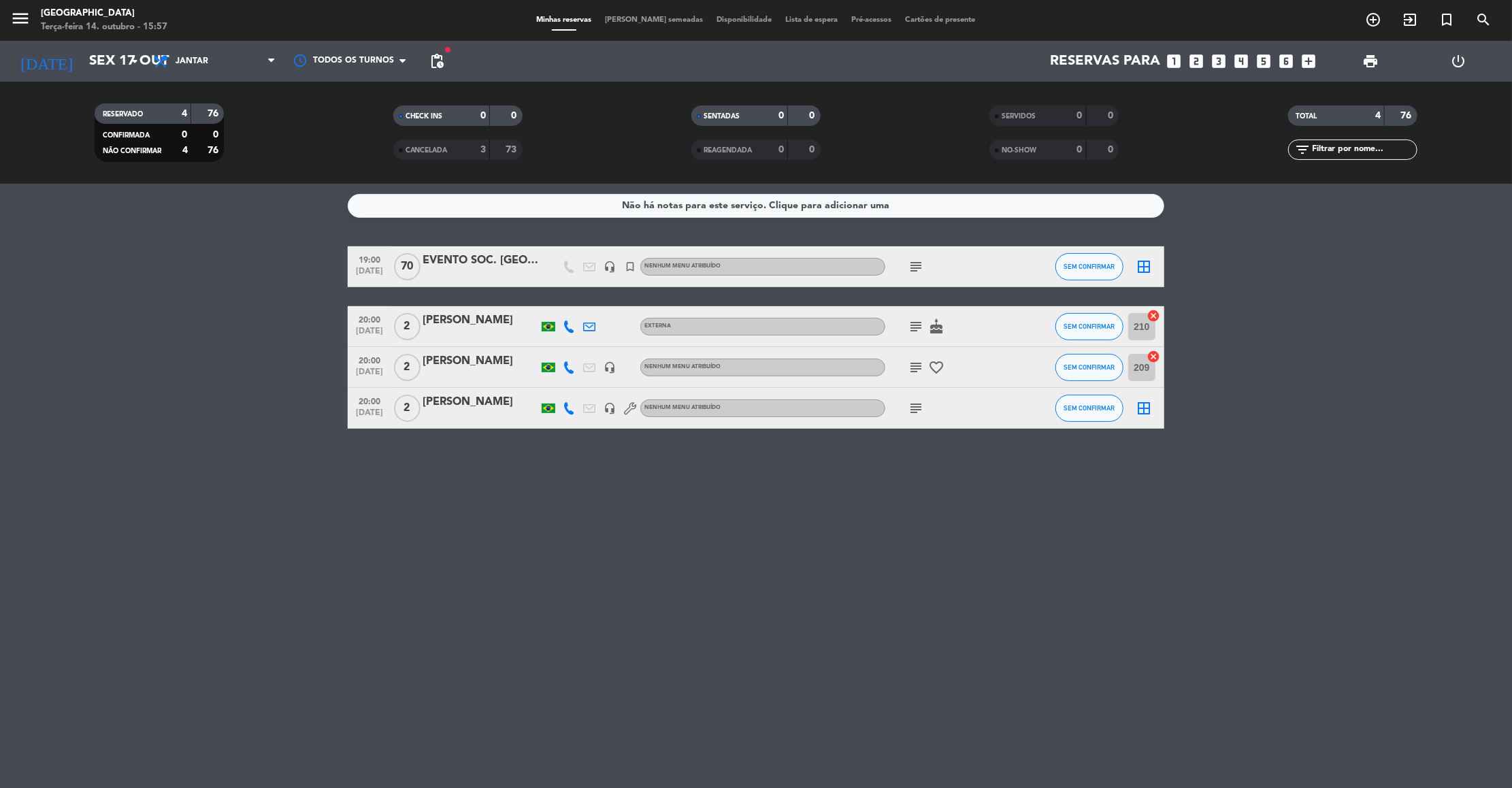
click at [726, 262] on icon "subject" at bounding box center [916, 266] width 16 height 16
click at [133, 57] on icon "arrow_drop_down" at bounding box center [134, 60] width 16 height 16
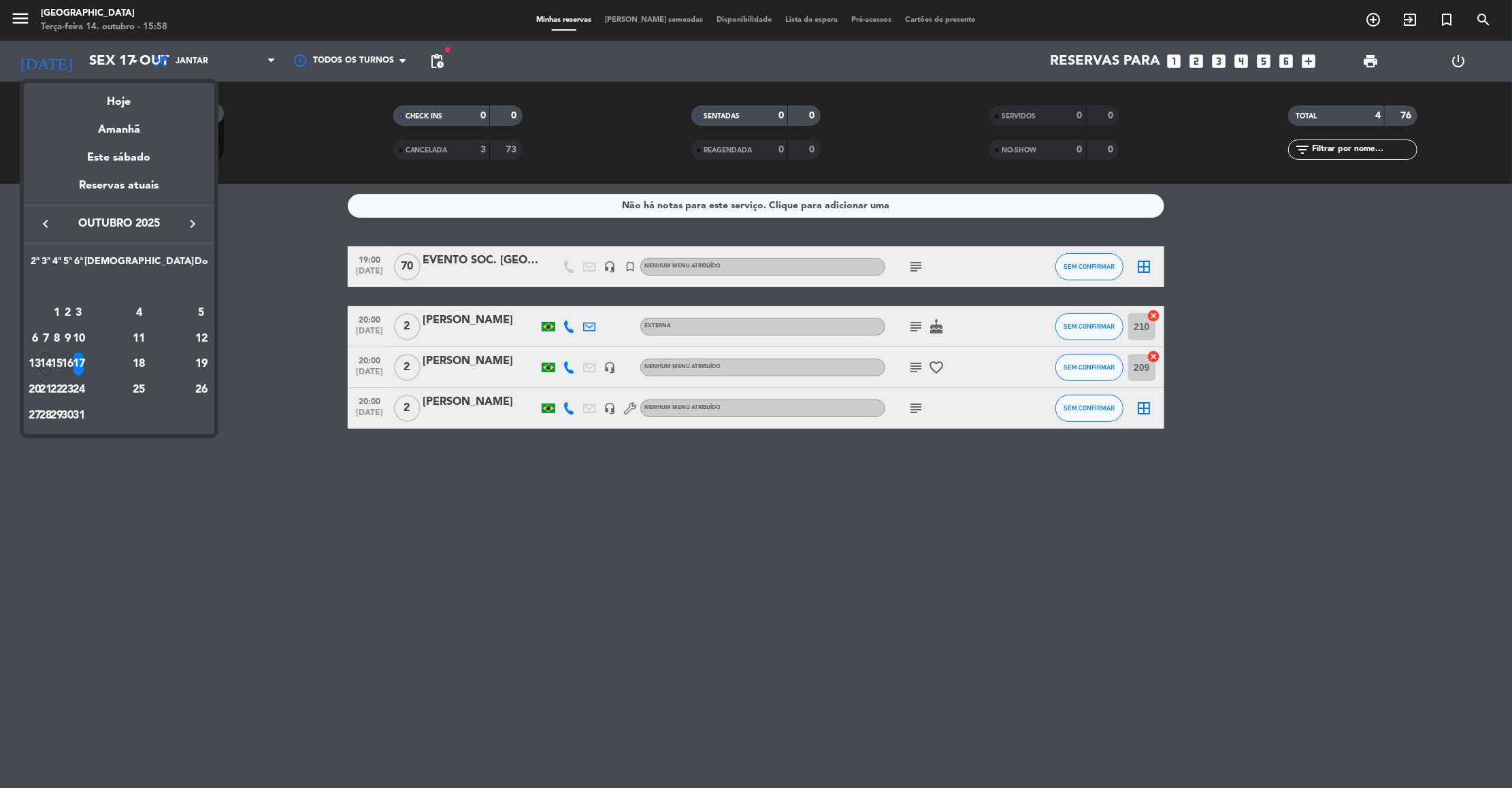
click at [73, 362] on div "16" at bounding box center [67, 364] width 11 height 23
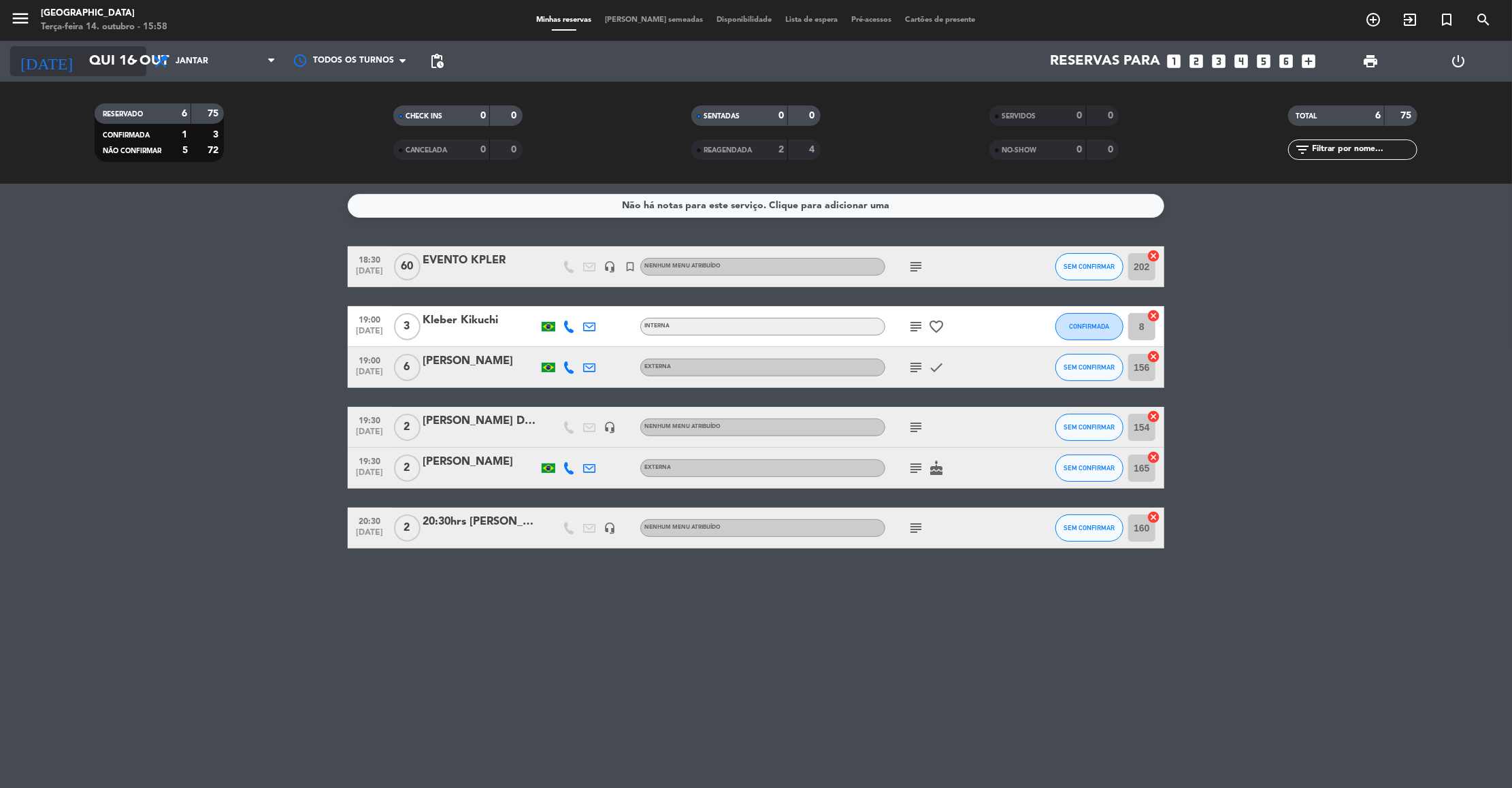
click at [115, 64] on input "Qui 16 out" at bounding box center [170, 60] width 177 height 30
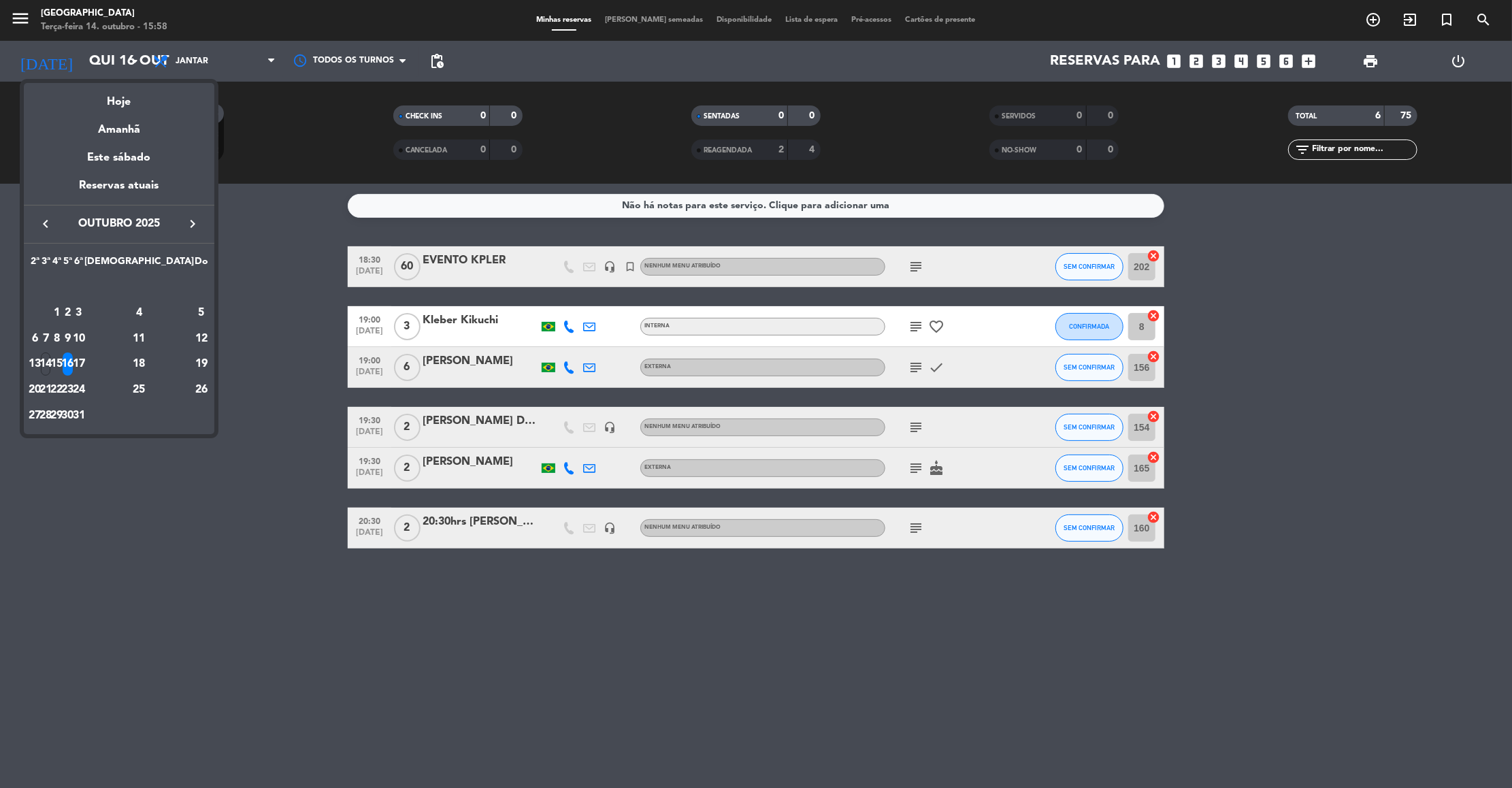
click at [189, 228] on icon "keyboard_arrow_right" at bounding box center [192, 223] width 16 height 16
click at [51, 362] on div "18" at bounding box center [46, 364] width 11 height 23
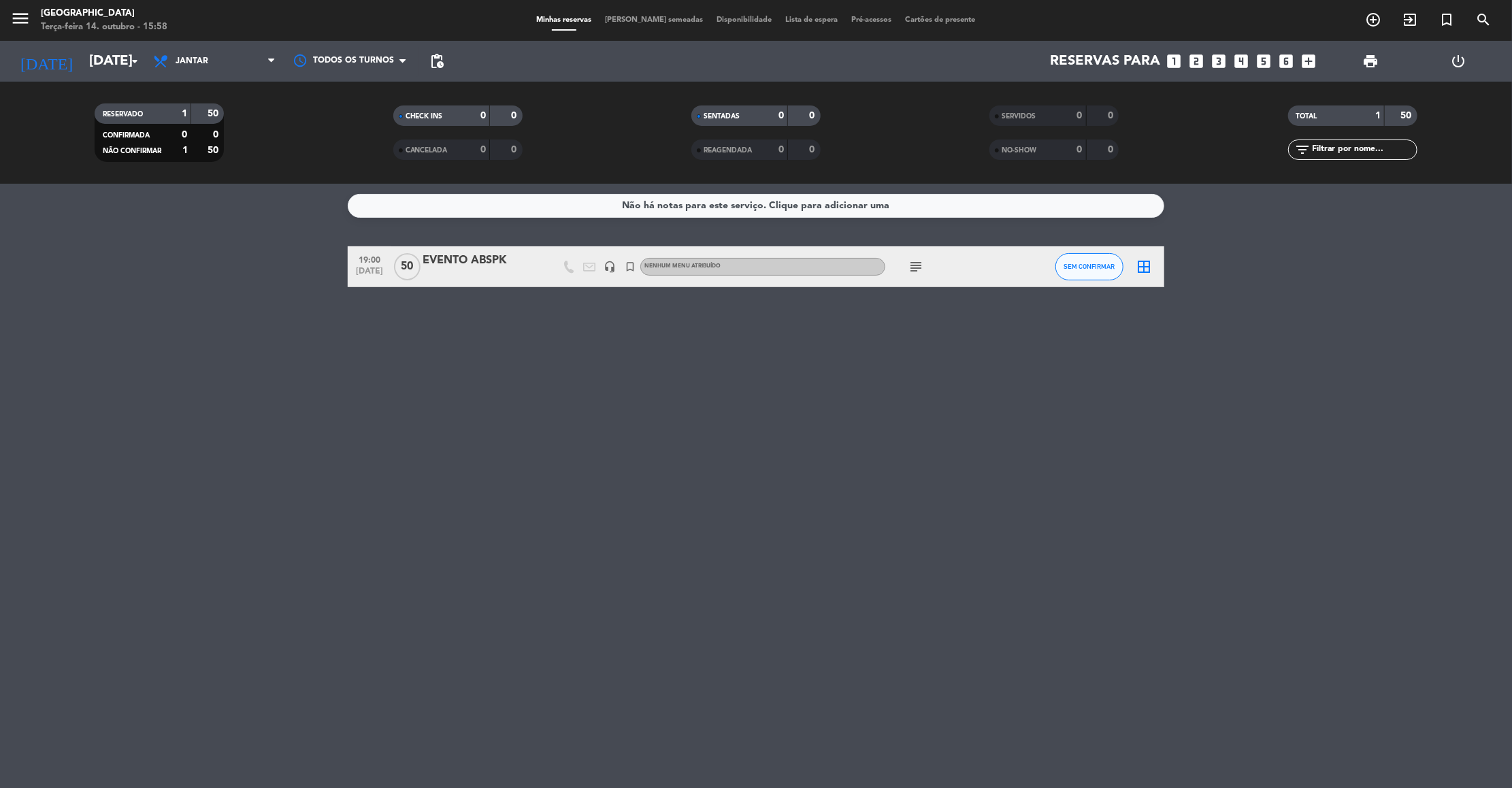
click at [726, 265] on icon "subject" at bounding box center [916, 266] width 16 height 16
click at [119, 56] on input "[DATE]" at bounding box center [170, 60] width 177 height 30
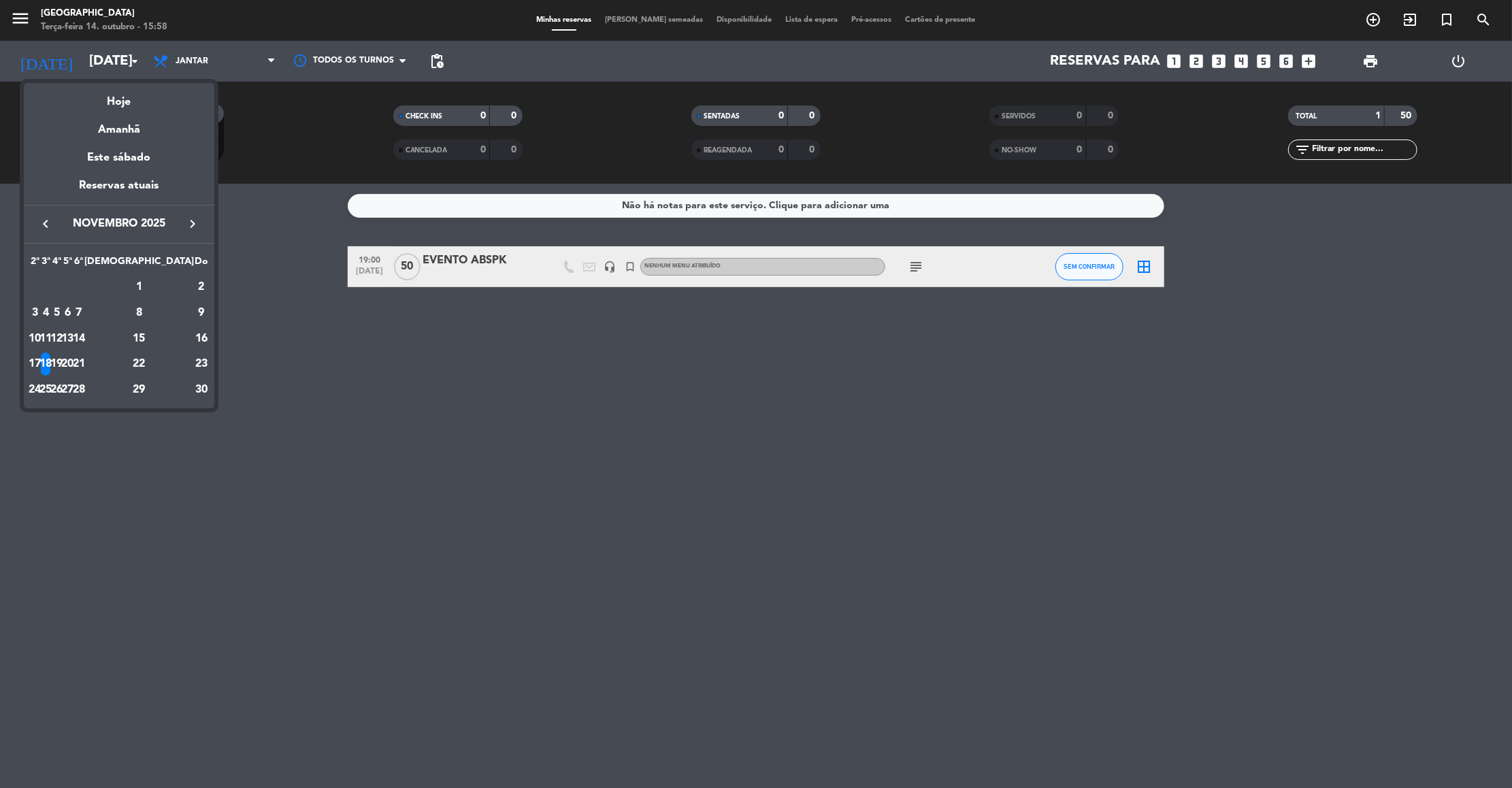
click at [44, 228] on icon "keyboard_arrow_left" at bounding box center [45, 223] width 16 height 16
click at [73, 357] on div "16" at bounding box center [67, 364] width 11 height 23
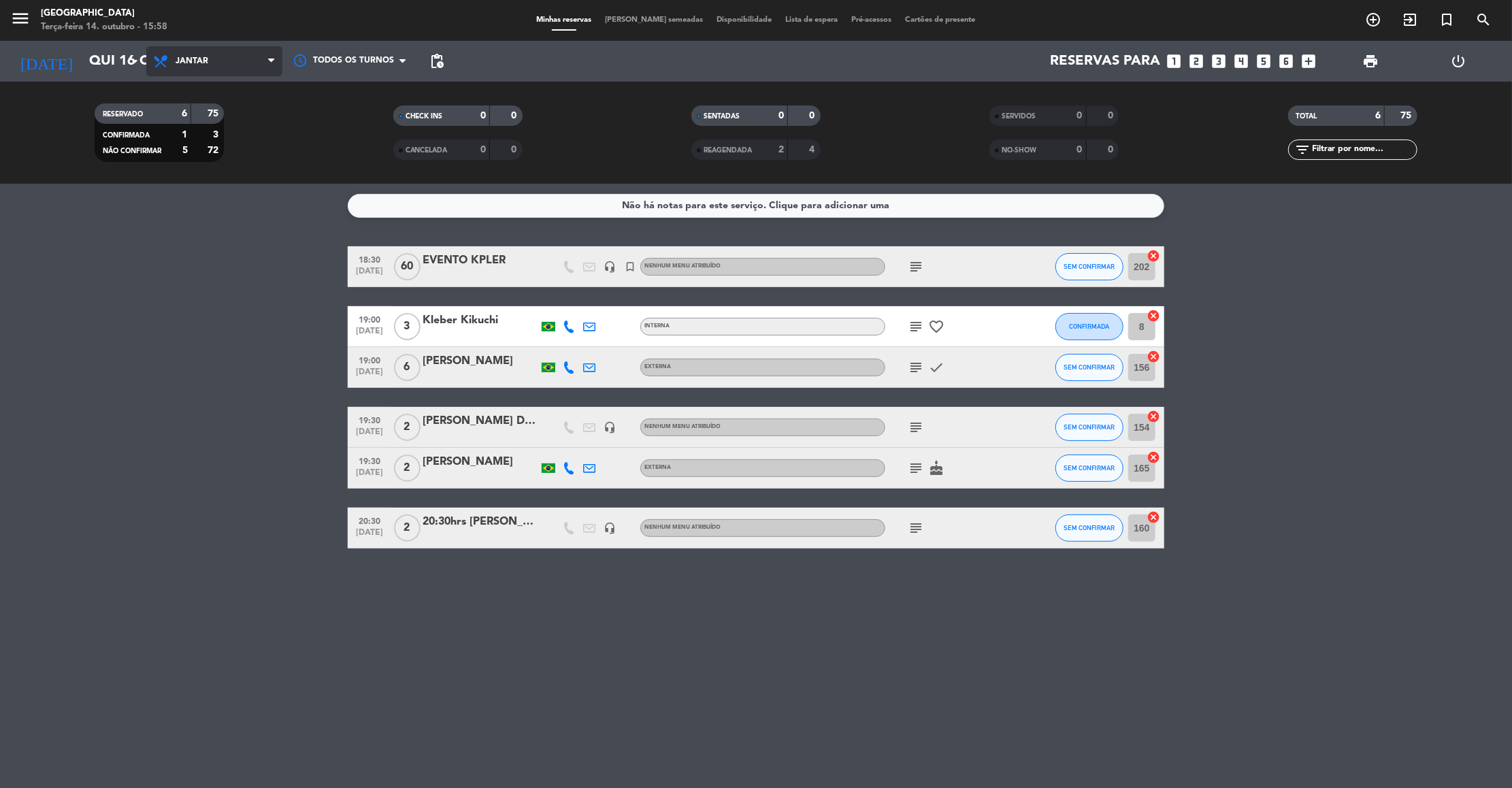
click at [197, 57] on span "Jantar" at bounding box center [191, 61] width 33 height 10
click at [195, 117] on div "menu [GEOGRAPHIC_DATA] Terça-feira 14. outubro - 15:58 Minhas reservas Mesas se…" at bounding box center [756, 92] width 1512 height 184
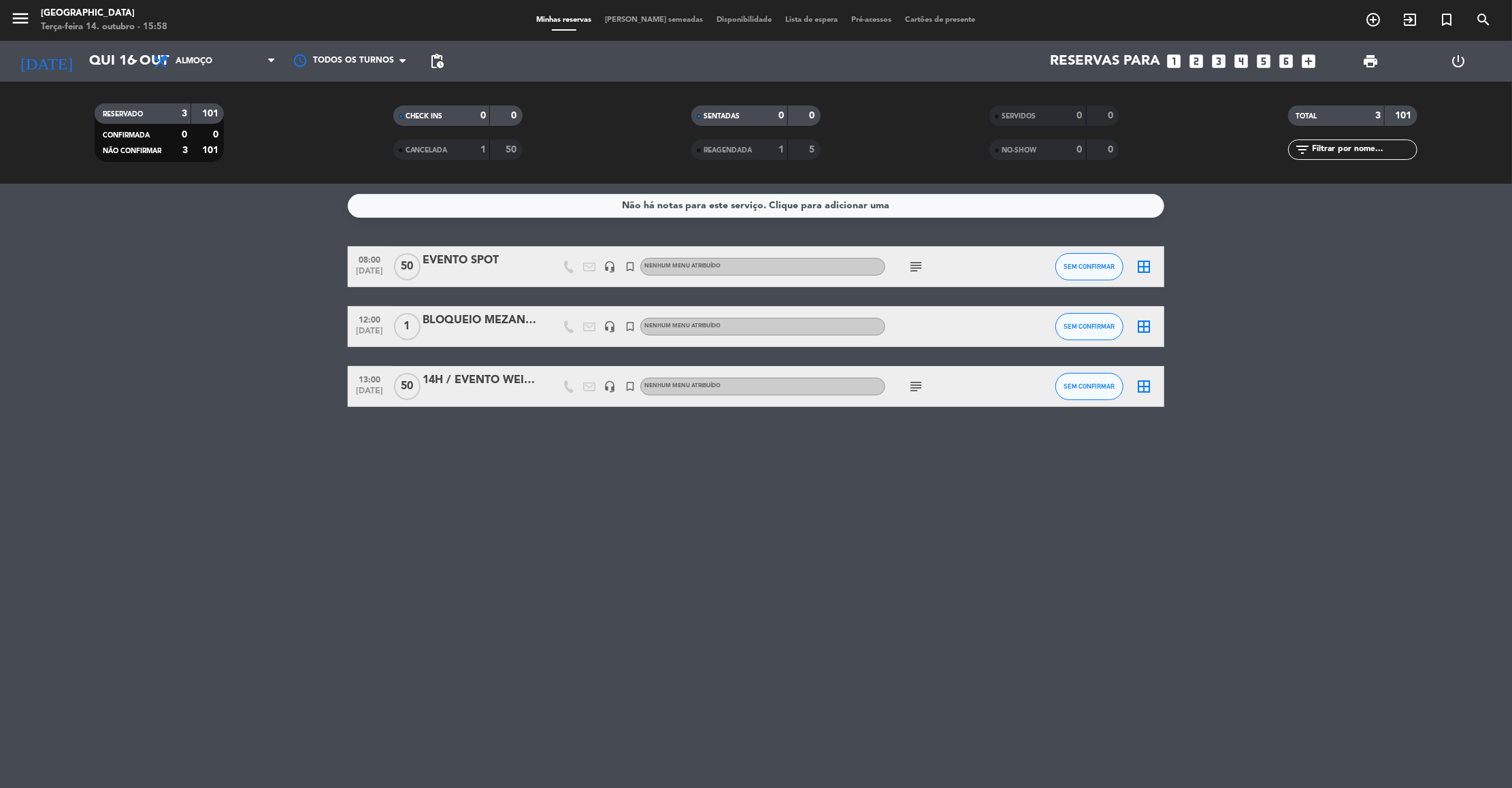
click at [726, 260] on icon "subject" at bounding box center [916, 266] width 16 height 16
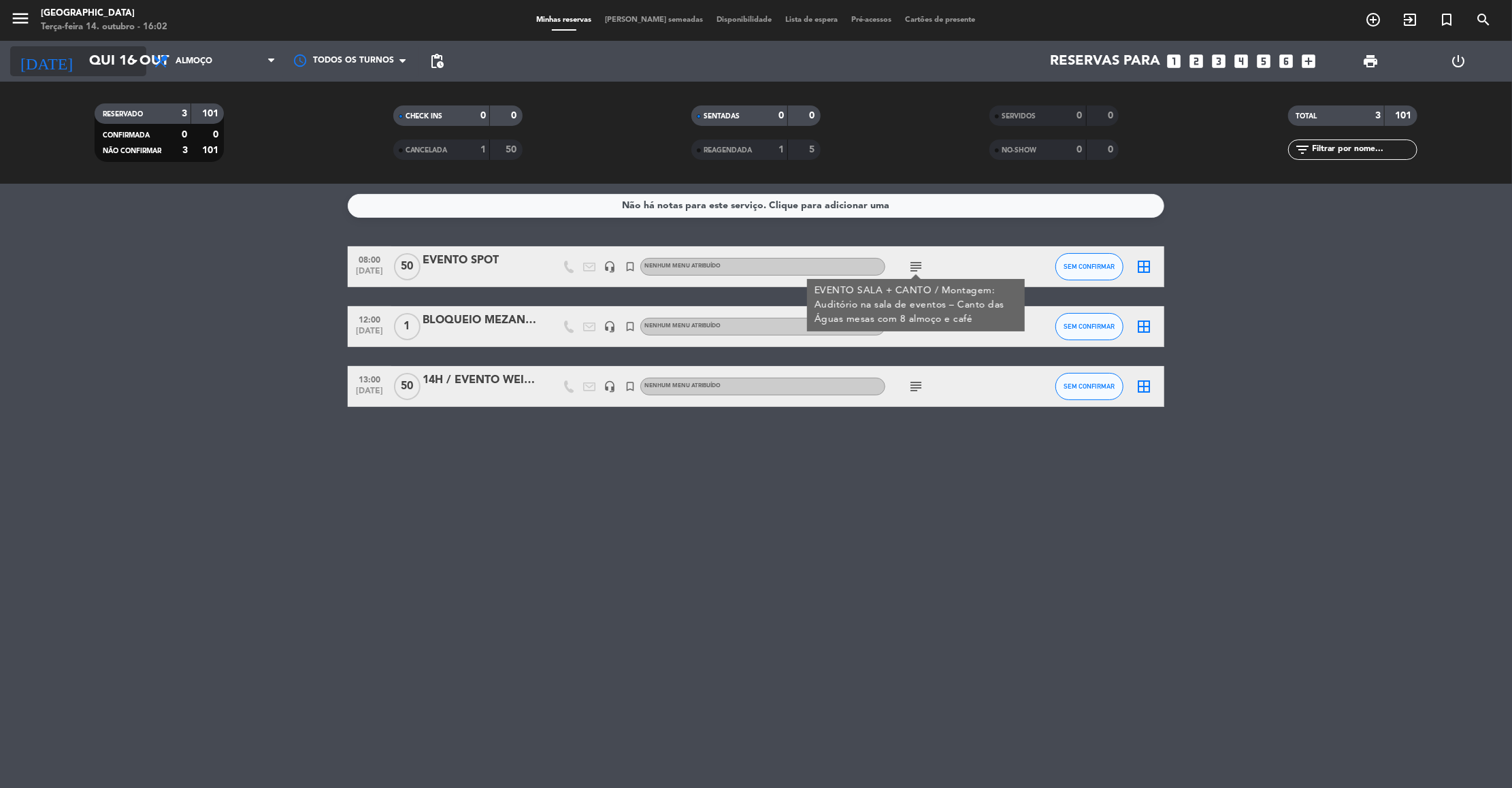
click at [82, 55] on input "Qui 16 out" at bounding box center [170, 60] width 177 height 30
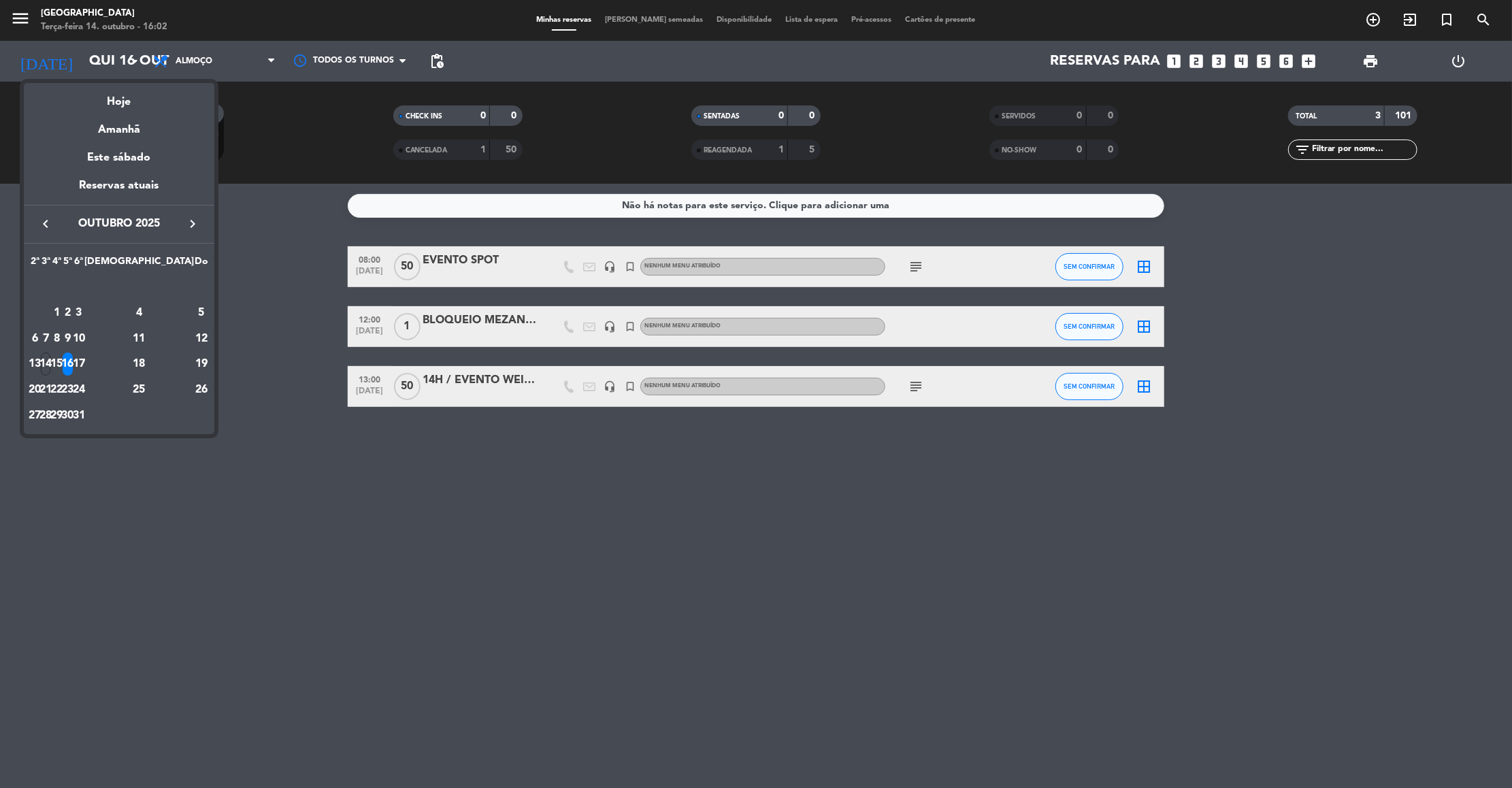
click at [185, 218] on icon "keyboard_arrow_right" at bounding box center [192, 223] width 16 height 16
click at [83, 312] on div "5" at bounding box center [78, 313] width 11 height 23
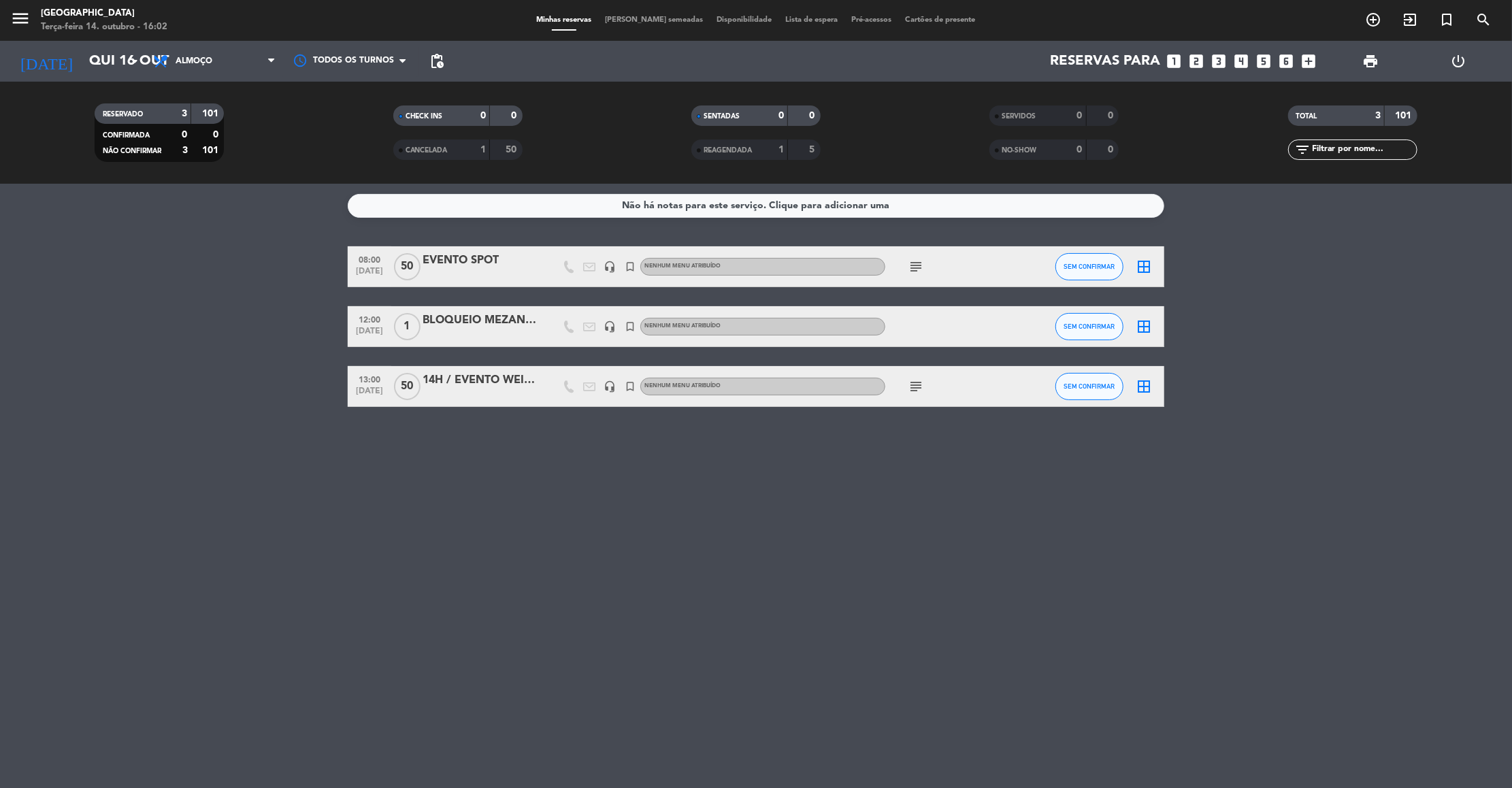
type input "[DATE]"
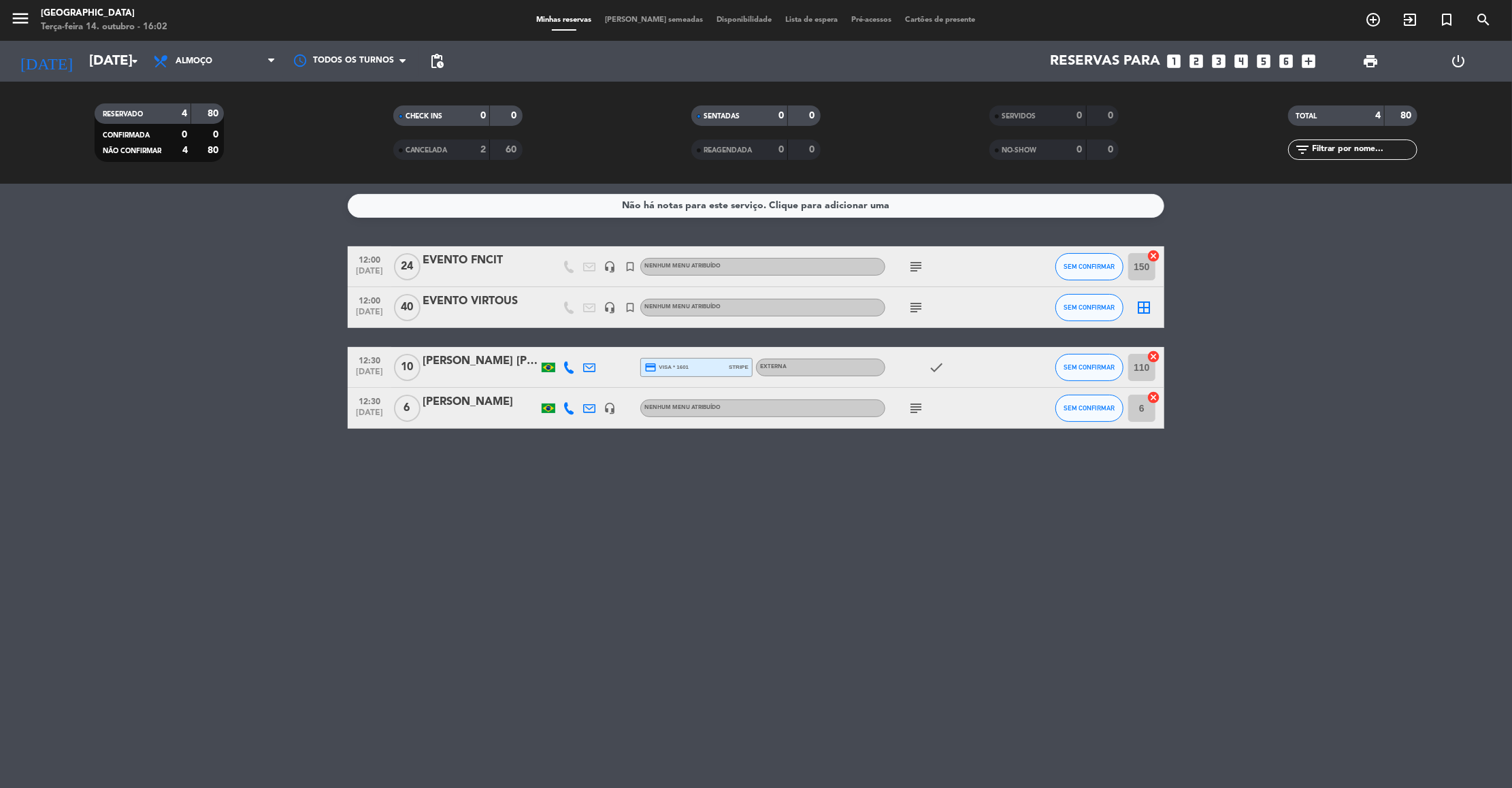
click at [446, 72] on span "pending_actions" at bounding box center [436, 61] width 27 height 27
click at [726, 262] on icon "subject" at bounding box center [916, 266] width 16 height 16
click at [726, 303] on div "EVENTO EXTERNO / Montagem: mesa única" at bounding box center [916, 299] width 204 height 29
click at [726, 303] on icon "subject" at bounding box center [916, 307] width 16 height 16
click at [726, 267] on icon "subject" at bounding box center [916, 266] width 16 height 16
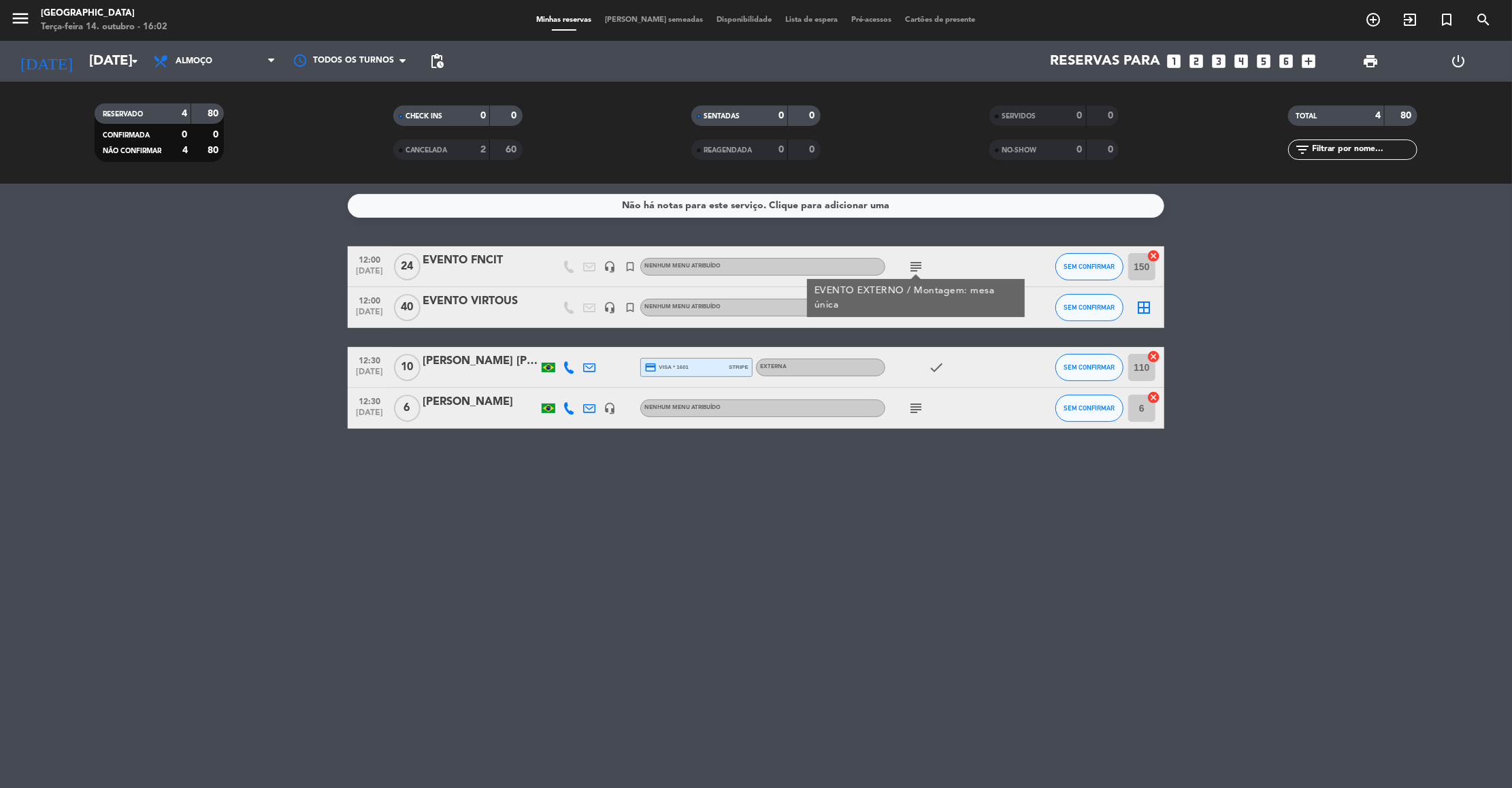
click at [726, 309] on div "EVENTO EXTERNO / Montagem: mesa única" at bounding box center [916, 299] width 204 height 29
click at [726, 303] on icon "subject" at bounding box center [916, 307] width 16 height 16
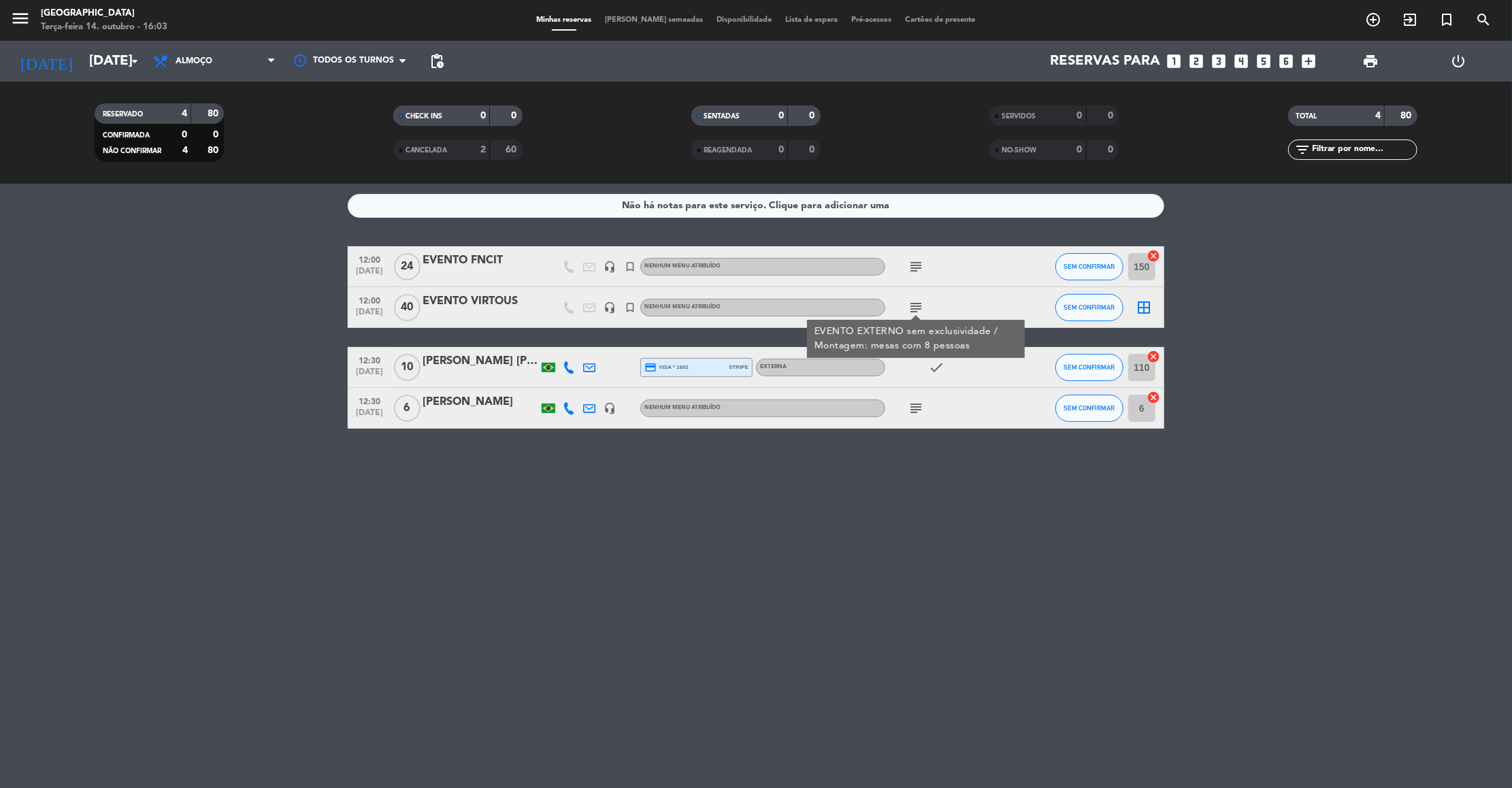
click at [726, 267] on icon "subject" at bounding box center [916, 266] width 16 height 16
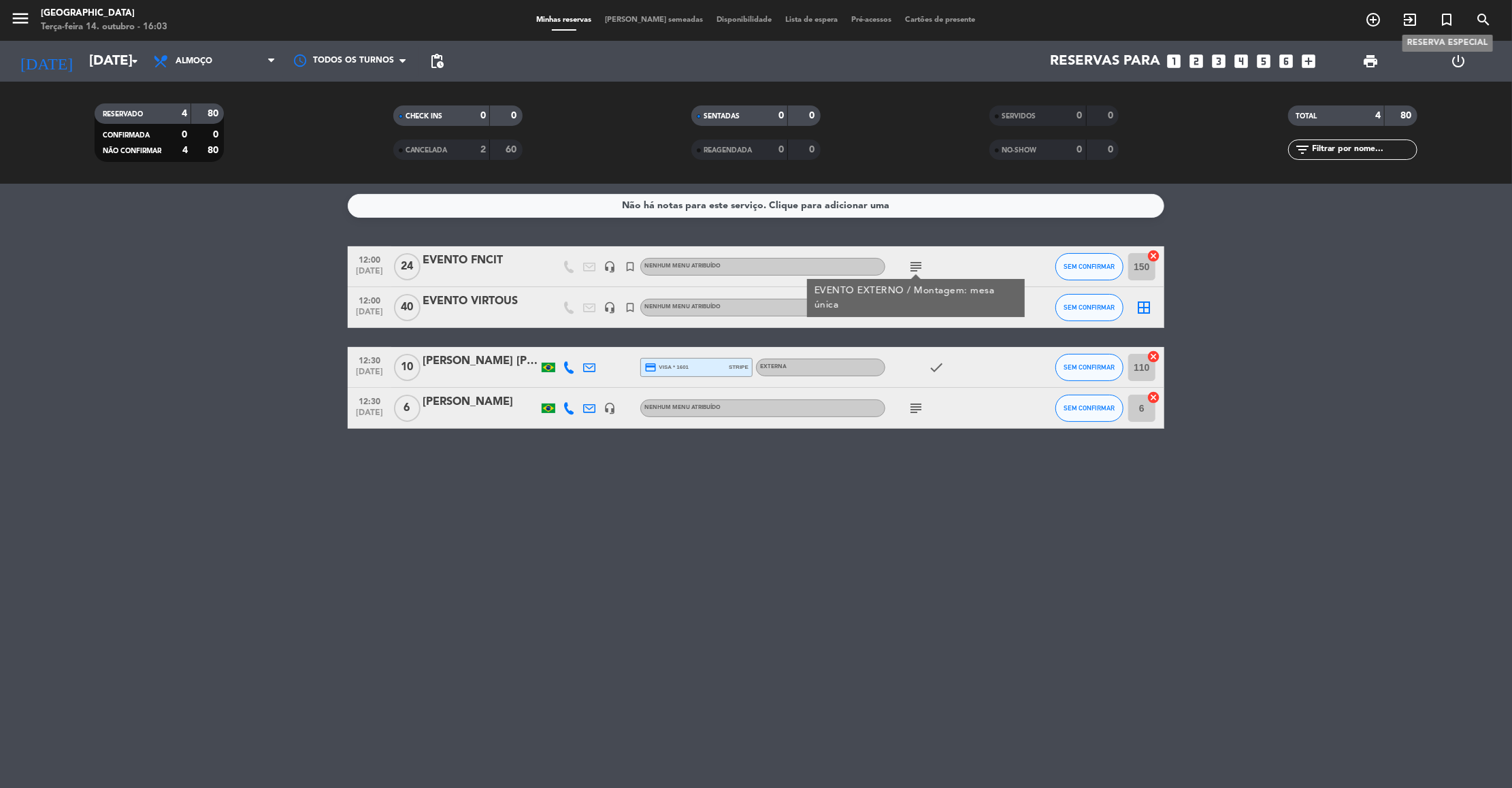
click at [726, 20] on icon "turned_in_not" at bounding box center [1446, 19] width 16 height 16
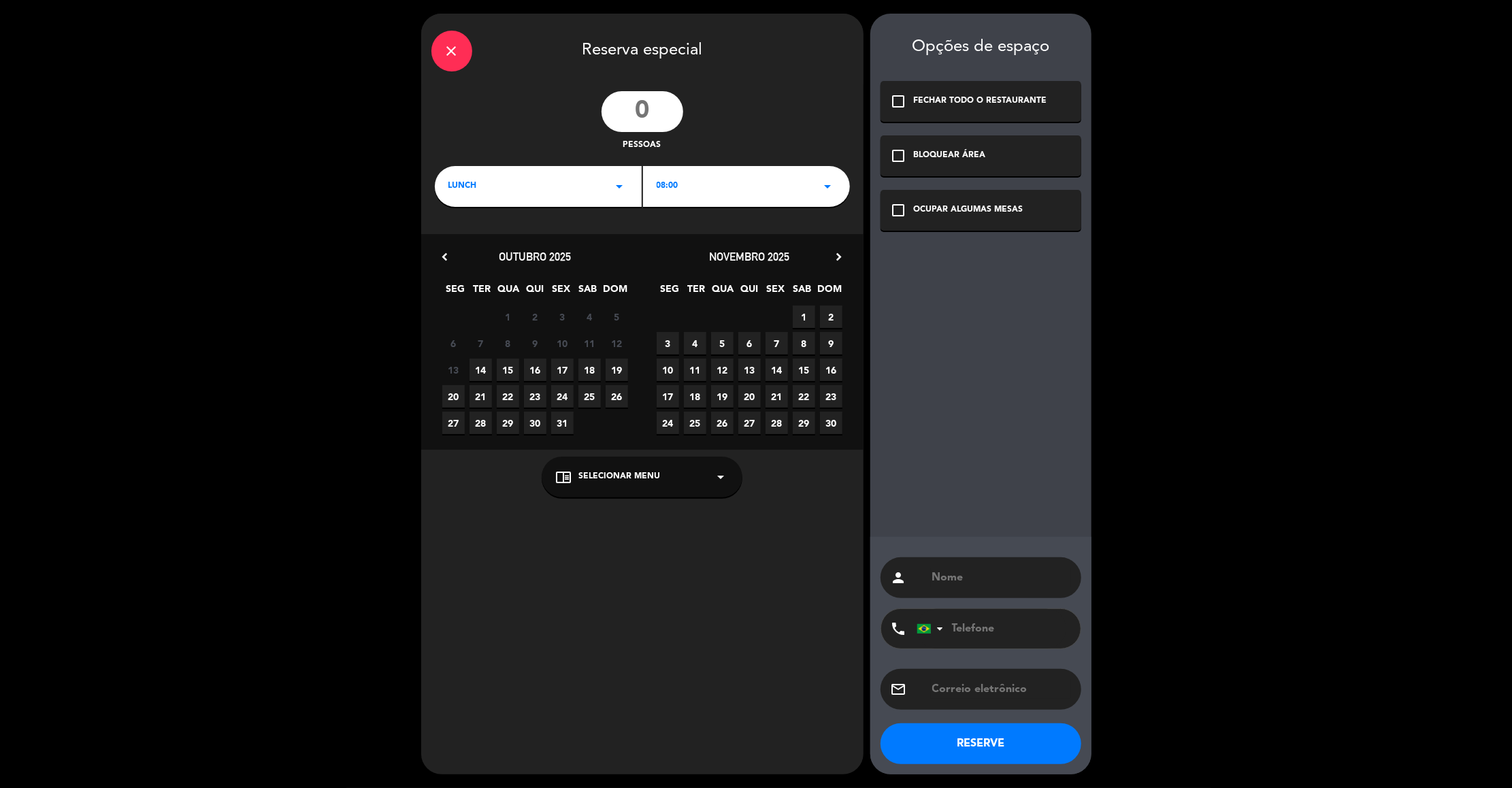
click at [654, 108] on input "number" at bounding box center [642, 111] width 81 height 41
type input "70"
click at [586, 203] on div "LUNCH arrow_drop_down" at bounding box center [538, 187] width 207 height 41
click at [726, 173] on div "08:00 arrow_drop_down" at bounding box center [746, 187] width 207 height 41
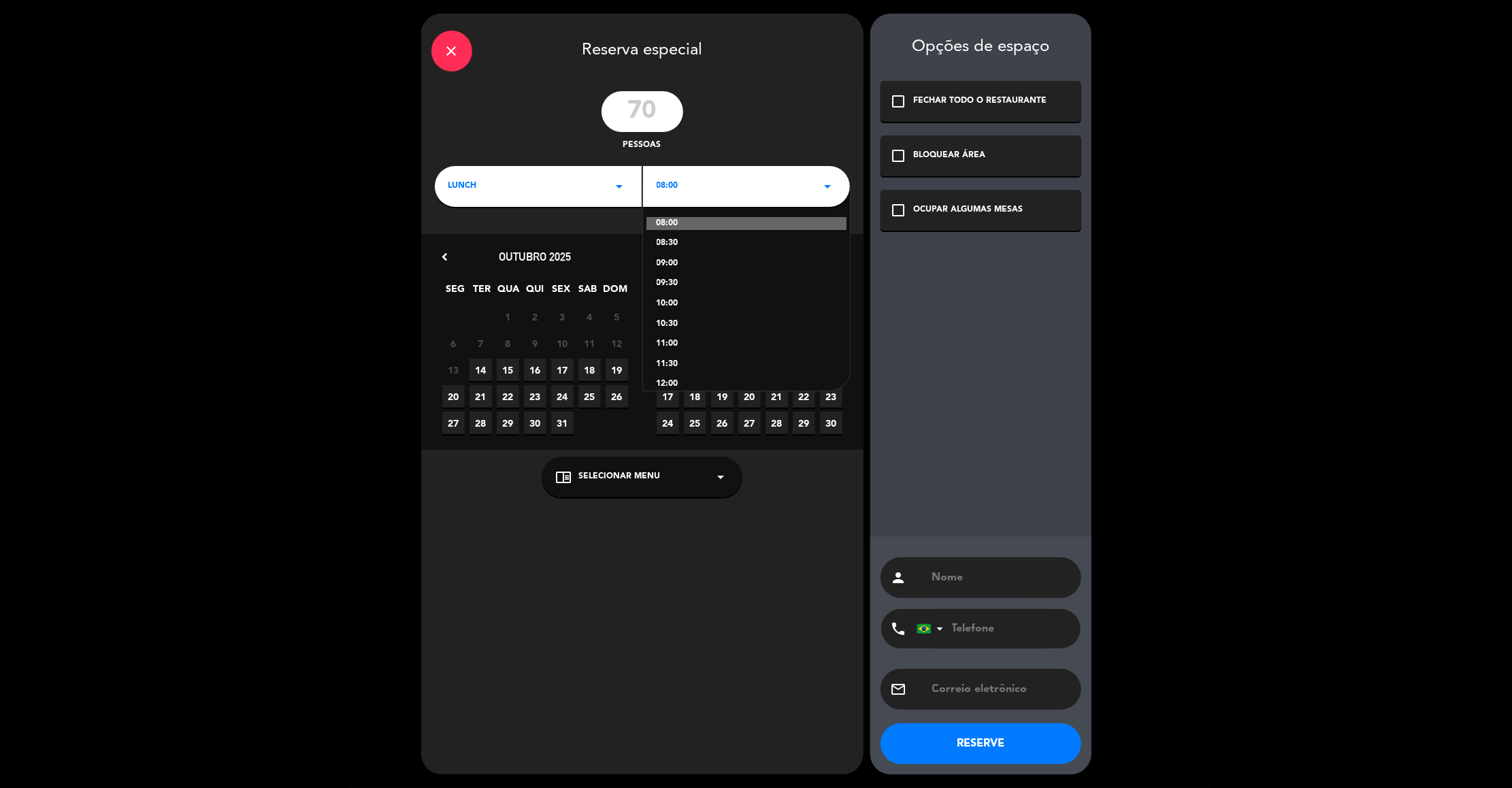
click at [673, 379] on div "12:00" at bounding box center [746, 385] width 180 height 13
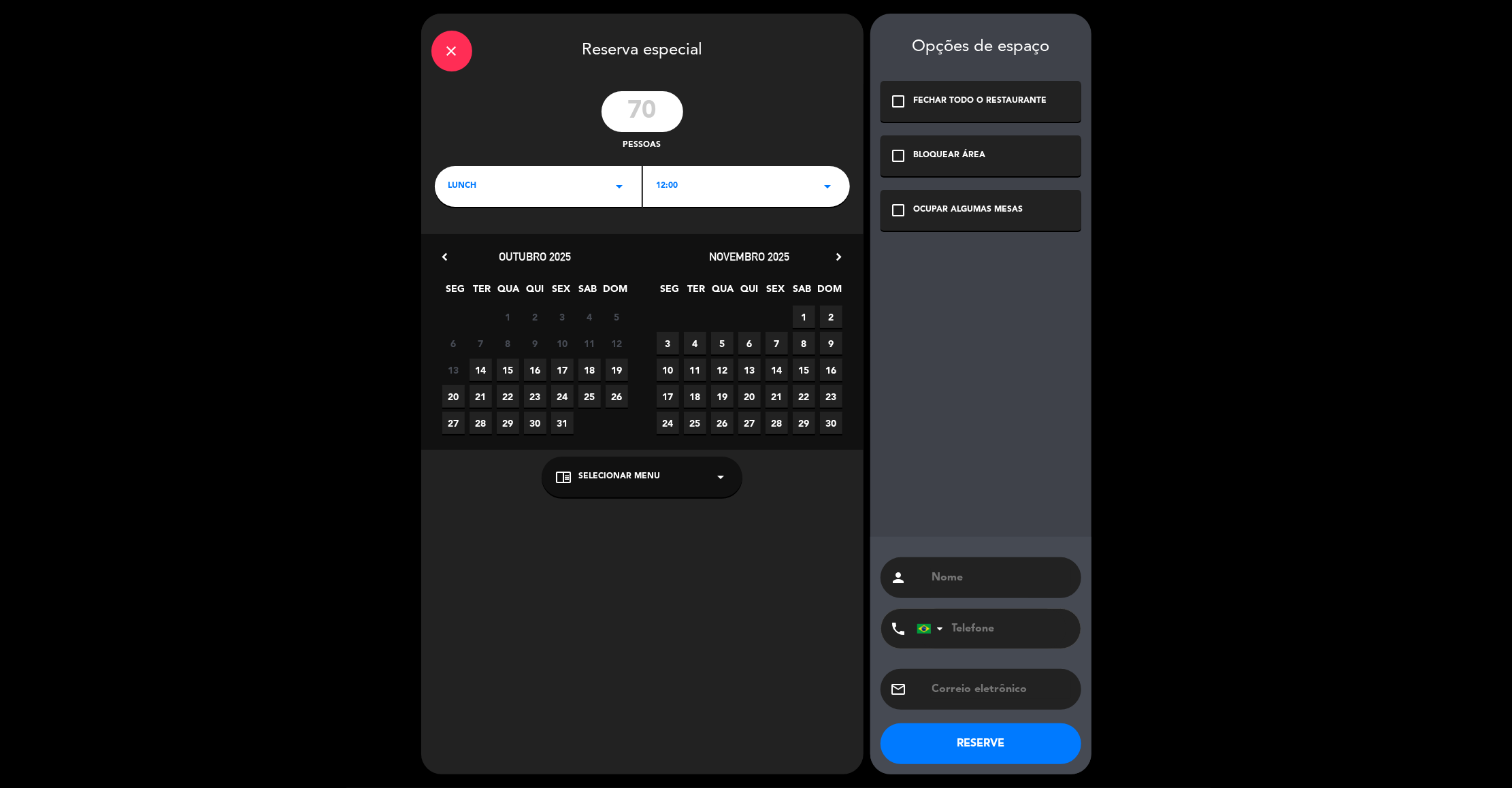
click at [726, 259] on icon "chevron_right" at bounding box center [839, 257] width 14 height 14
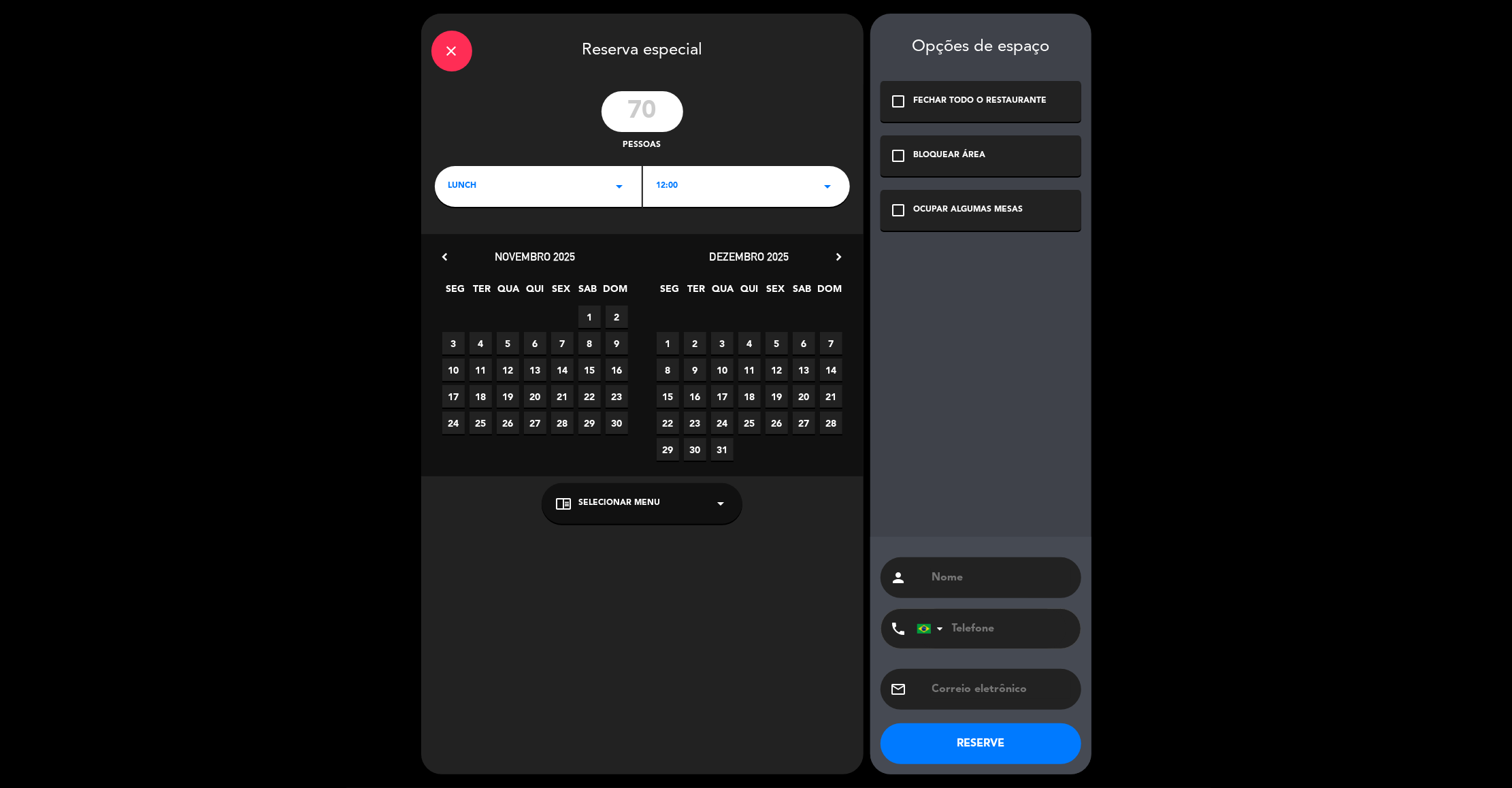
click at [726, 342] on span "5" at bounding box center [776, 343] width 22 height 22
click at [726, 586] on input "text" at bounding box center [1001, 578] width 140 height 19
type input "EVENTO OXYMED"
click at [726, 99] on icon "check_box_outline_blank" at bounding box center [899, 101] width 16 height 16
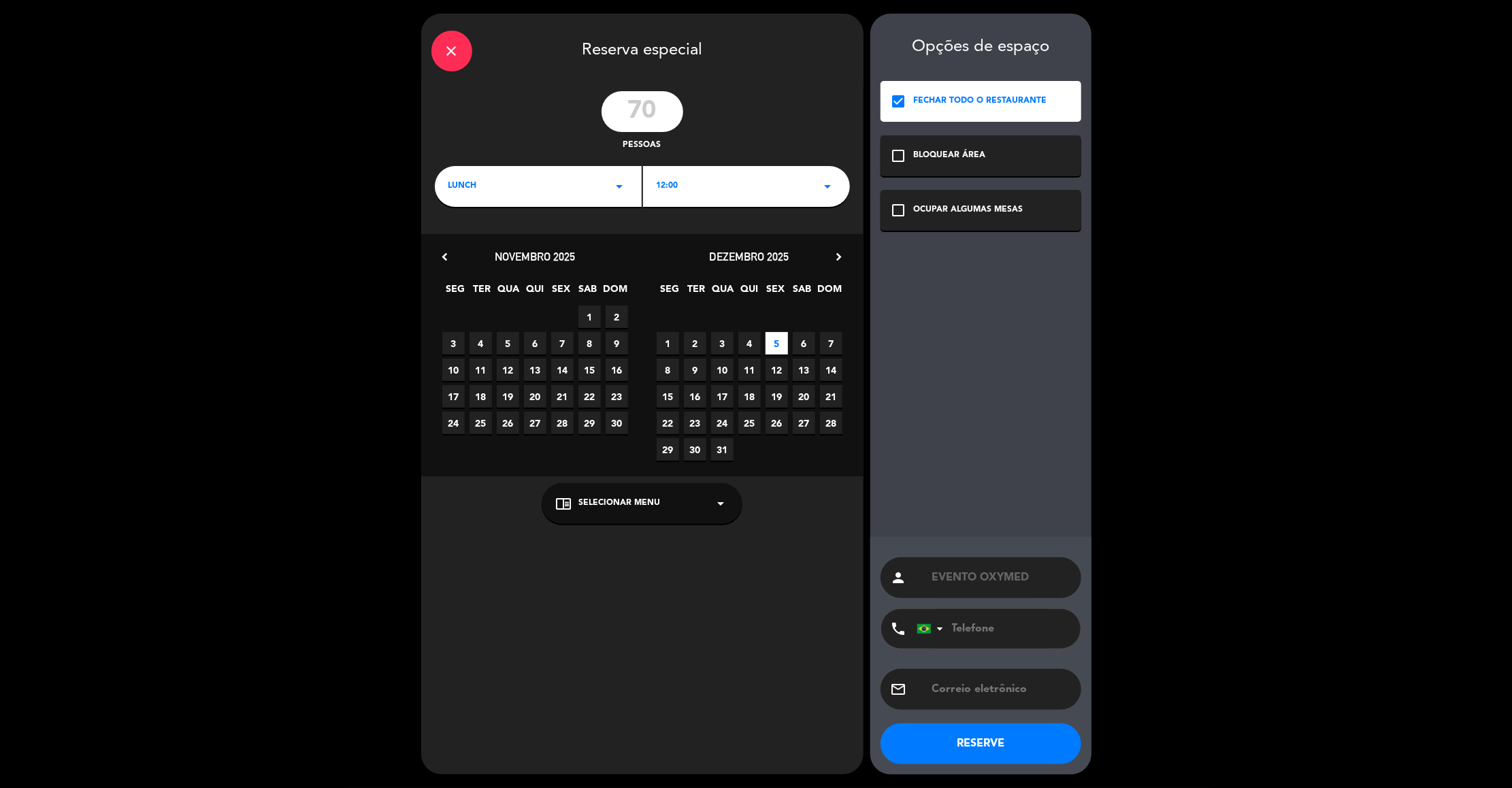
click at [726, 99] on icon "check_box" at bounding box center [899, 101] width 16 height 16
click at [726, 203] on div "check_box_outline_blank OCUPAR ALGUMAS MESAS" at bounding box center [981, 210] width 201 height 41
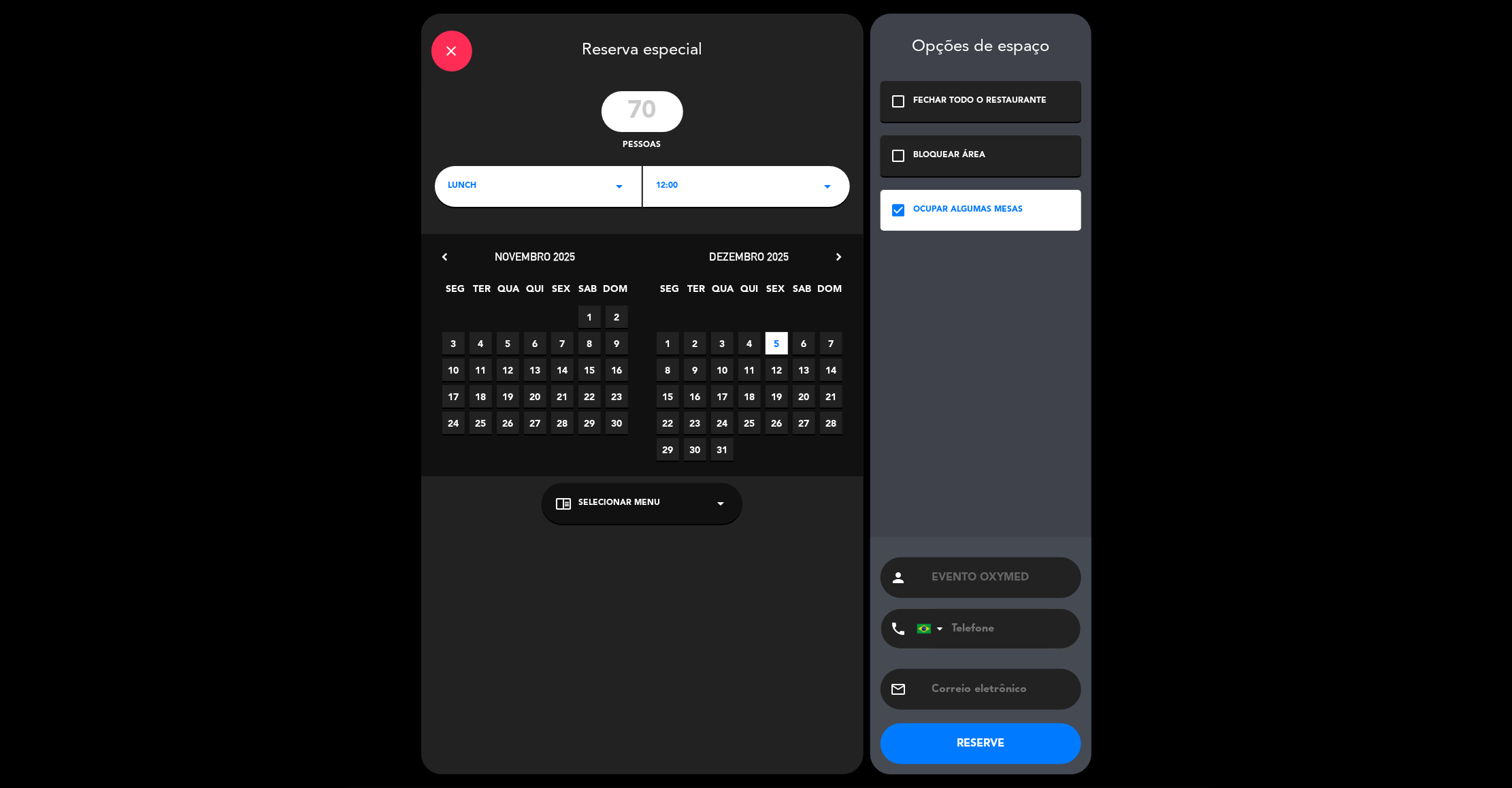
click at [726, 158] on icon "check_box_outline_blank" at bounding box center [899, 155] width 16 height 16
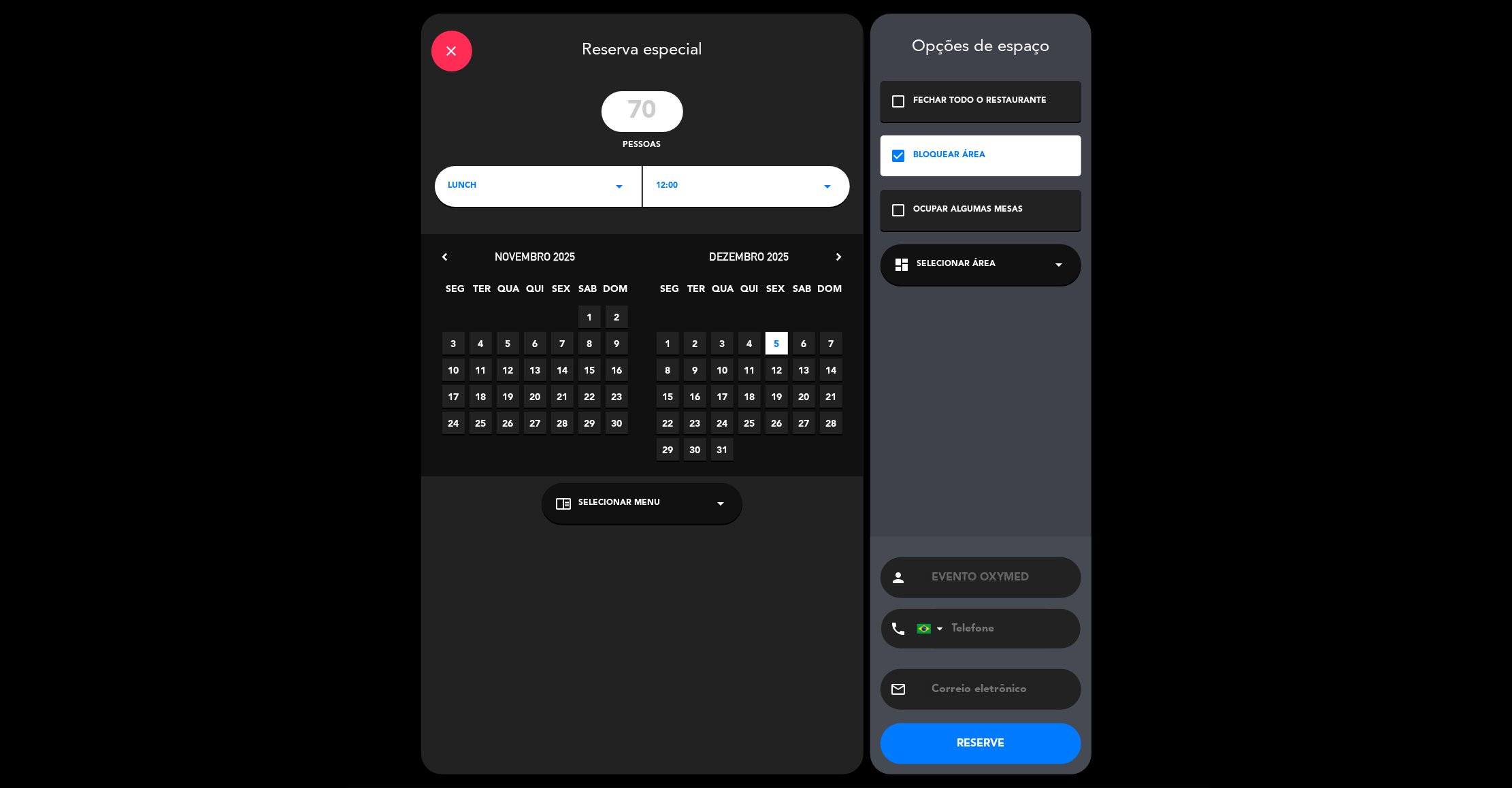
click at [726, 252] on div "dashboard Selecionar área arrow_drop_down" at bounding box center [981, 264] width 201 height 41
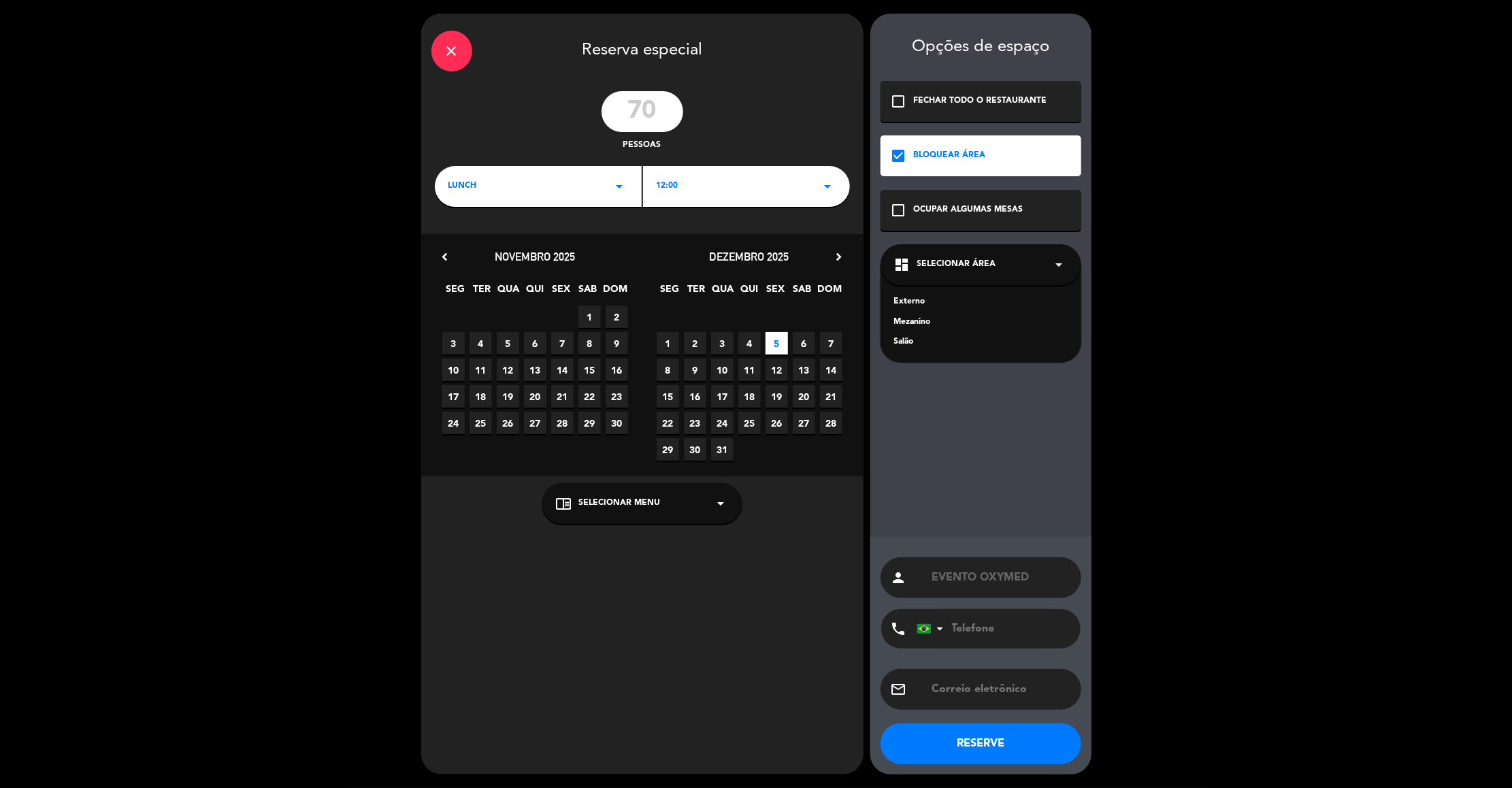
click at [726, 320] on div "Mezanino" at bounding box center [980, 323] width 173 height 13
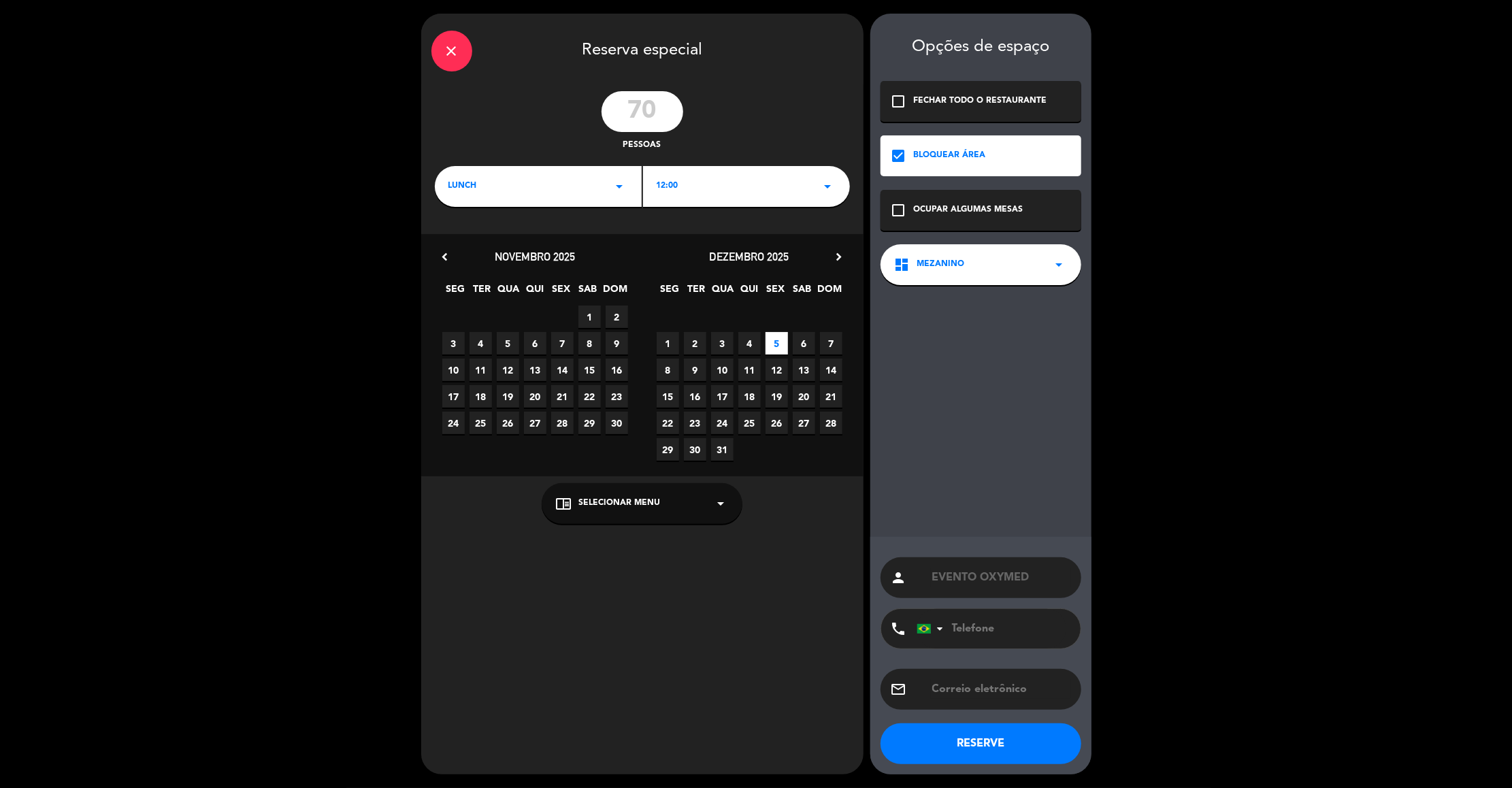
click at [726, 740] on button "RESERVE" at bounding box center [981, 744] width 201 height 41
